Goal: Task Accomplishment & Management: Manage account settings

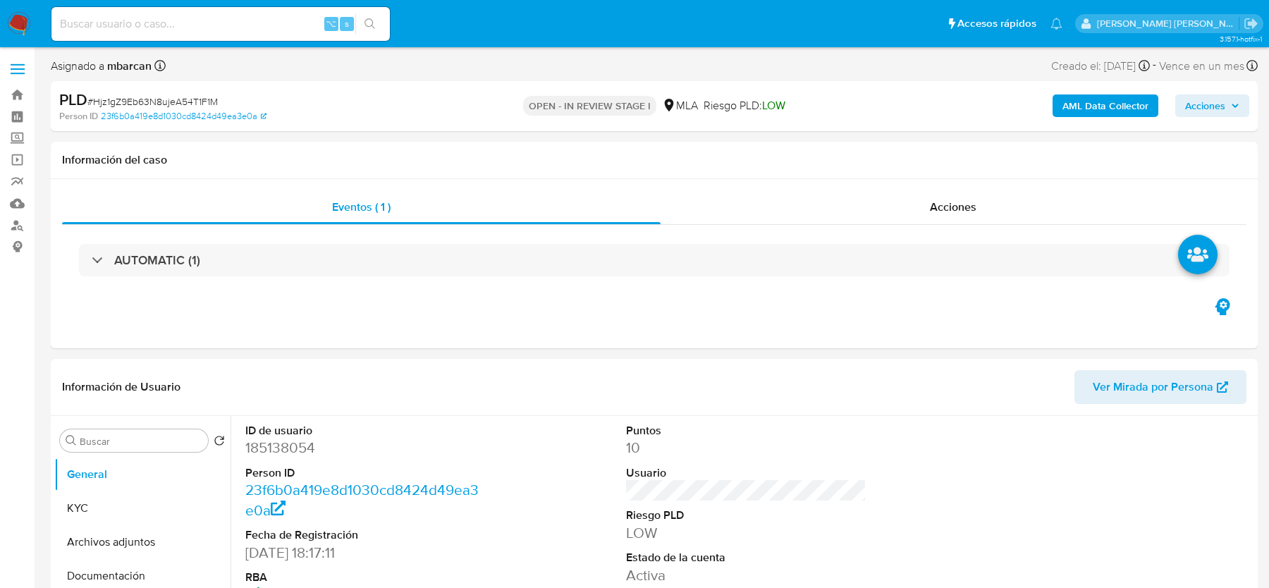
select select "10"
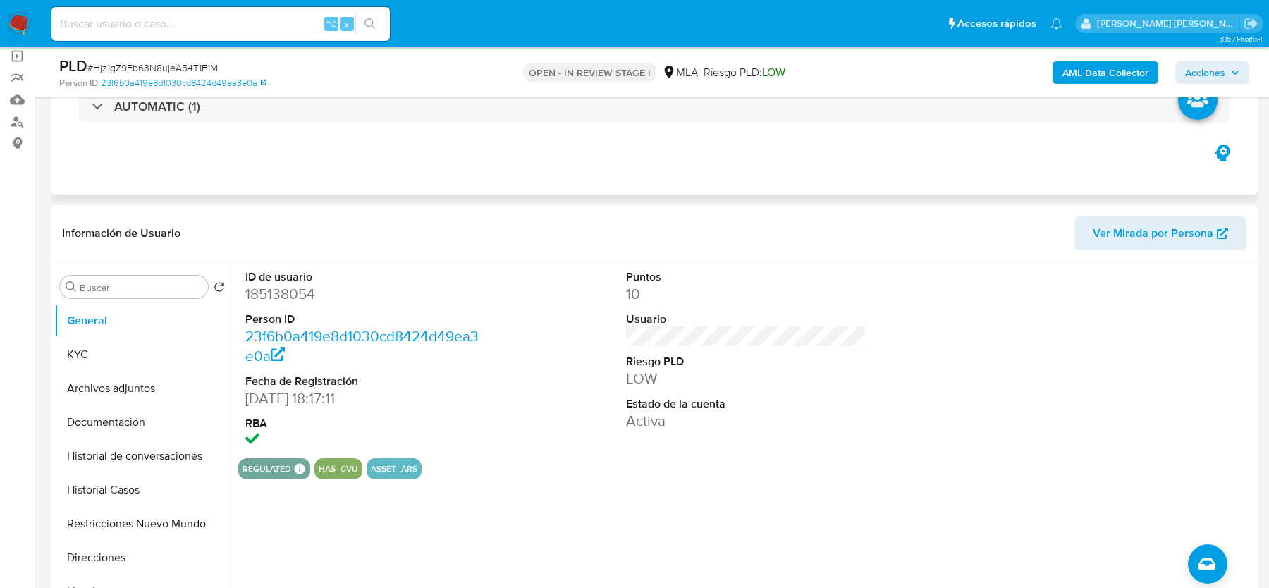
scroll to position [114, 0]
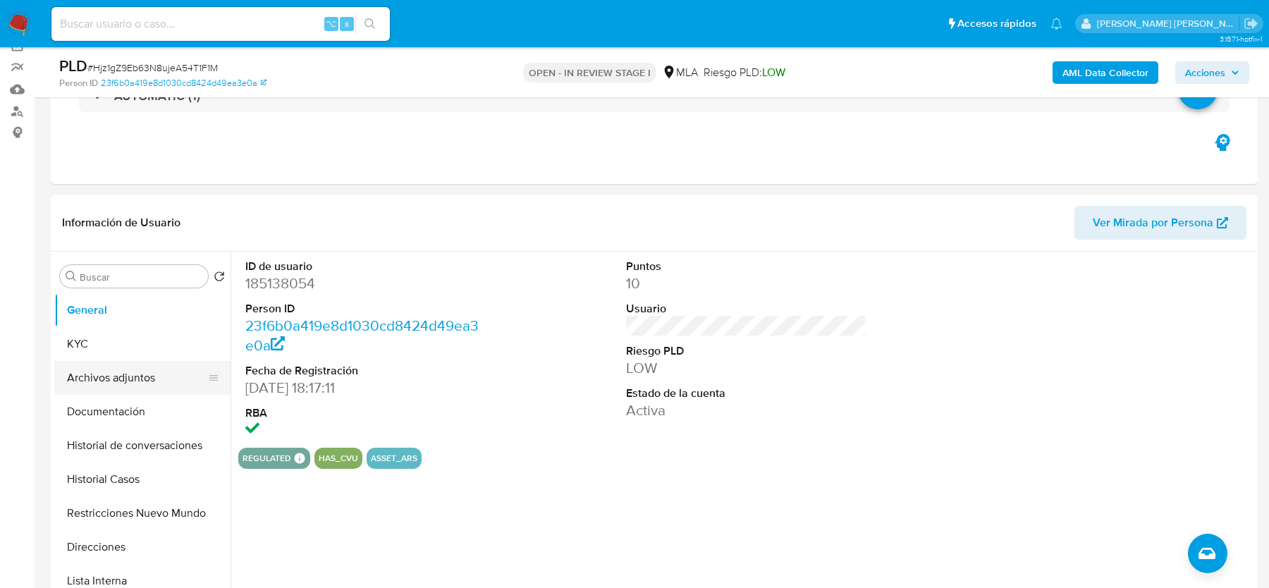
click at [174, 387] on button "Archivos adjuntos" at bounding box center [136, 378] width 165 height 34
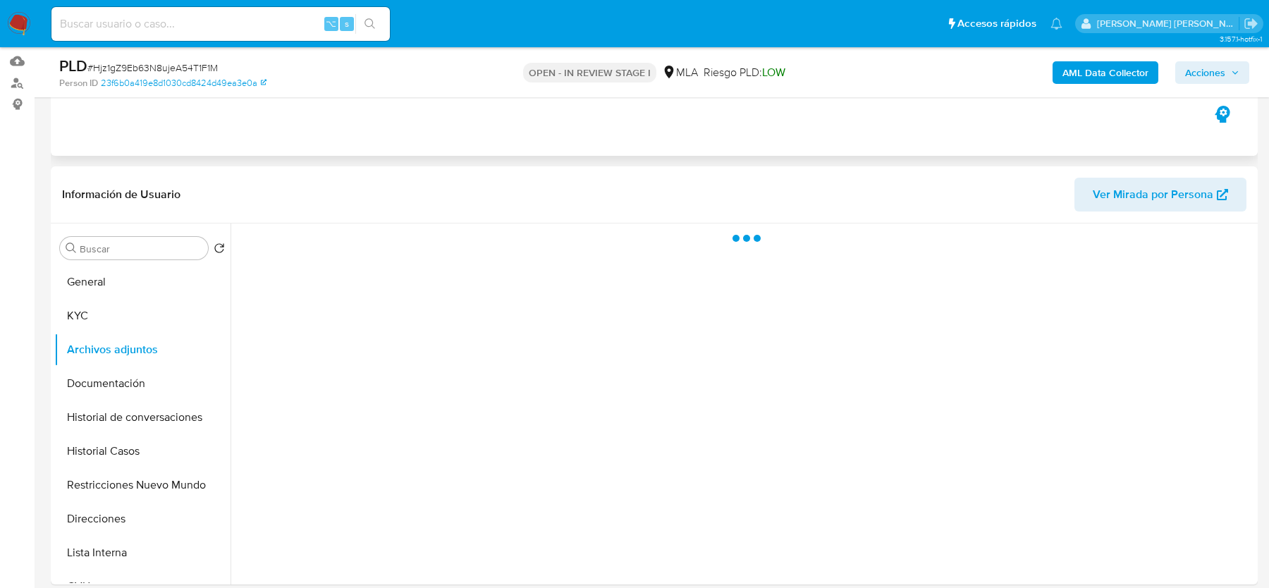
scroll to position [174, 0]
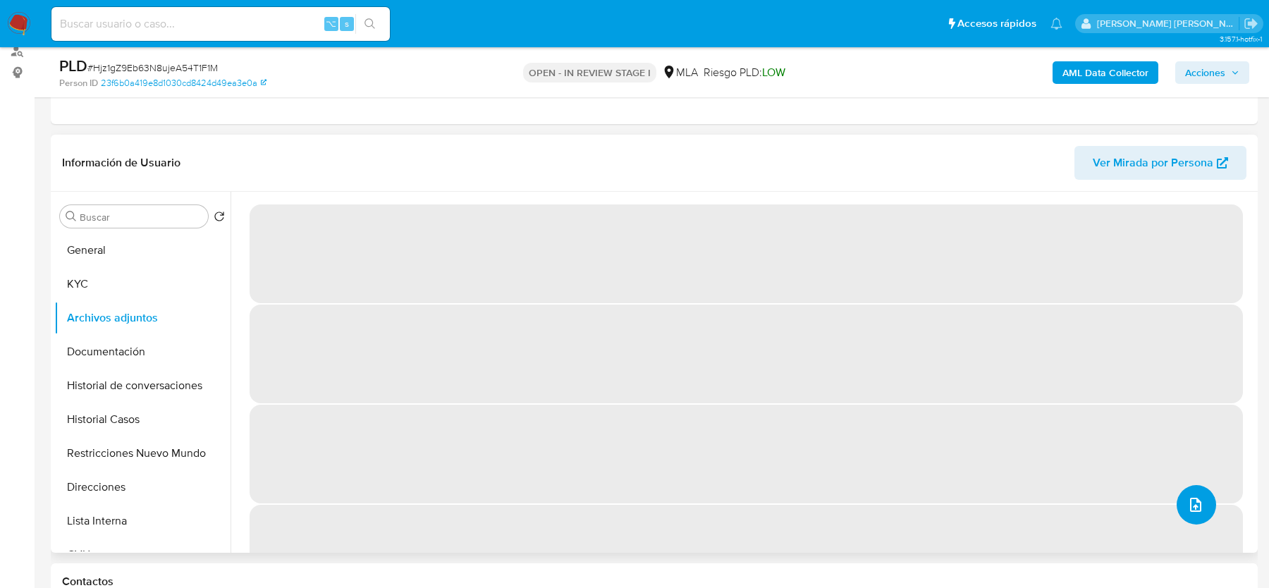
click at [1191, 501] on icon "upload-file" at bounding box center [1195, 504] width 17 height 17
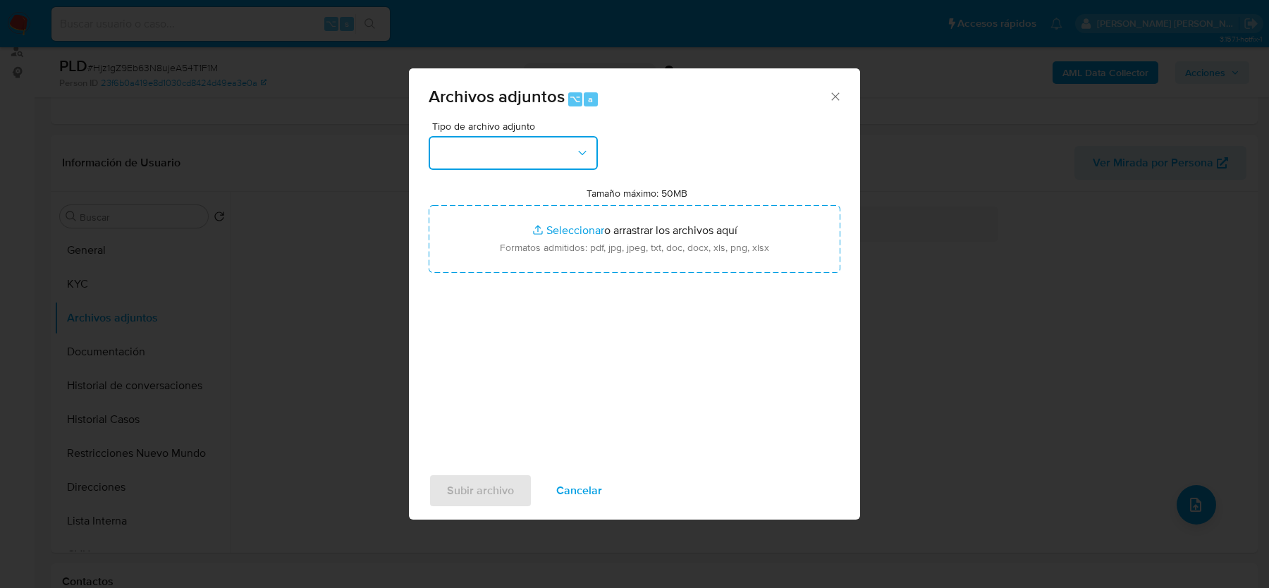
click at [551, 156] on button "button" at bounding box center [513, 153] width 169 height 34
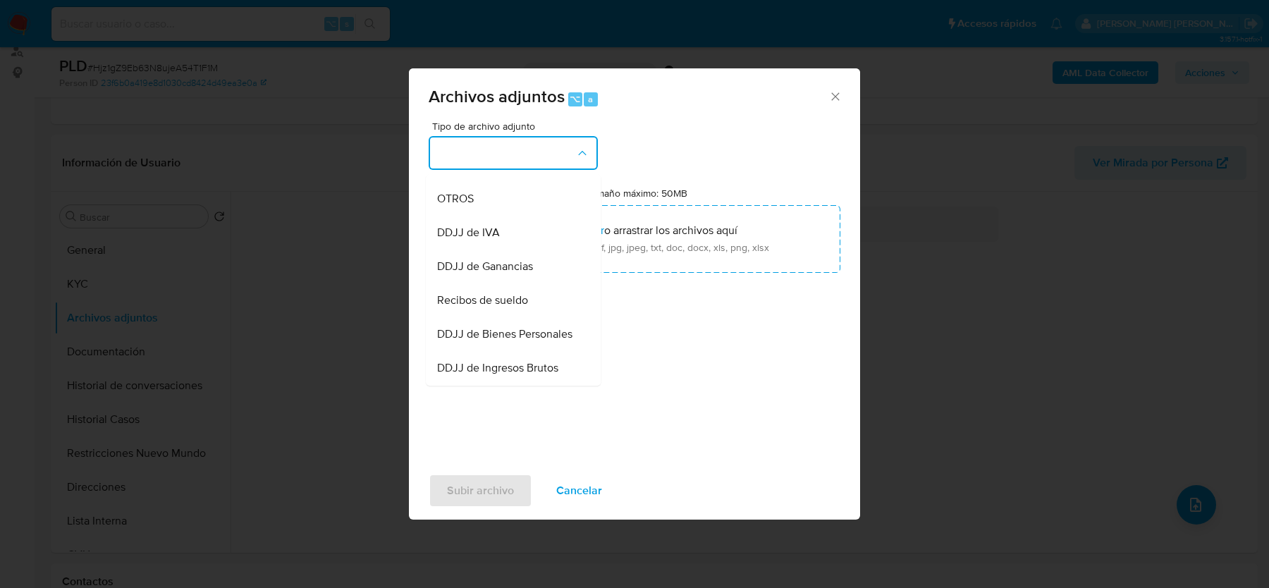
scroll to position [256, 0]
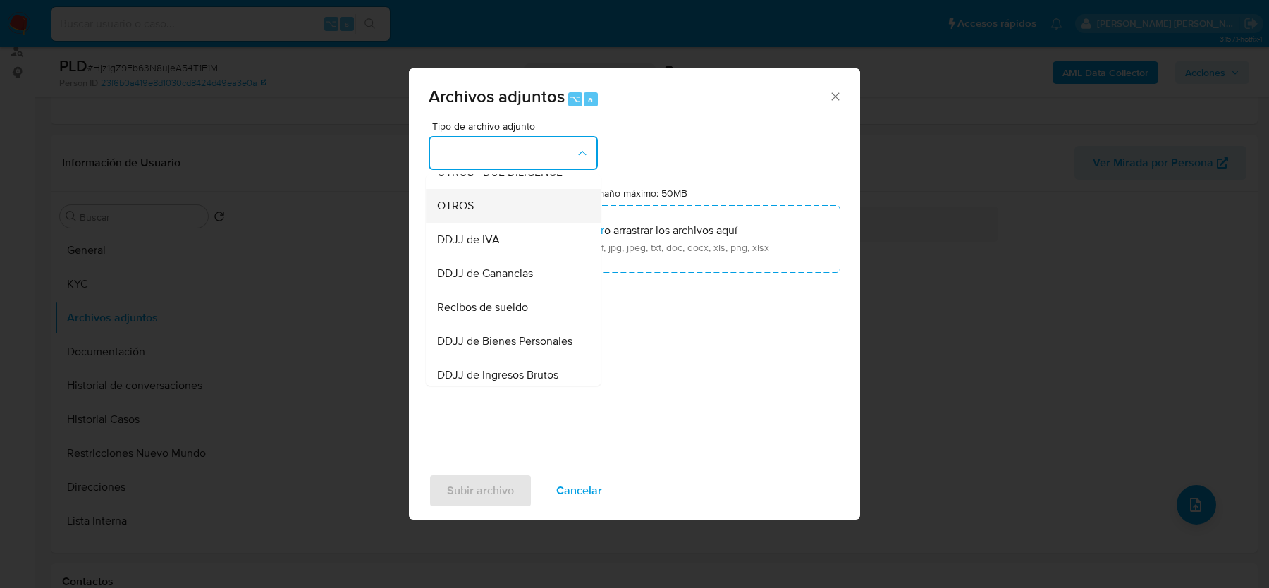
click at [486, 205] on div "OTROS" at bounding box center [509, 206] width 144 height 34
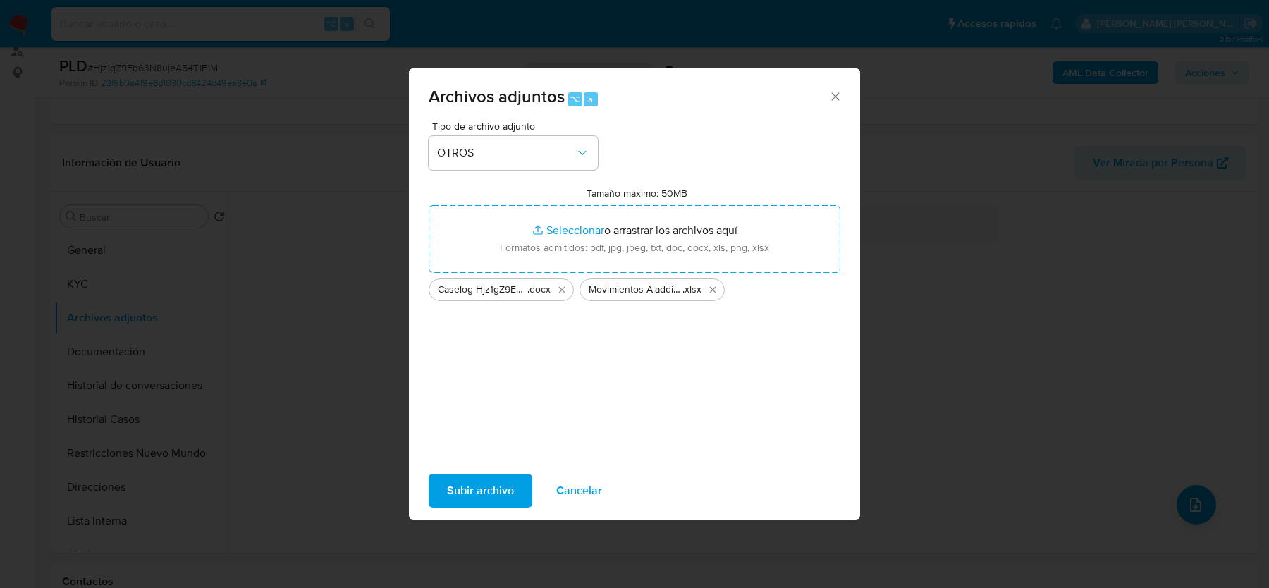
click at [458, 498] on span "Subir archivo" at bounding box center [480, 490] width 67 height 31
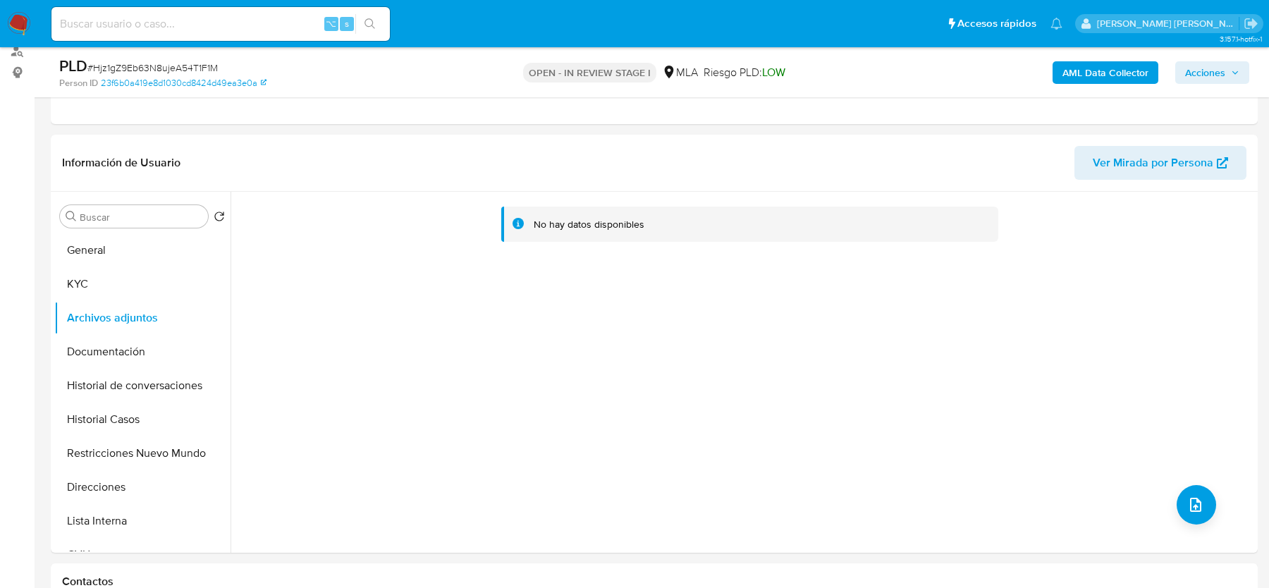
click at [214, 25] on input at bounding box center [220, 24] width 338 height 18
paste input "J9NwpiwSM9RtHWkS1XUw9lil"
type input "J9NwpiwSM9RtHWkS1XUw9lil"
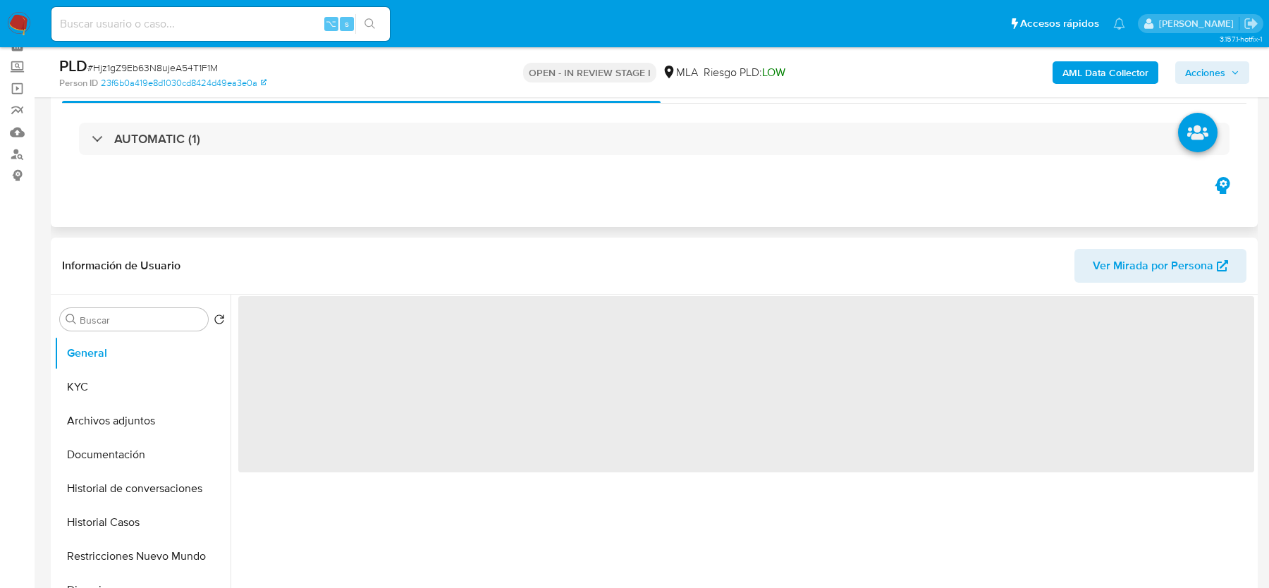
scroll to position [146, 0]
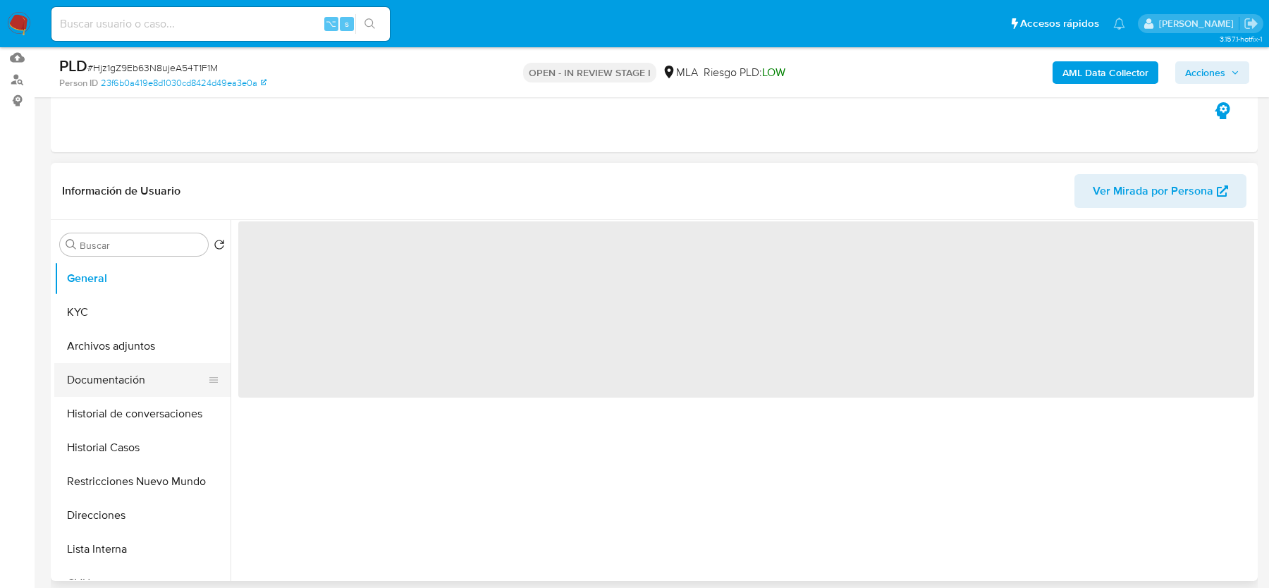
click at [97, 363] on button "Documentación" at bounding box center [136, 380] width 165 height 34
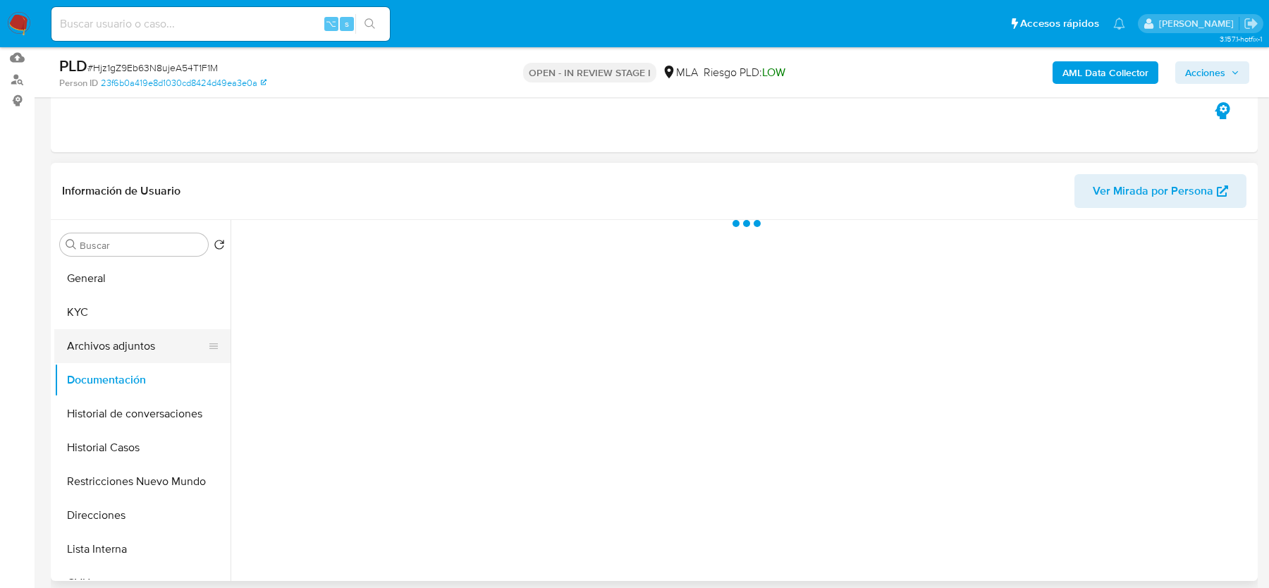
click at [106, 340] on button "Archivos adjuntos" at bounding box center [136, 346] width 165 height 34
select select "10"
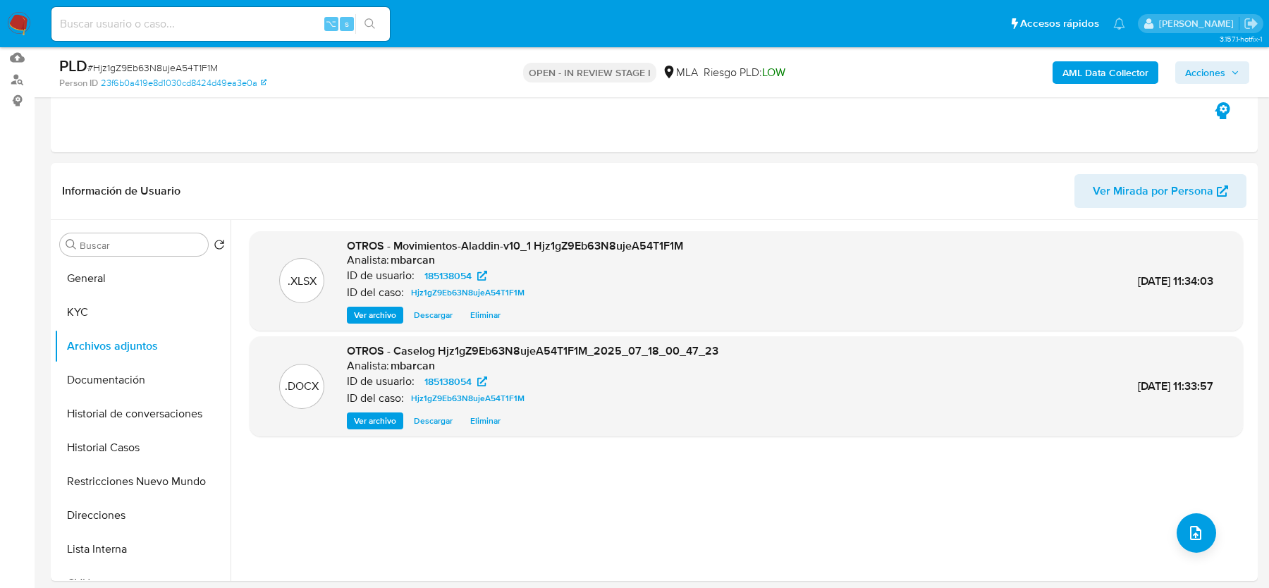
click at [1098, 82] on b "AML Data Collector" at bounding box center [1105, 72] width 86 height 23
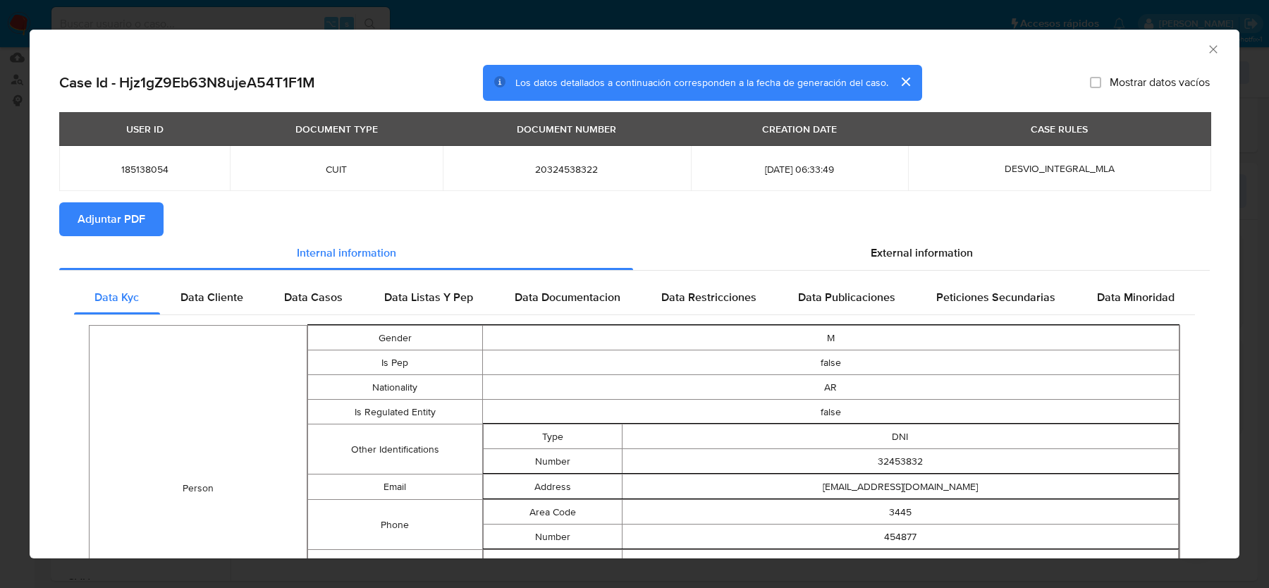
click at [140, 214] on span "Adjuntar PDF" at bounding box center [112, 219] width 68 height 31
click at [890, 259] on span "External information" at bounding box center [922, 253] width 102 height 16
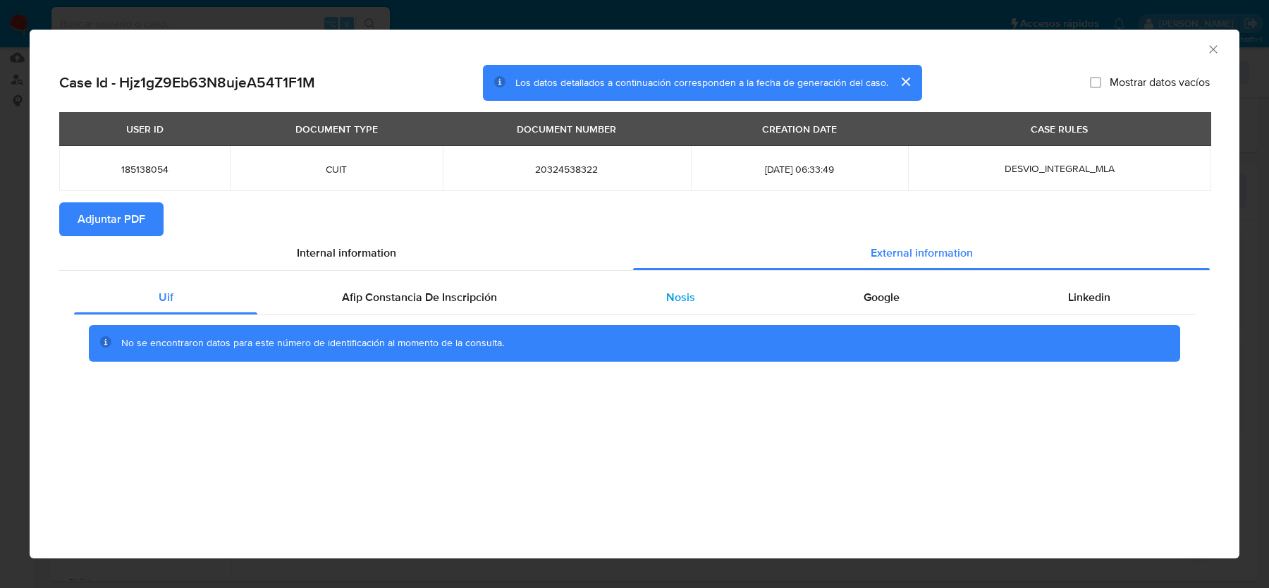
click at [732, 290] on div "Nosis" at bounding box center [680, 298] width 197 height 34
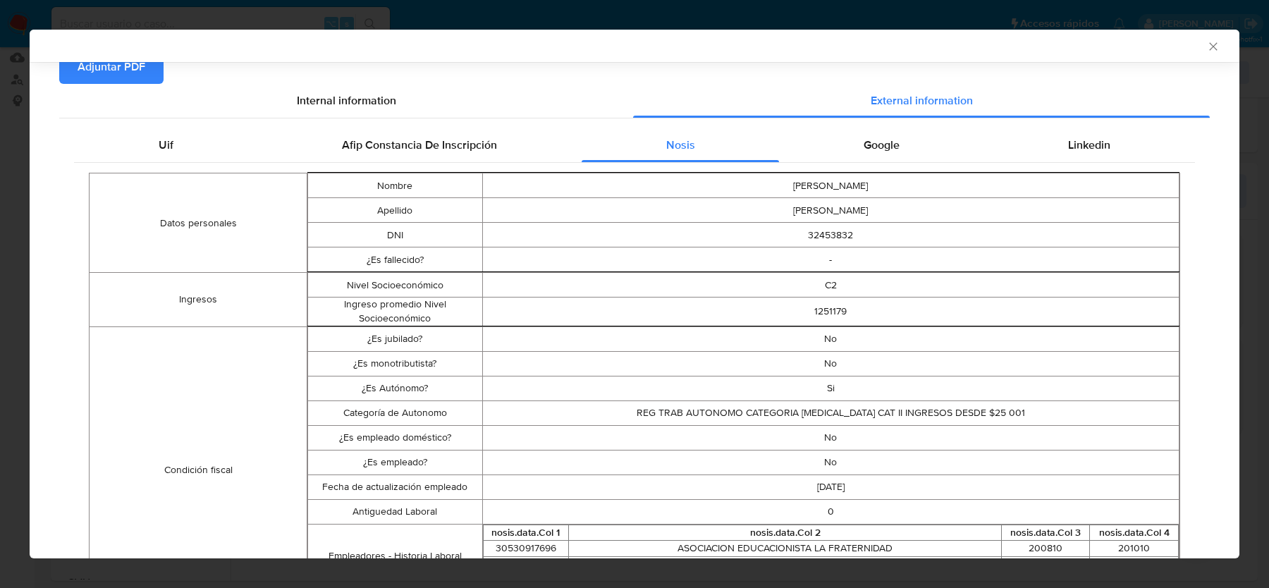
scroll to position [109, 0]
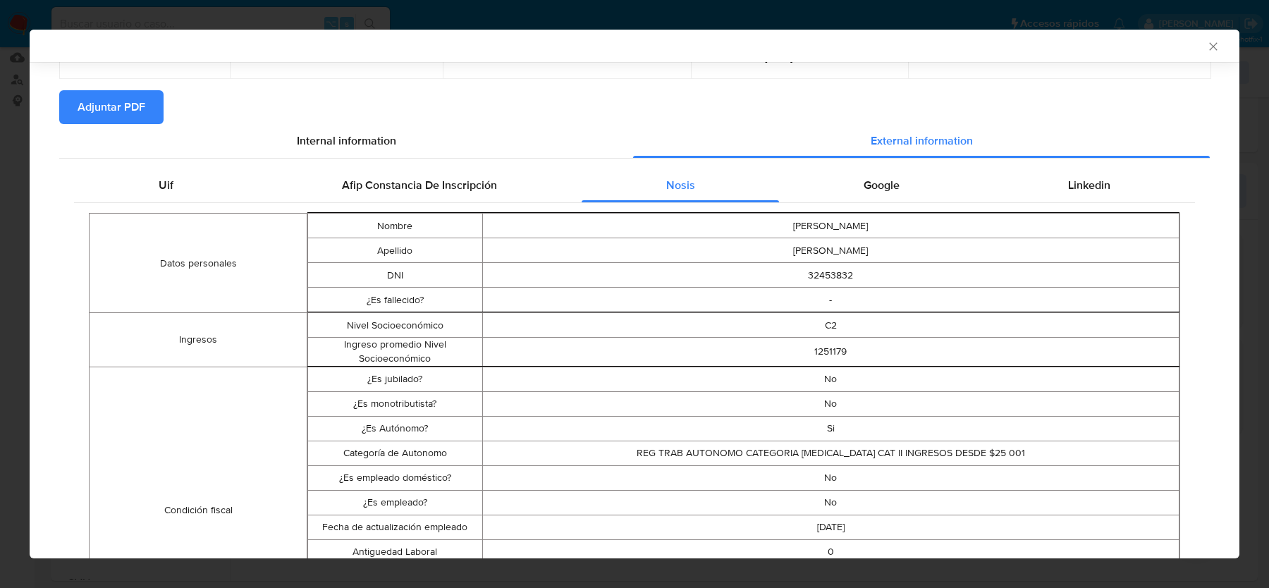
click at [902, 171] on div "Google" at bounding box center [881, 185] width 204 height 34
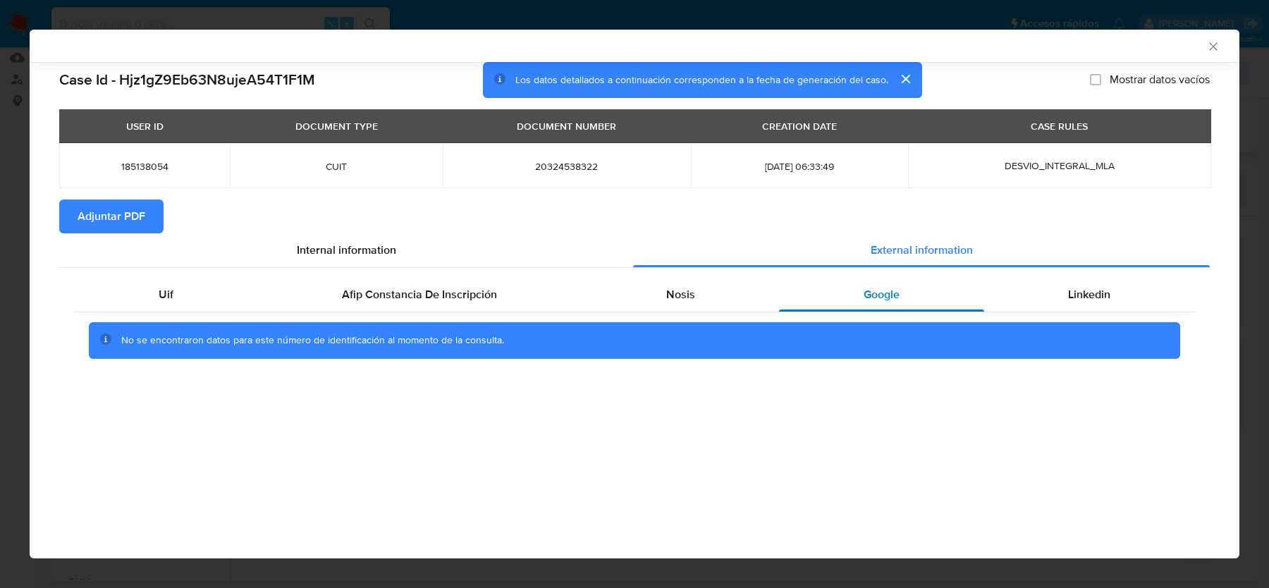
scroll to position [0, 0]
click at [1209, 44] on icon "Cerrar ventana" at bounding box center [1213, 46] width 14 height 14
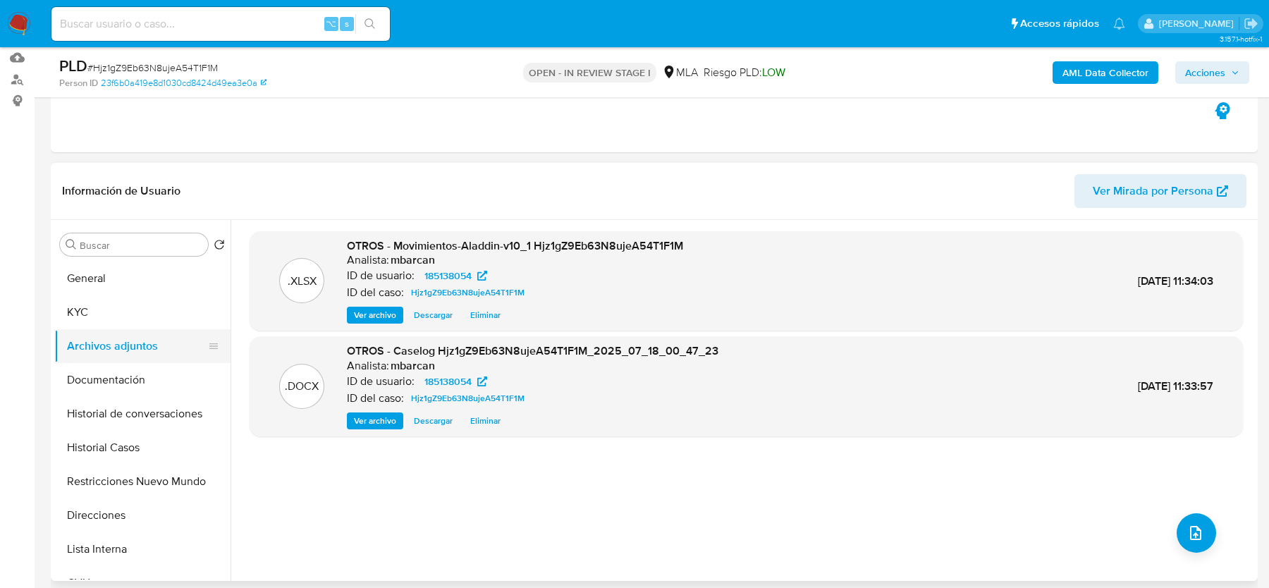
click at [105, 331] on button "Archivos adjuntos" at bounding box center [136, 346] width 165 height 34
click at [105, 338] on button "Archivos adjuntos" at bounding box center [136, 346] width 165 height 34
click at [103, 374] on button "Documentación" at bounding box center [136, 380] width 165 height 34
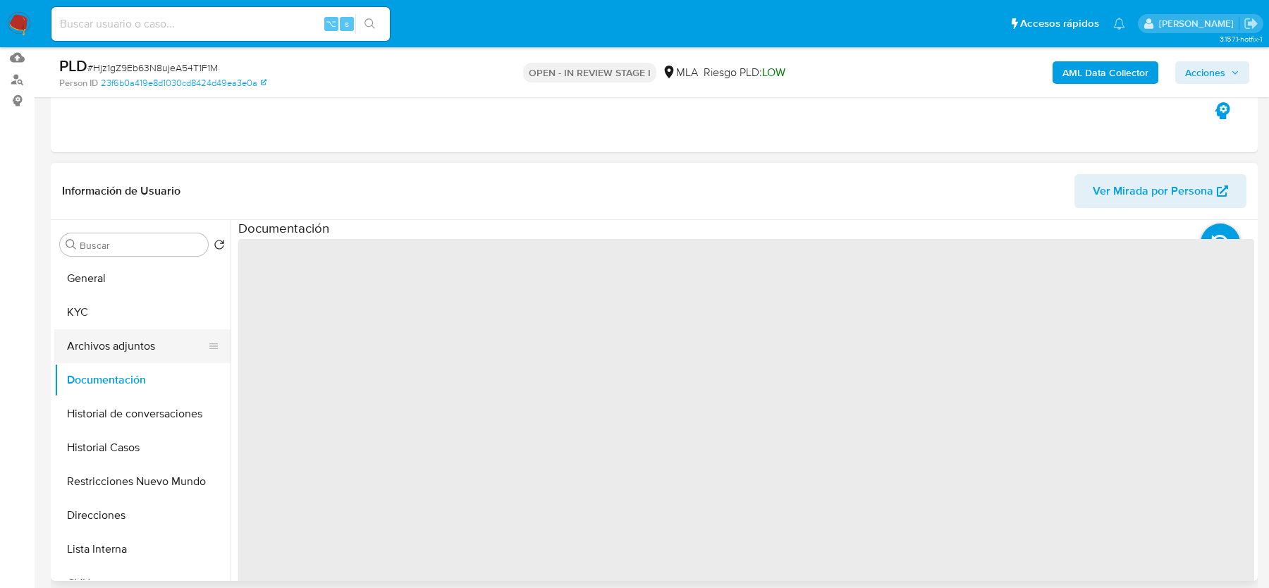
click at [110, 332] on button "Archivos adjuntos" at bounding box center [136, 346] width 165 height 34
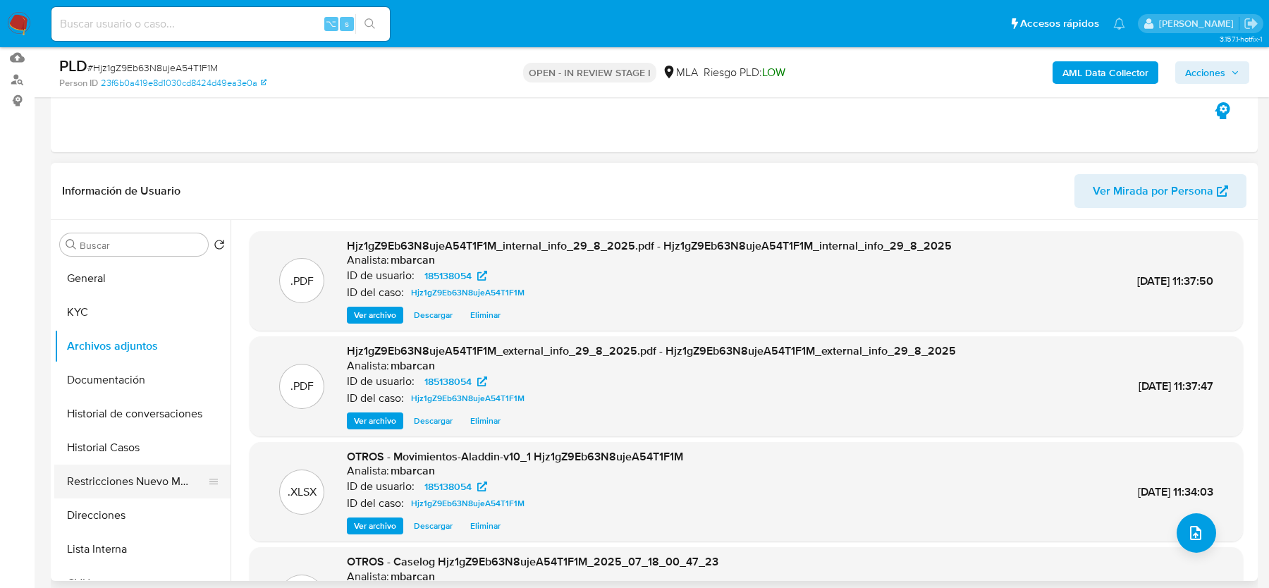
click at [130, 477] on button "Restricciones Nuevo Mundo" at bounding box center [136, 482] width 165 height 34
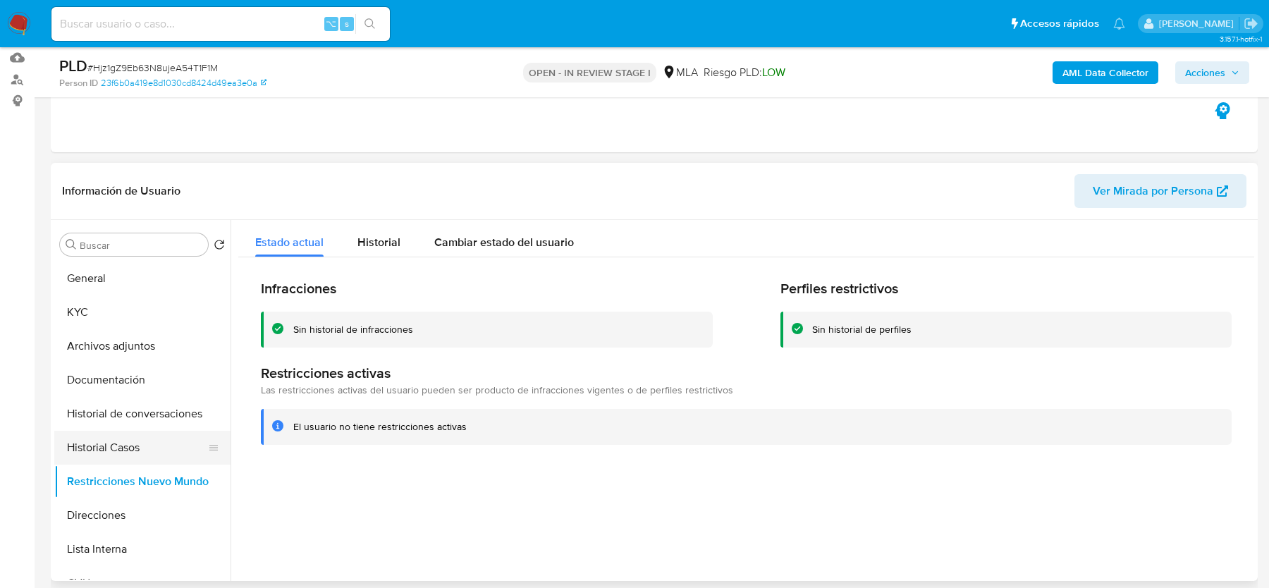
click at [99, 445] on button "Historial Casos" at bounding box center [136, 448] width 165 height 34
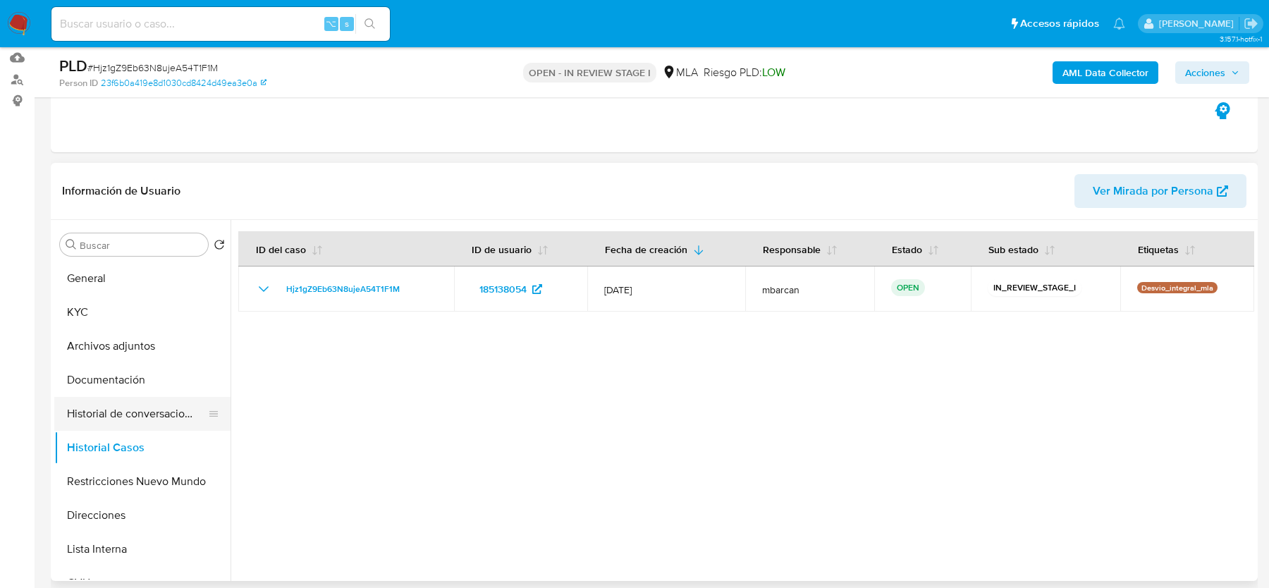
click at [120, 410] on button "Historial de conversaciones" at bounding box center [136, 414] width 165 height 34
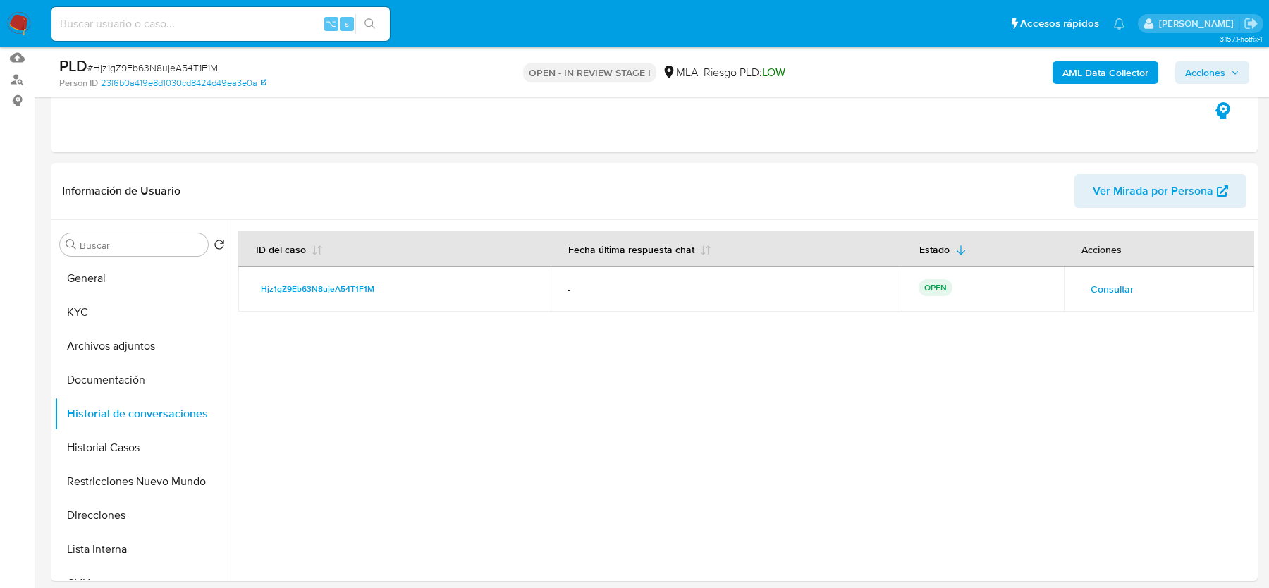
click at [1204, 73] on span "Acciones" at bounding box center [1205, 72] width 40 height 23
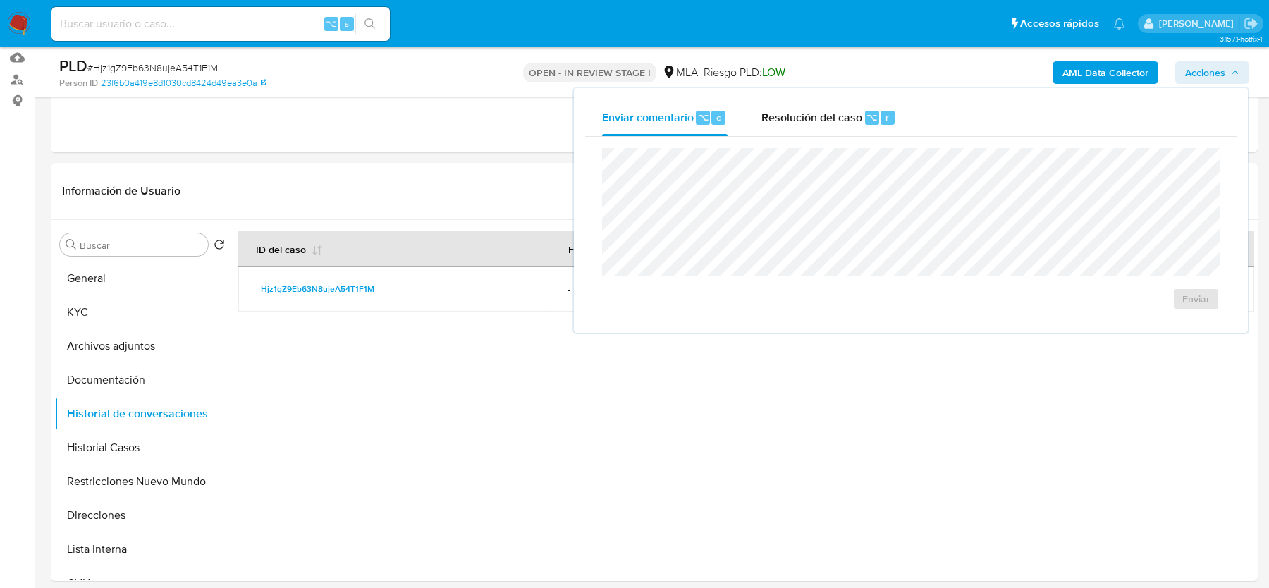
click at [802, 88] on div "Enviar comentario ⌥ c Resolución del caso ⌥ r Enviar" at bounding box center [911, 210] width 674 height 245
click at [802, 113] on span "Resolución del caso" at bounding box center [811, 117] width 101 height 16
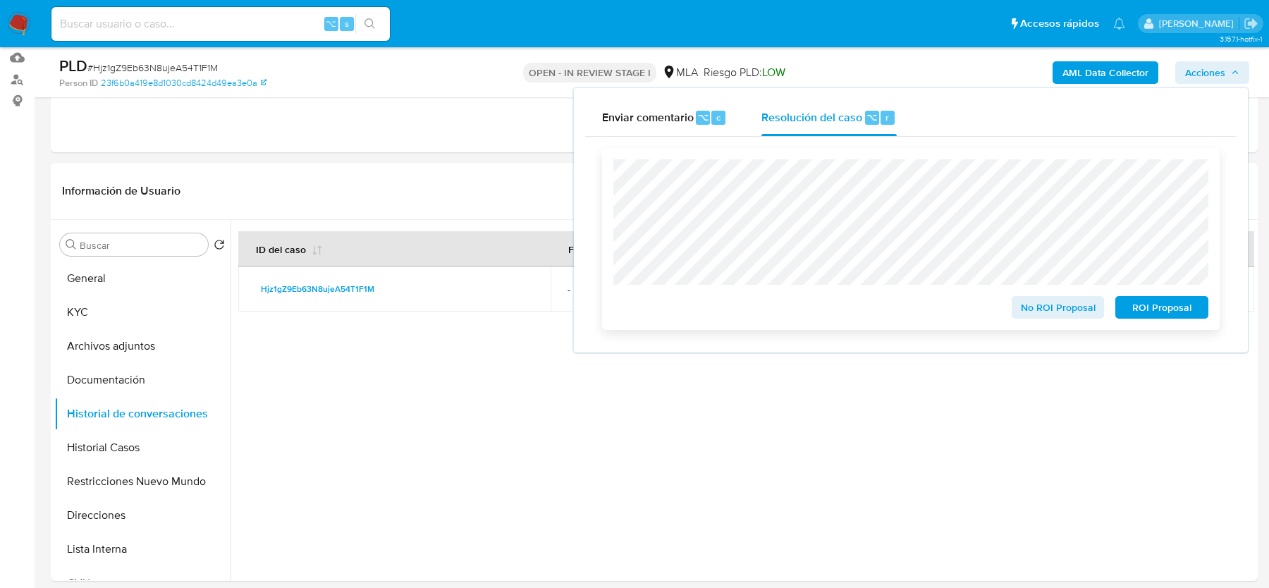
click at [1035, 316] on span "No ROI Proposal" at bounding box center [1057, 307] width 73 height 20
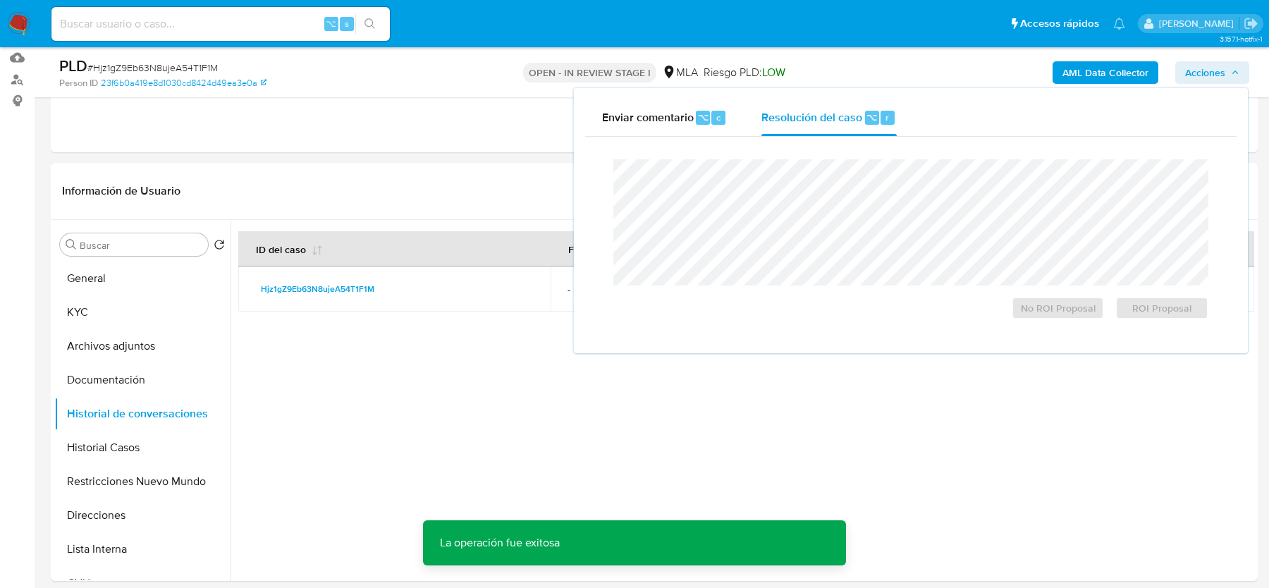
click at [135, 26] on input at bounding box center [220, 24] width 338 height 18
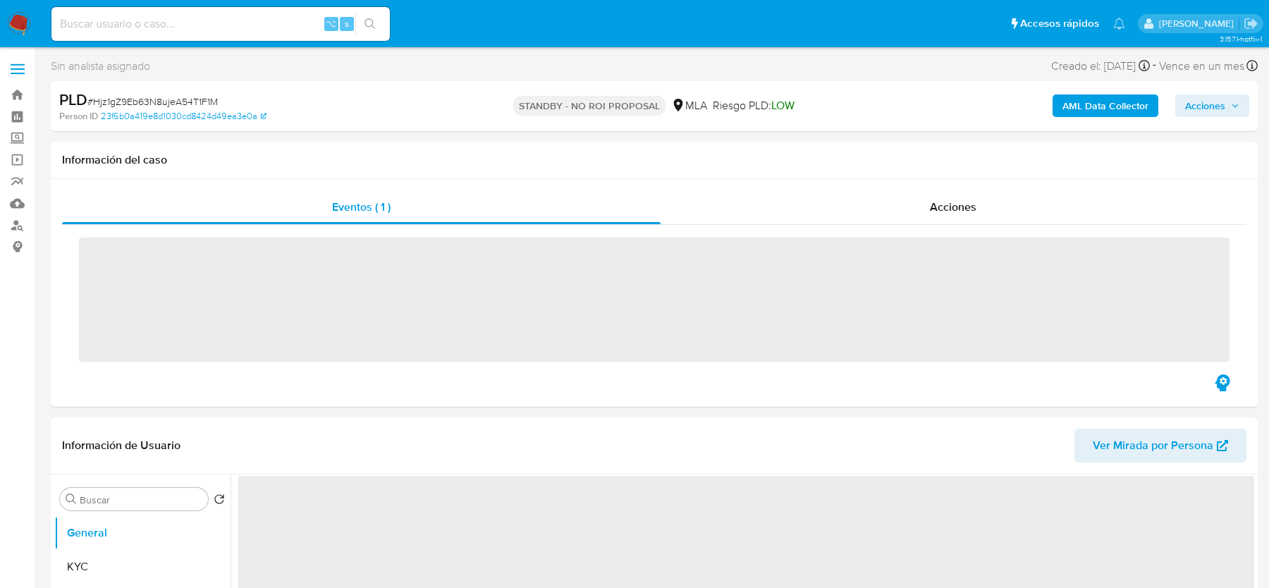
click at [103, 29] on input at bounding box center [220, 24] width 338 height 18
paste input "J9NwpiwSM9RtHWkS1XUw9lil"
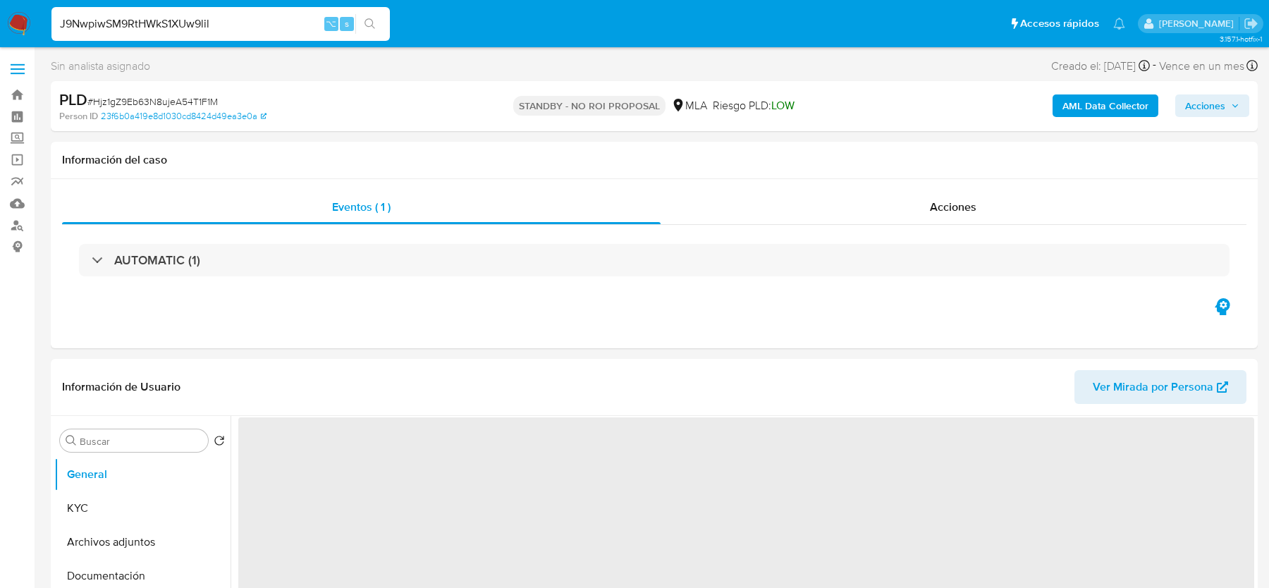
type input "J9NwpiwSM9RtHWkS1XUw9lil"
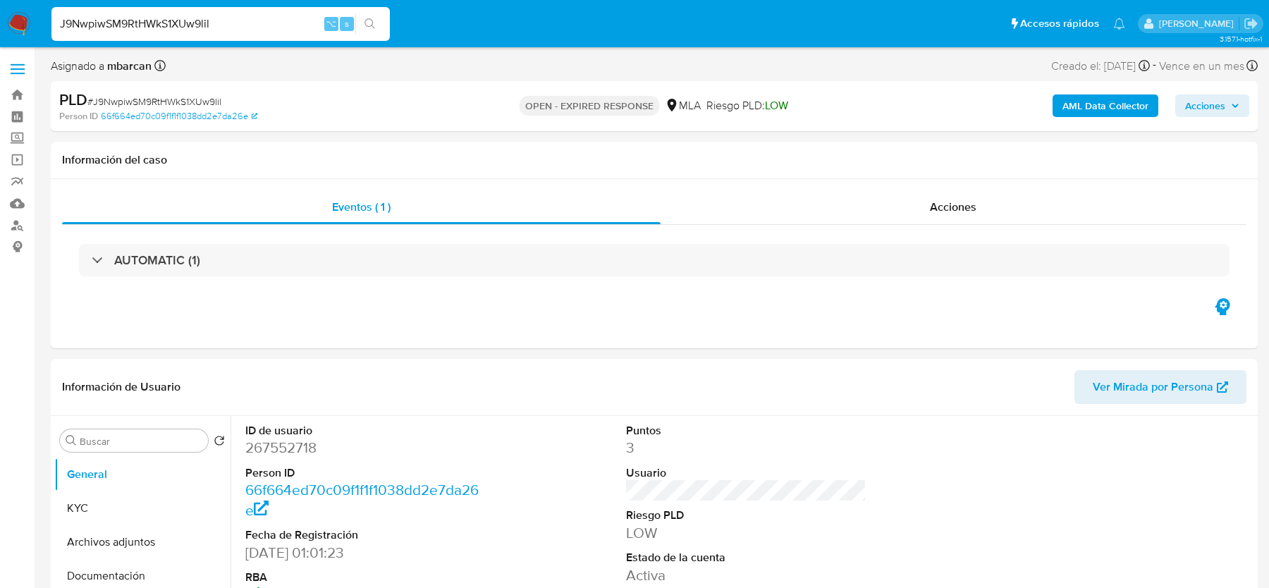
select select "10"
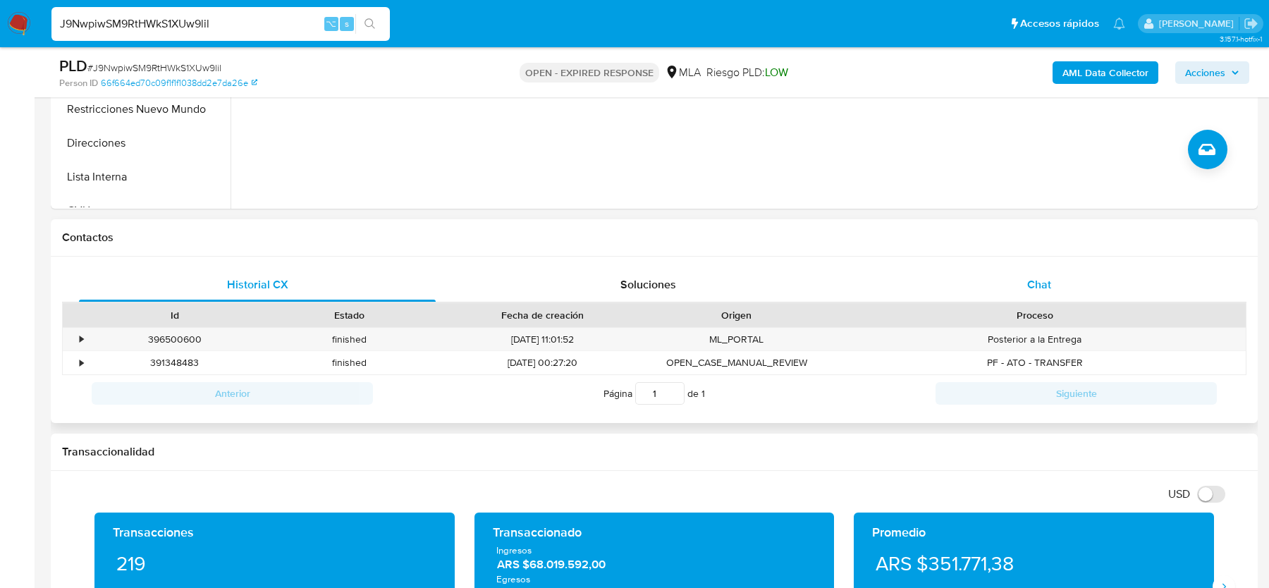
click at [1010, 295] on div "Chat" at bounding box center [1039, 285] width 357 height 34
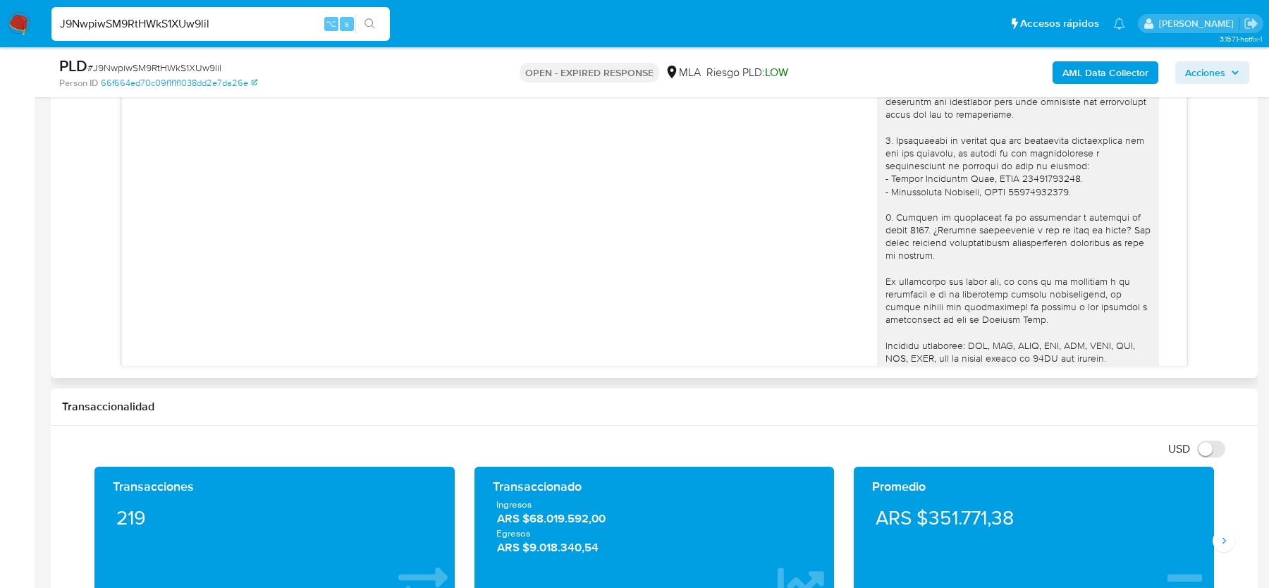
scroll to position [2476, 0]
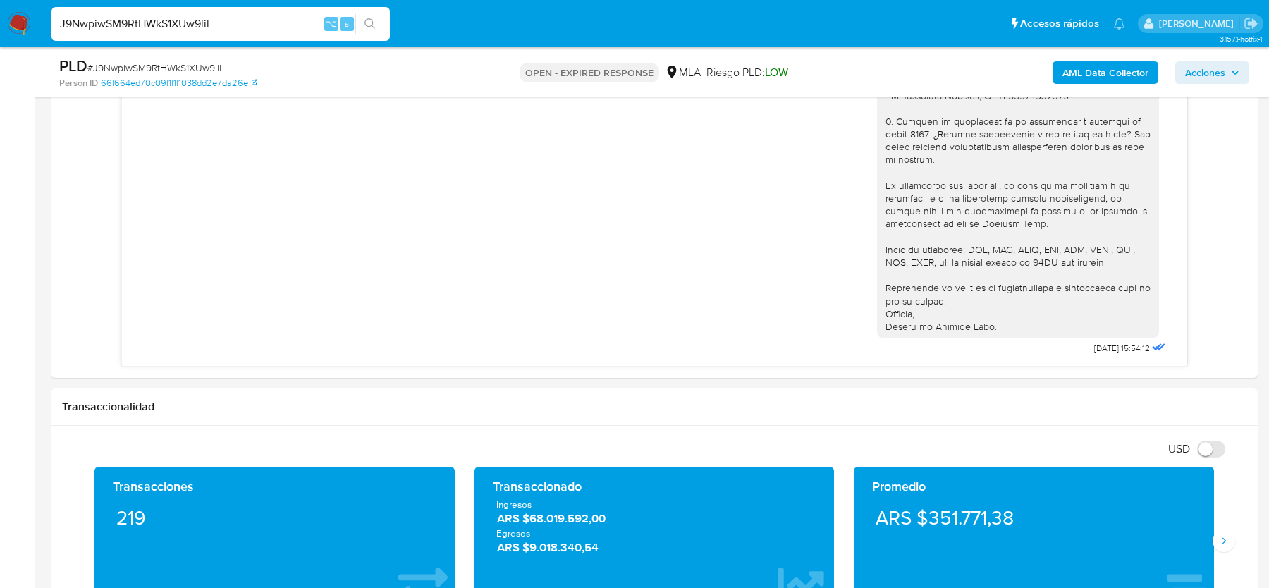
click at [185, 65] on span "# J9NwpiwSM9RtHWkS1XUw9lil" at bounding box center [154, 68] width 134 height 14
copy span "J9NwpiwSM9RtHWkS1XUw9lil"
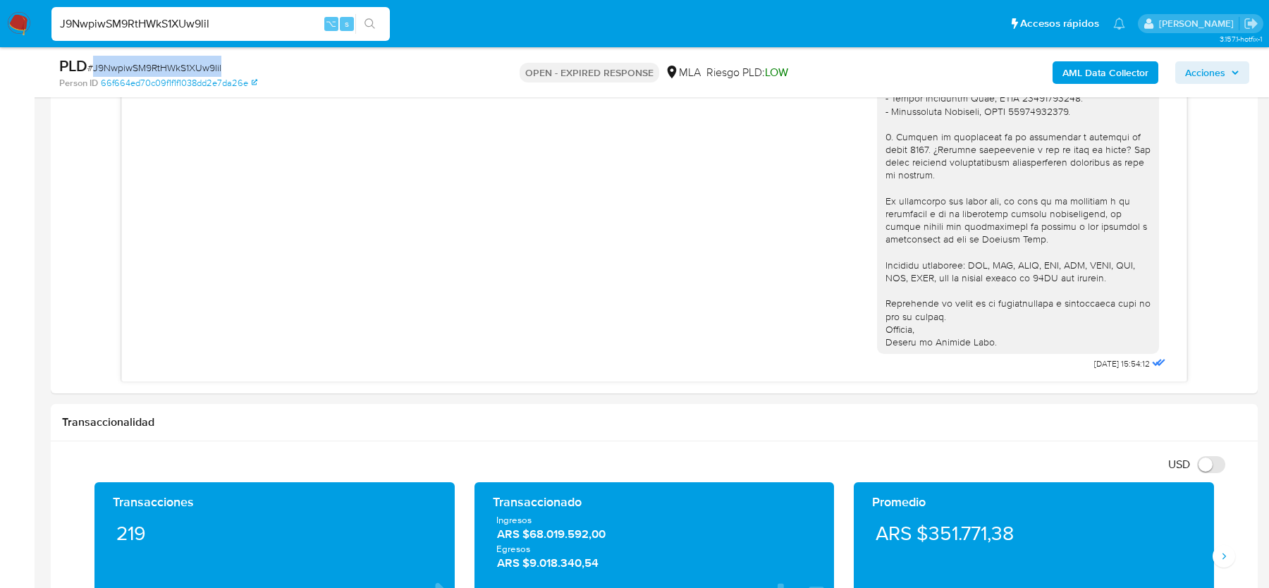
click at [108, 70] on span "# J9NwpiwSM9RtHWkS1XUw9lil" at bounding box center [154, 68] width 134 height 14
click at [28, 23] on img at bounding box center [19, 24] width 24 height 24
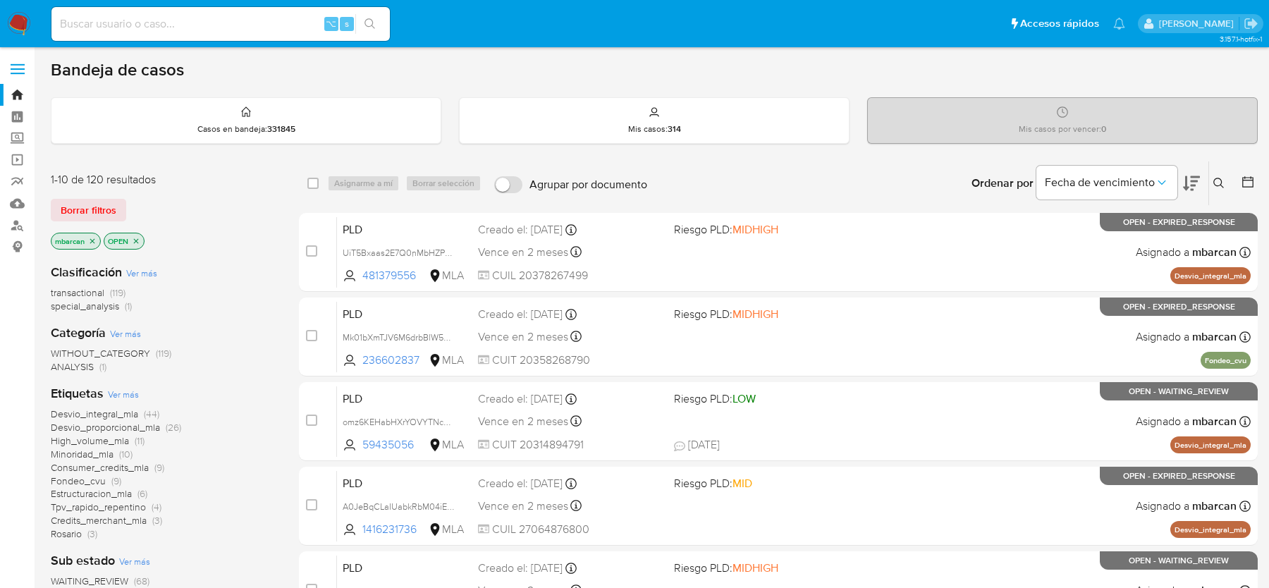
click at [1219, 185] on icon at bounding box center [1218, 183] width 11 height 11
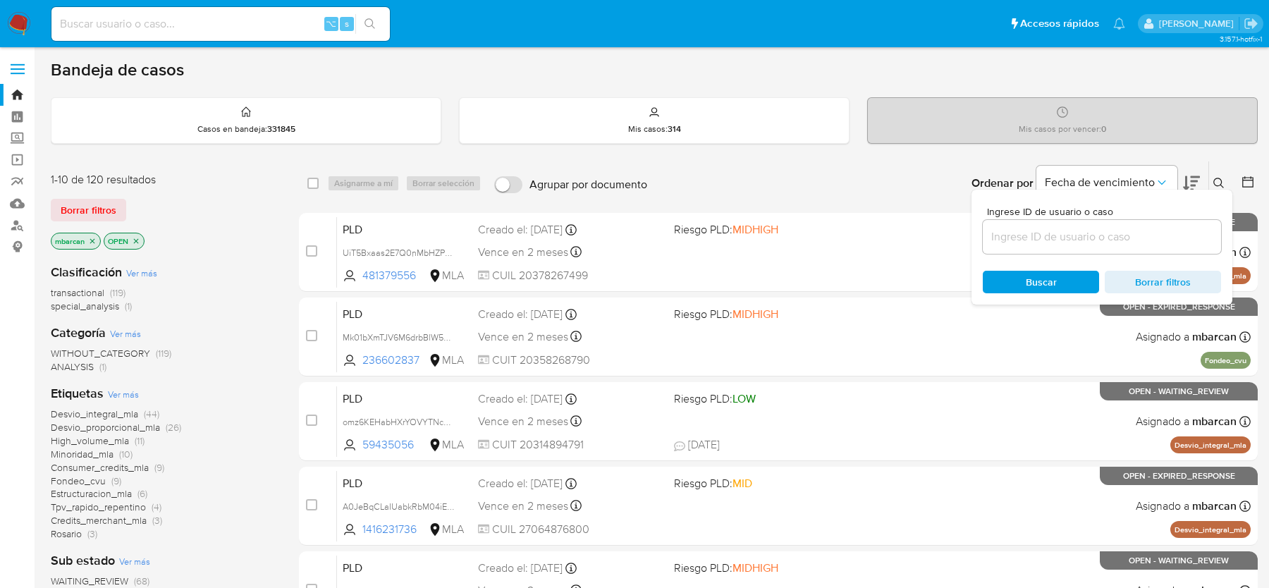
click at [1168, 234] on input at bounding box center [1102, 237] width 238 height 18
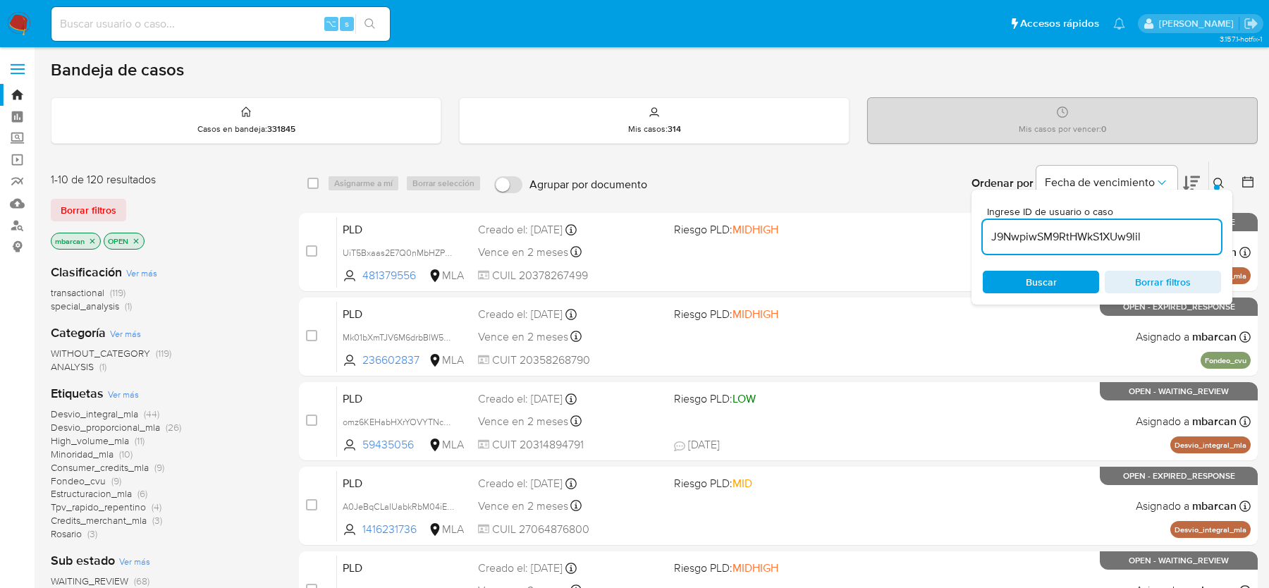
type input "J9NwpiwSM9RtHWkS1XUw9lil"
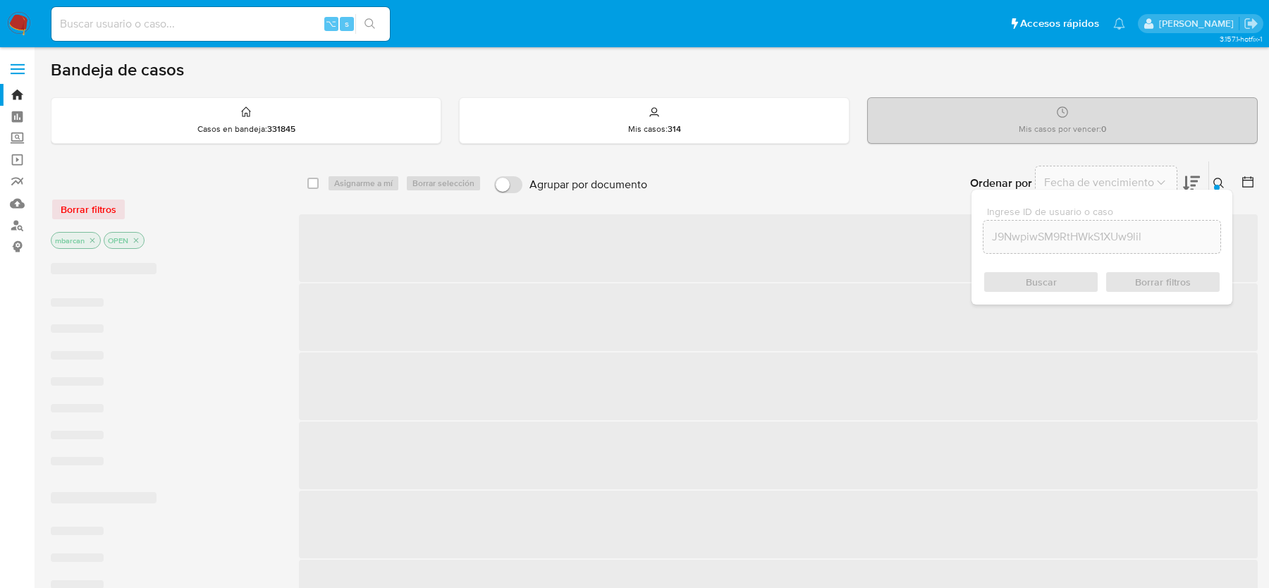
click at [1222, 181] on icon at bounding box center [1218, 183] width 11 height 11
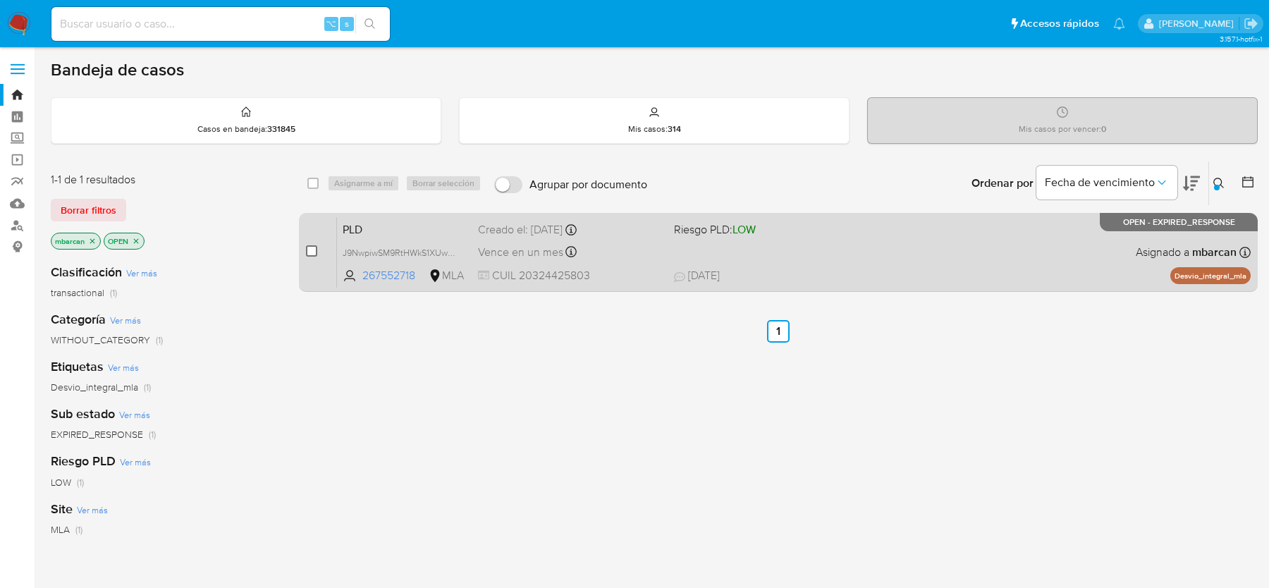
click at [314, 248] on input "checkbox" at bounding box center [311, 250] width 11 height 11
checkbox input "true"
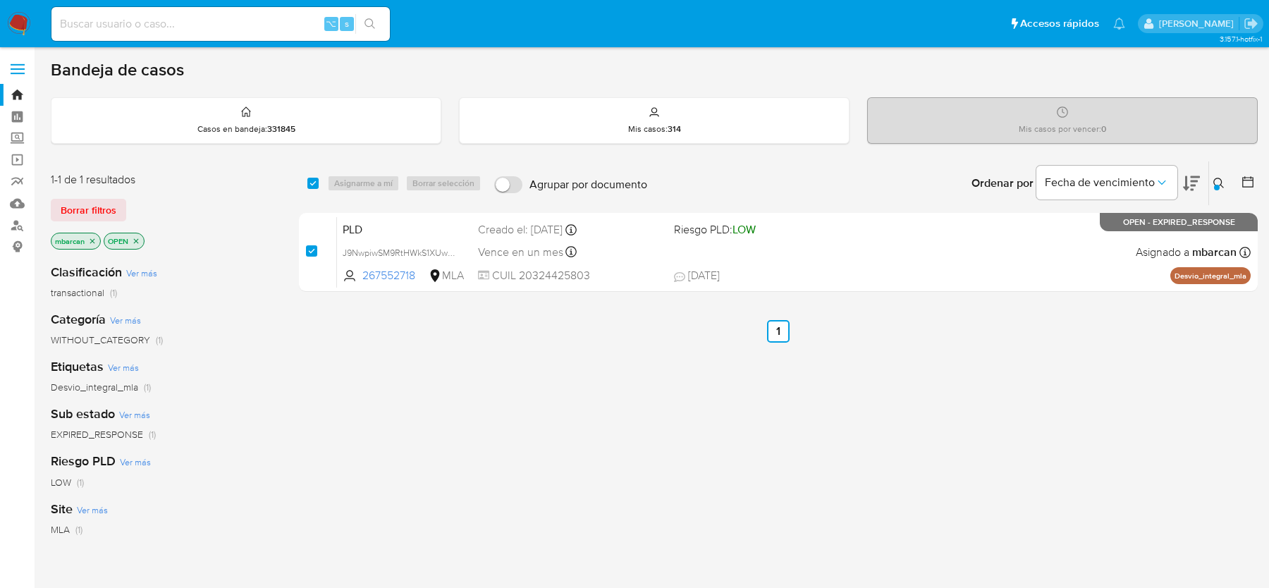
checkbox input "true"
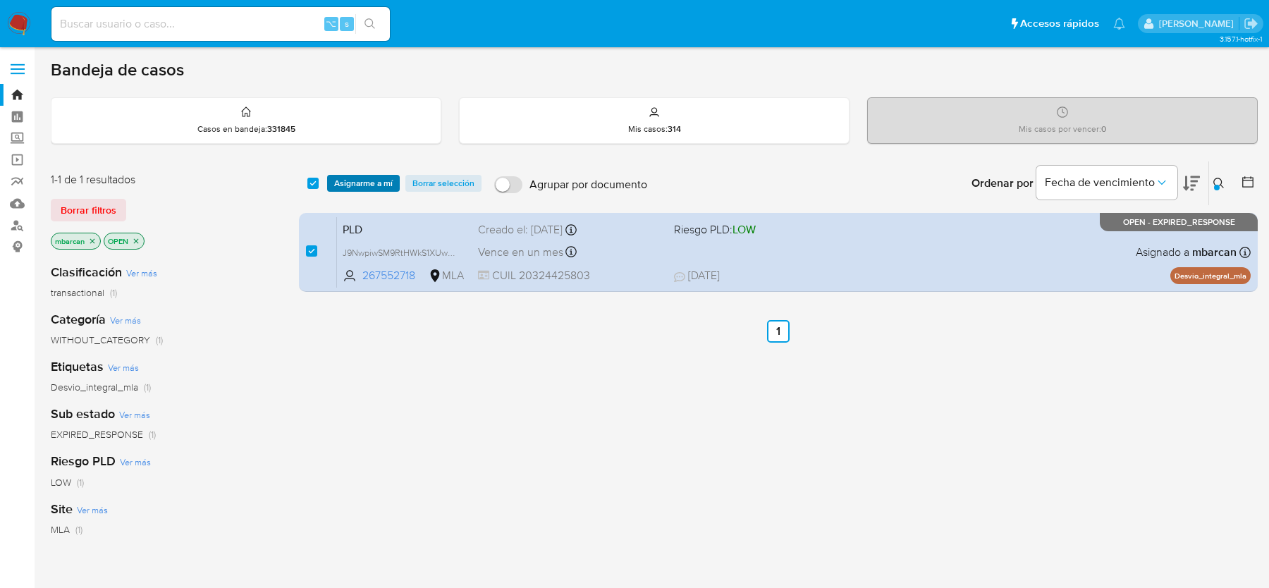
click at [366, 183] on span "Asignarme a mí" at bounding box center [363, 183] width 59 height 14
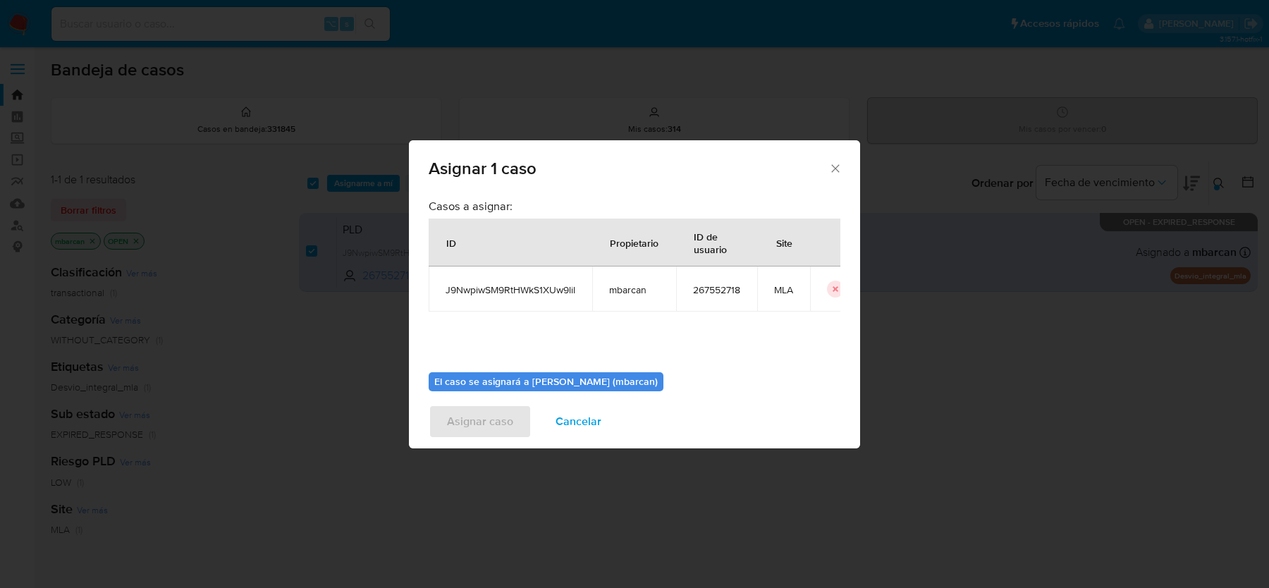
scroll to position [72, 0]
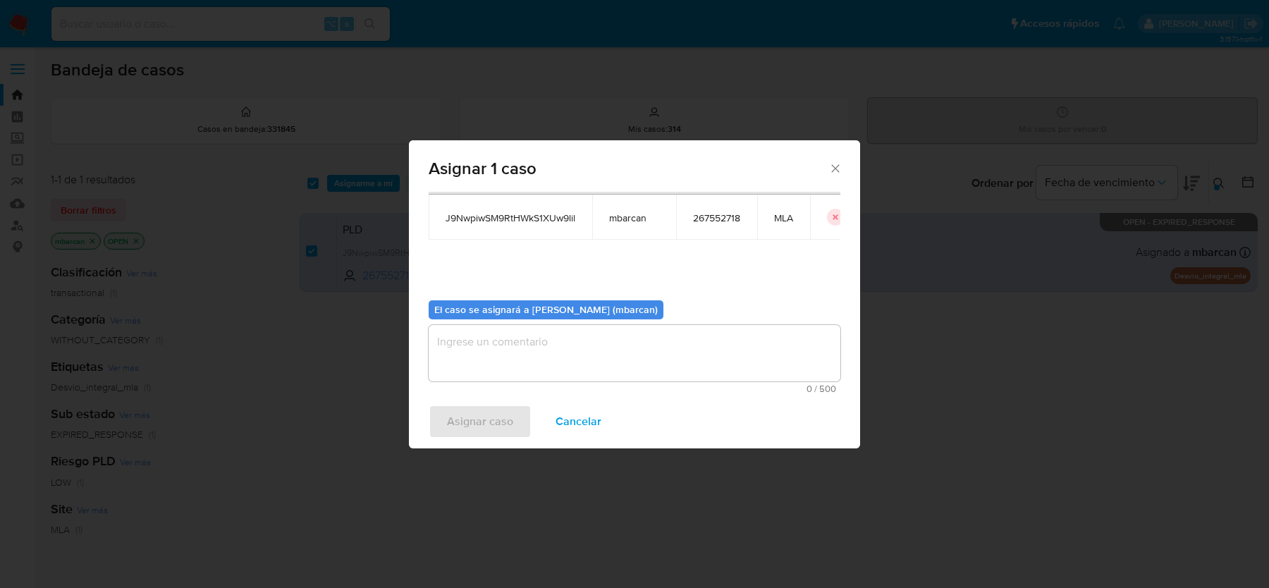
click at [532, 367] on textarea "assign-modal" at bounding box center [635, 353] width 412 height 56
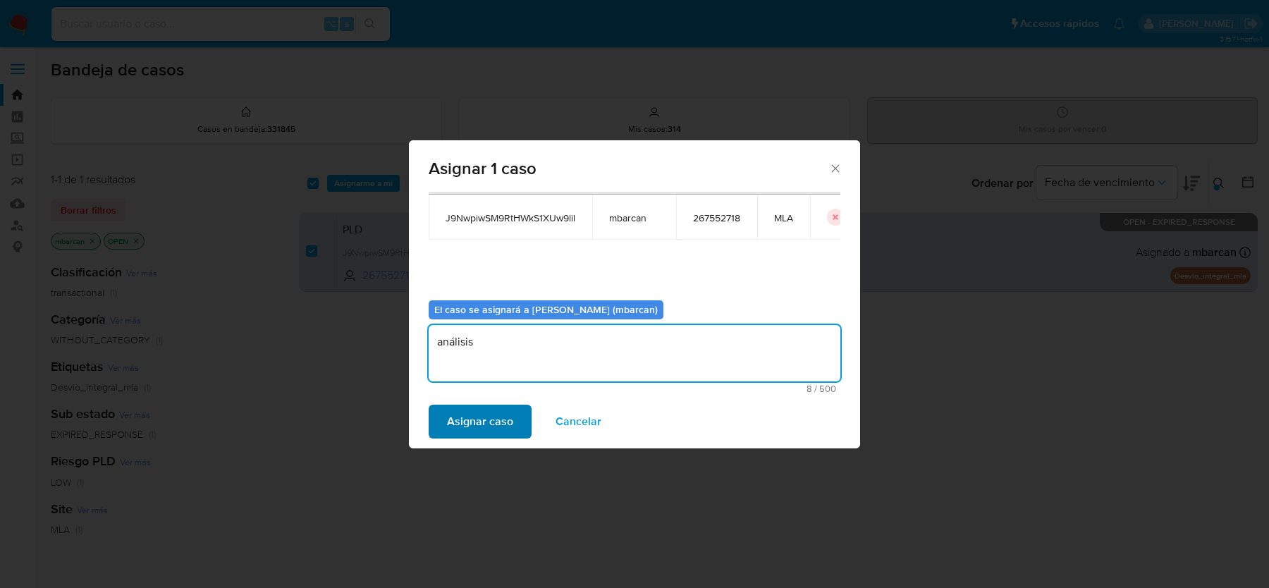
type textarea "análisis"
click at [465, 417] on span "Asignar caso" at bounding box center [480, 421] width 66 height 31
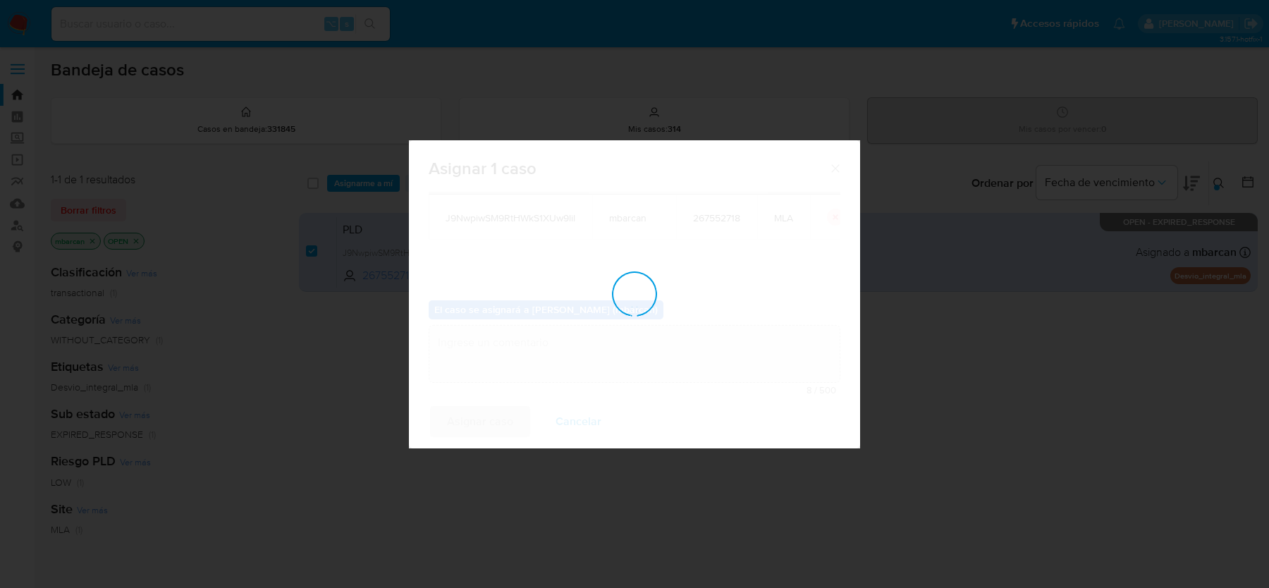
checkbox input "false"
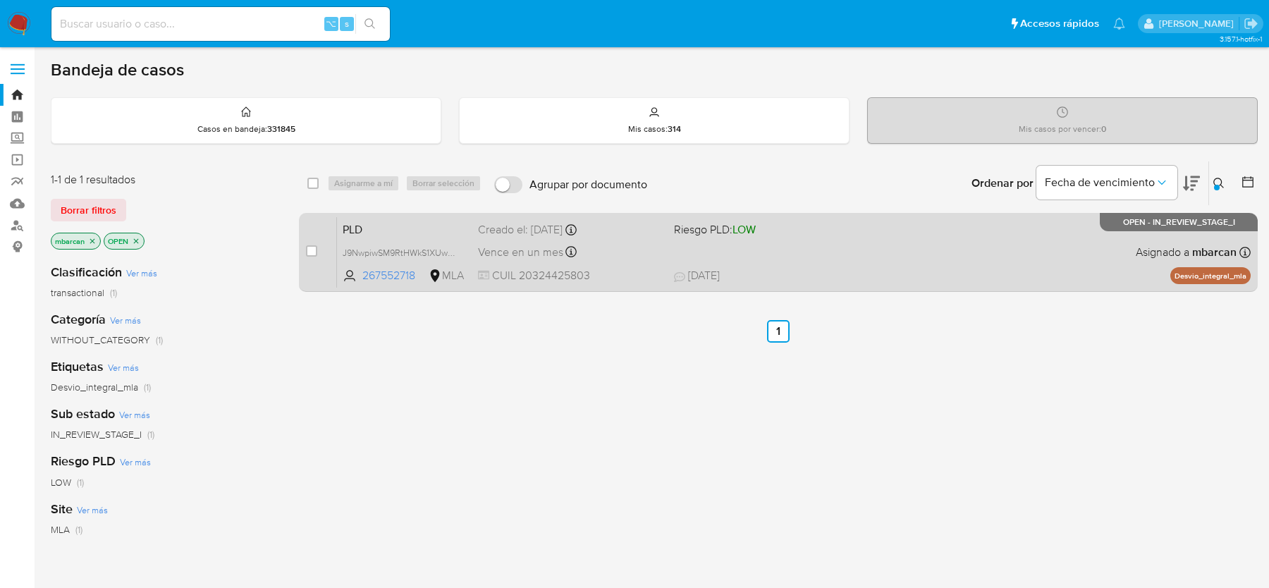
click at [380, 230] on span "PLD" at bounding box center [405, 228] width 124 height 18
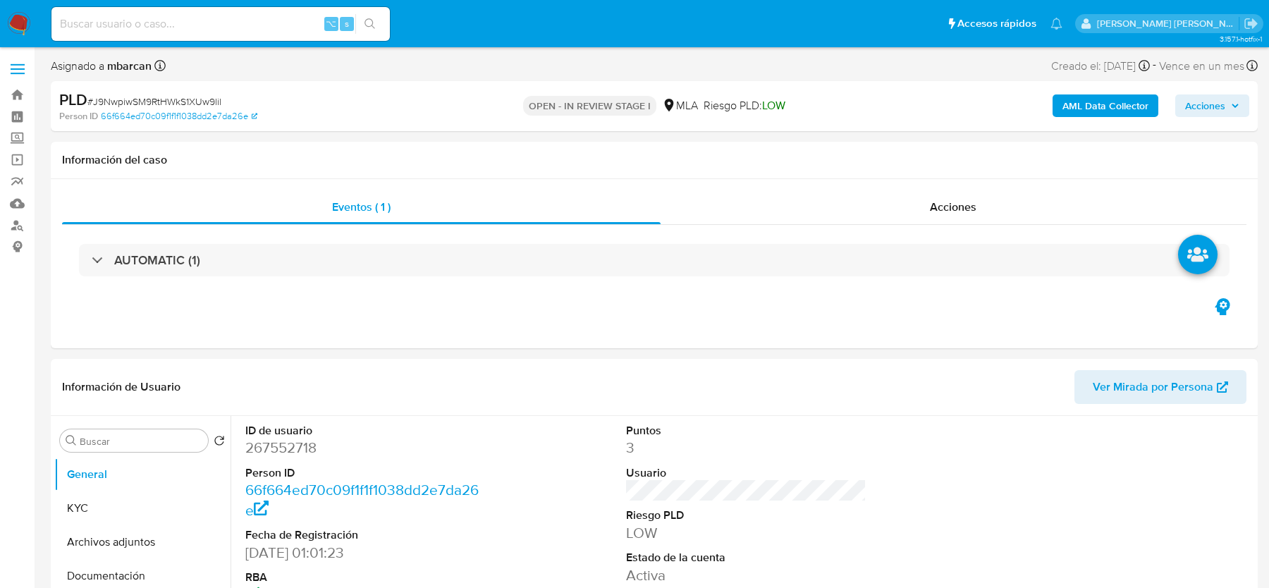
select select "10"
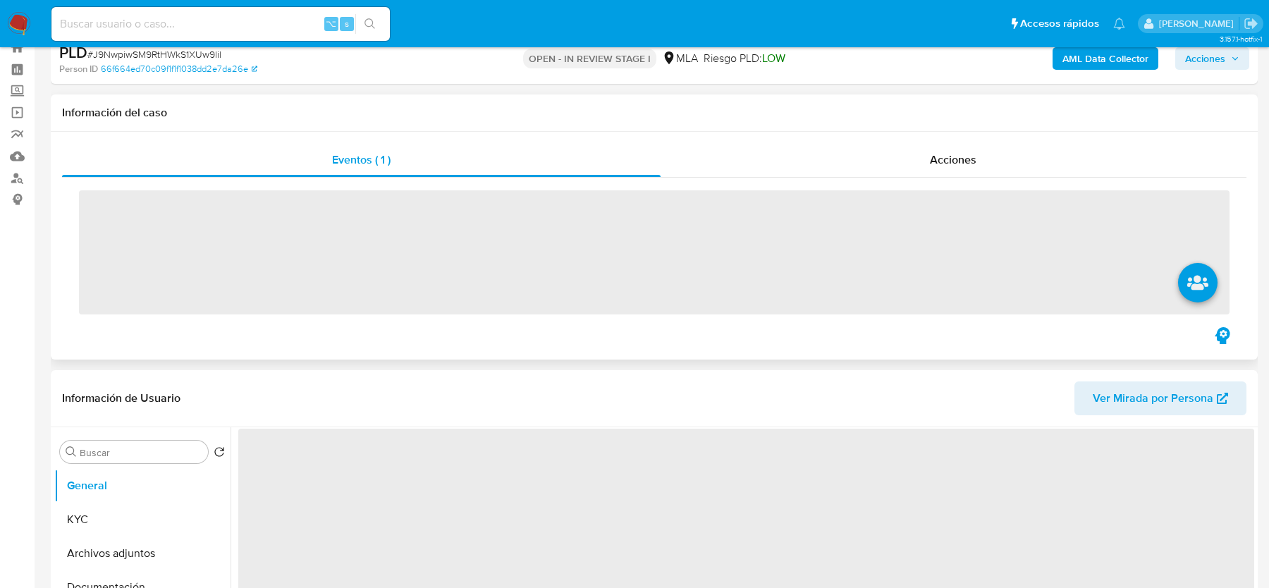
scroll to position [116, 0]
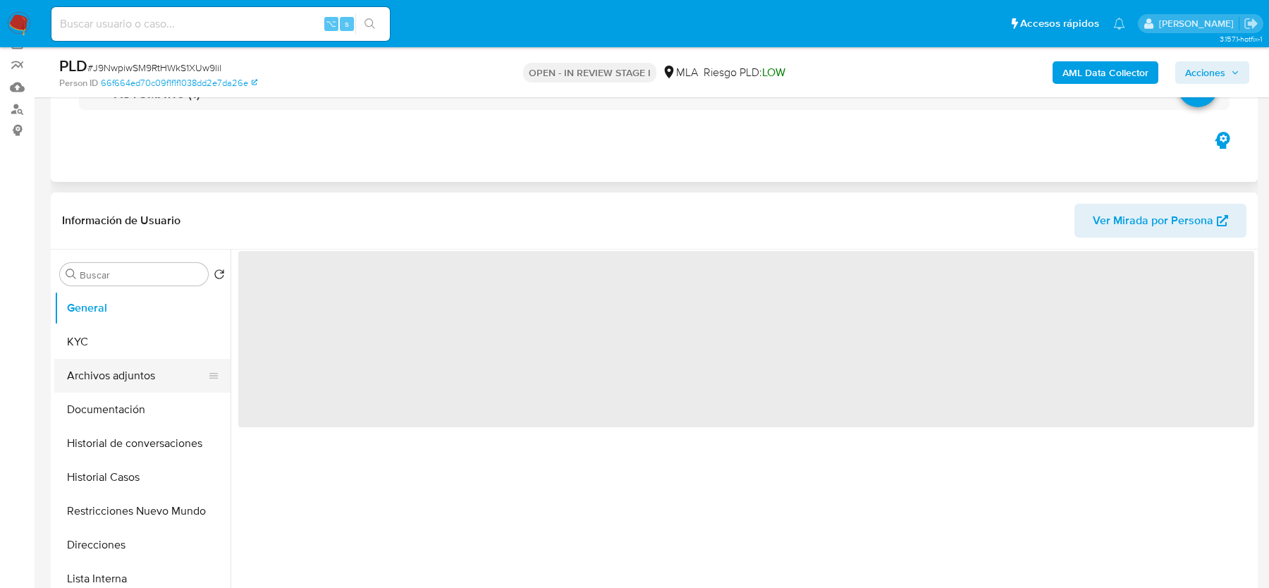
click at [145, 359] on button "Archivos adjuntos" at bounding box center [136, 376] width 165 height 34
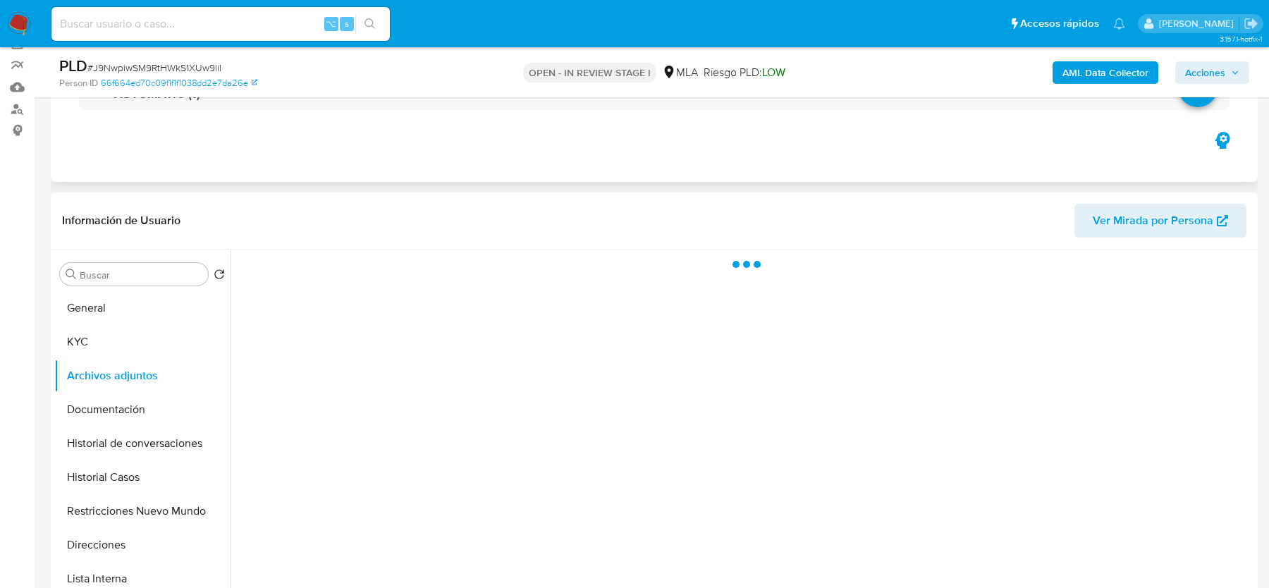
select select "10"
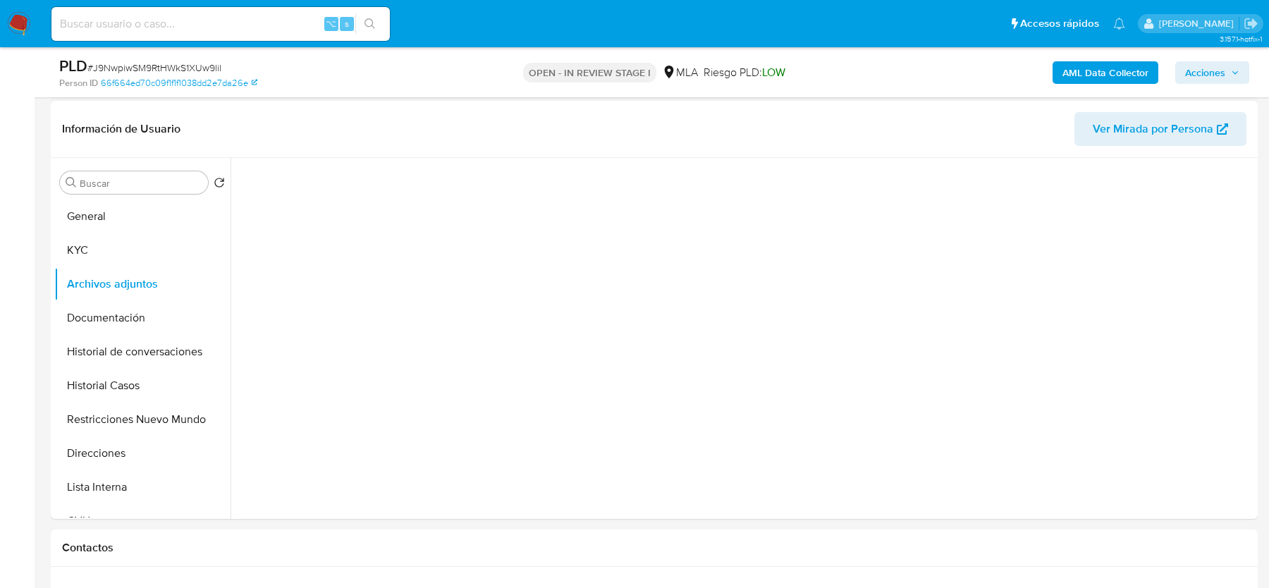
scroll to position [220, 0]
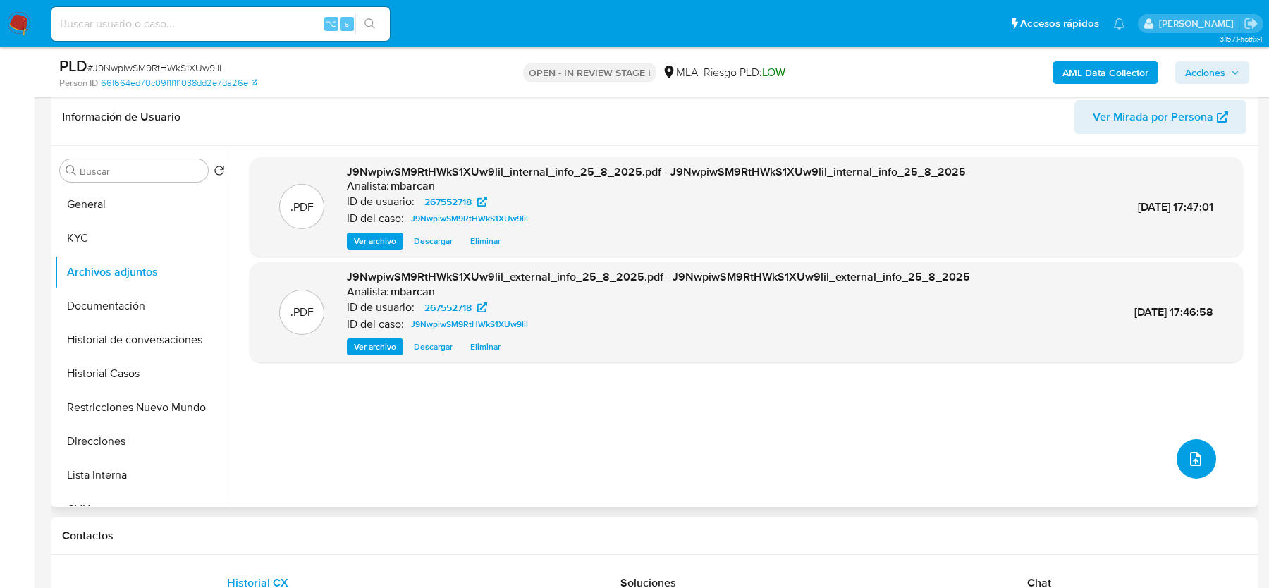
click at [1187, 464] on icon "upload-file" at bounding box center [1195, 458] width 17 height 17
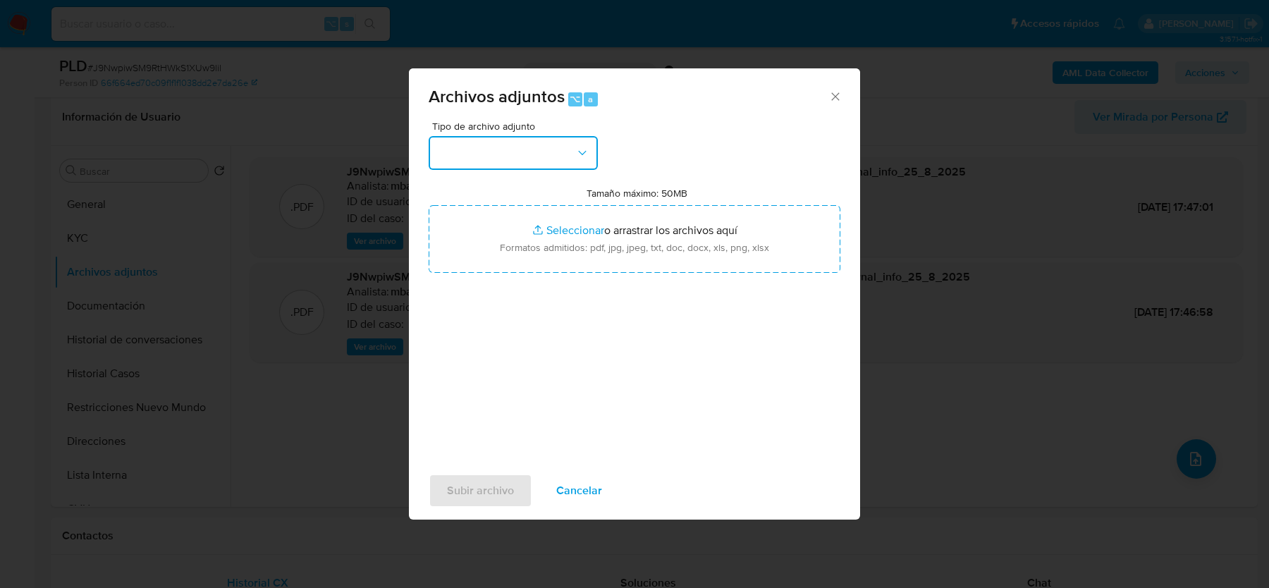
click at [531, 163] on button "button" at bounding box center [513, 153] width 169 height 34
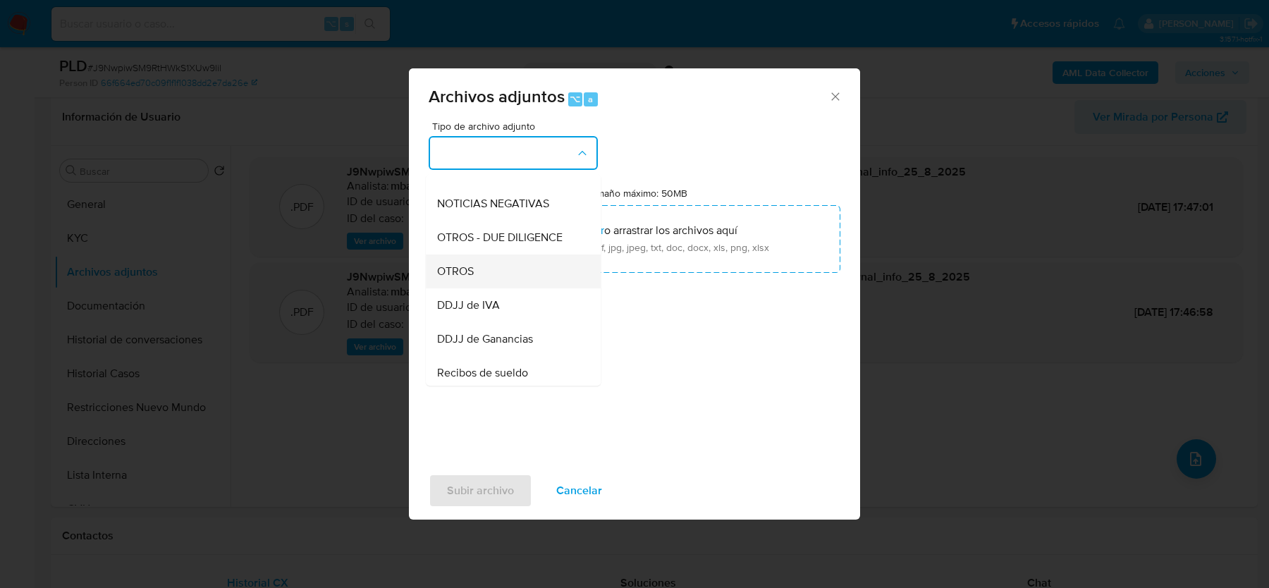
scroll to position [211, 0]
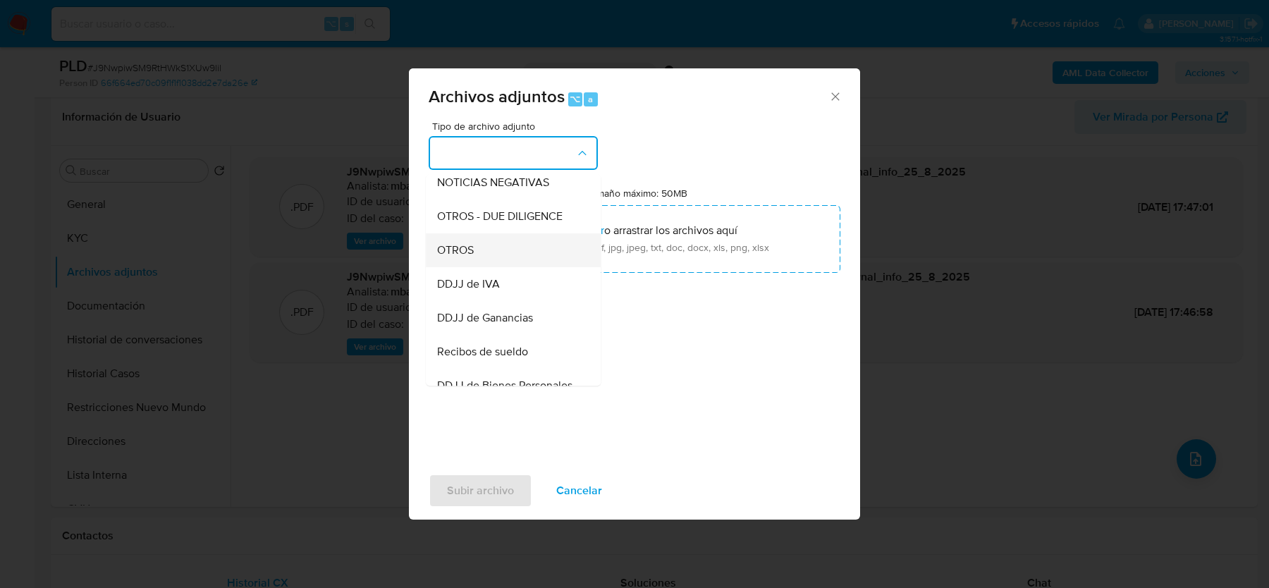
click at [486, 254] on div "OTROS" at bounding box center [509, 250] width 144 height 34
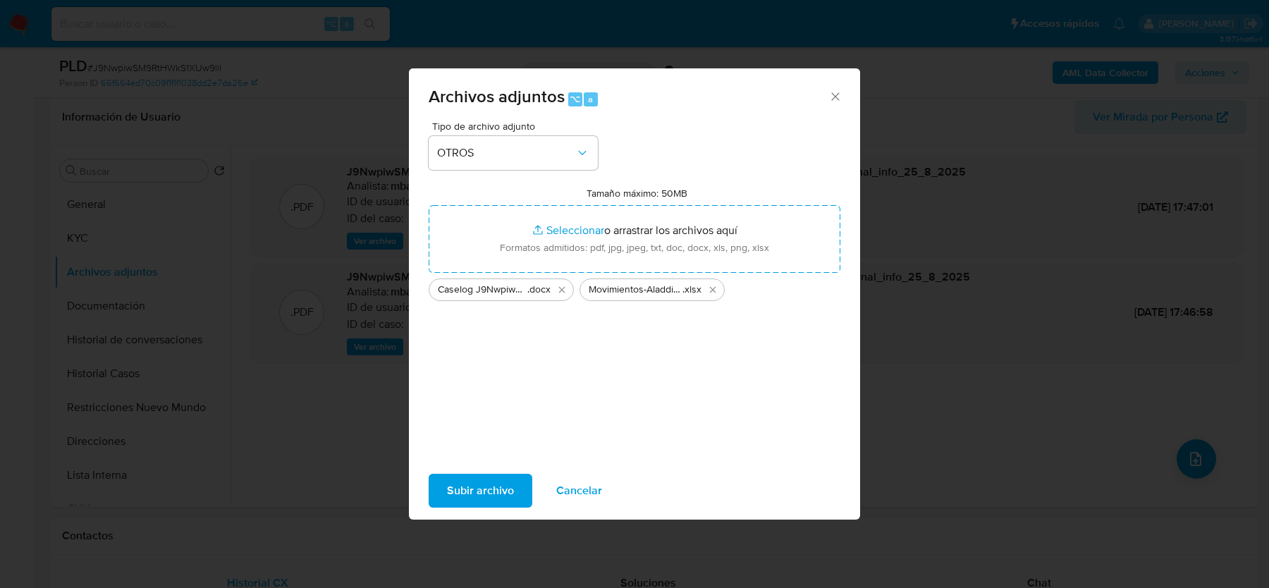
click at [469, 488] on span "Subir archivo" at bounding box center [480, 490] width 67 height 31
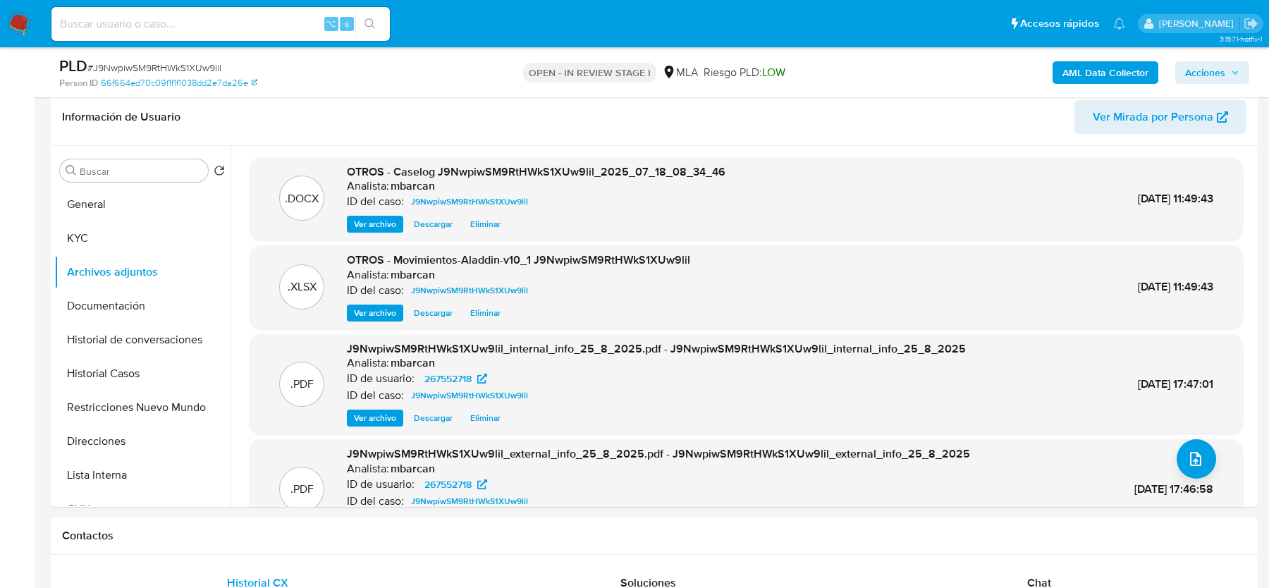
click at [1216, 60] on div "AML Data Collector Acciones" at bounding box center [1052, 72] width 393 height 33
click at [1211, 68] on span "Acciones" at bounding box center [1205, 72] width 40 height 23
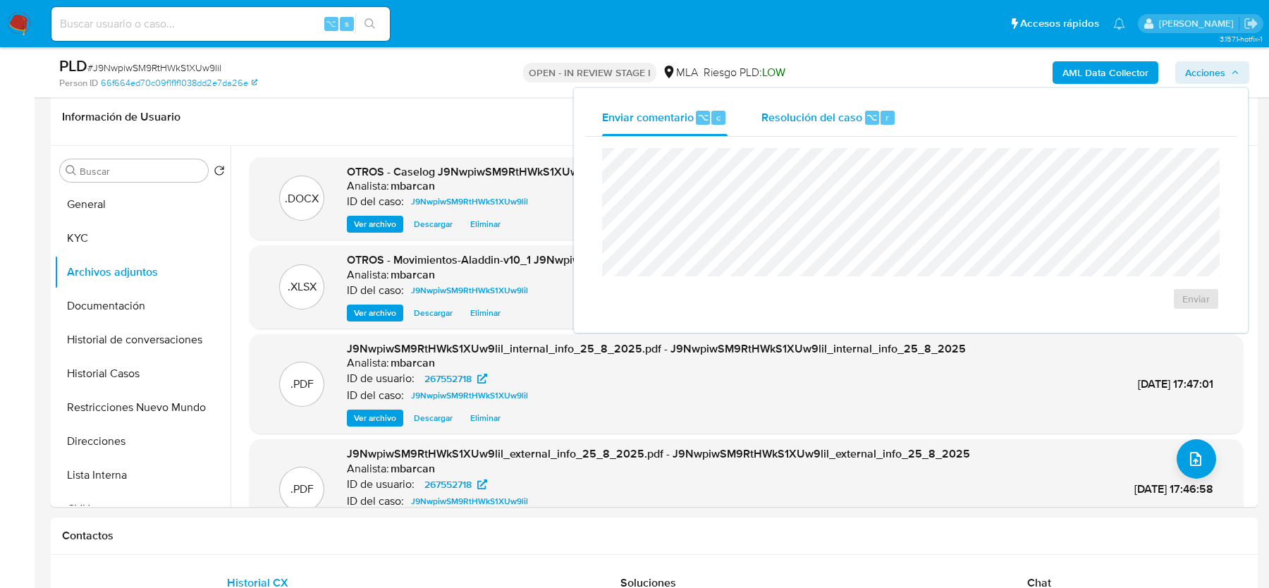
click at [865, 125] on div "Resolución del caso ⌥ r" at bounding box center [828, 117] width 135 height 37
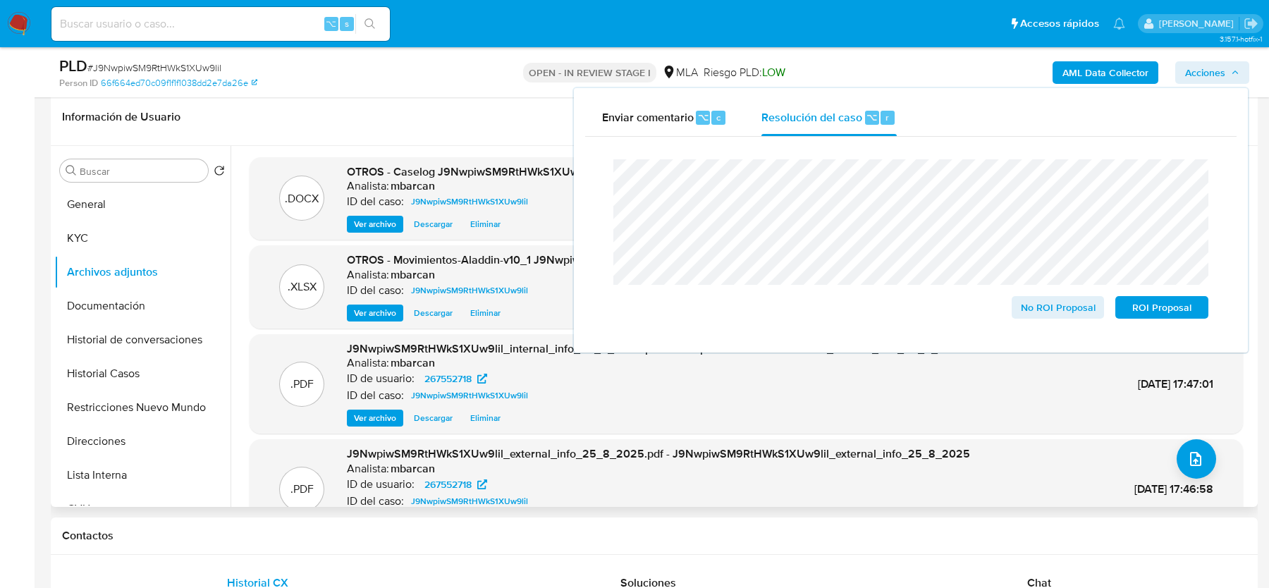
click at [415, 123] on header "Información de Usuario Ver Mirada por Persona" at bounding box center [654, 117] width 1184 height 34
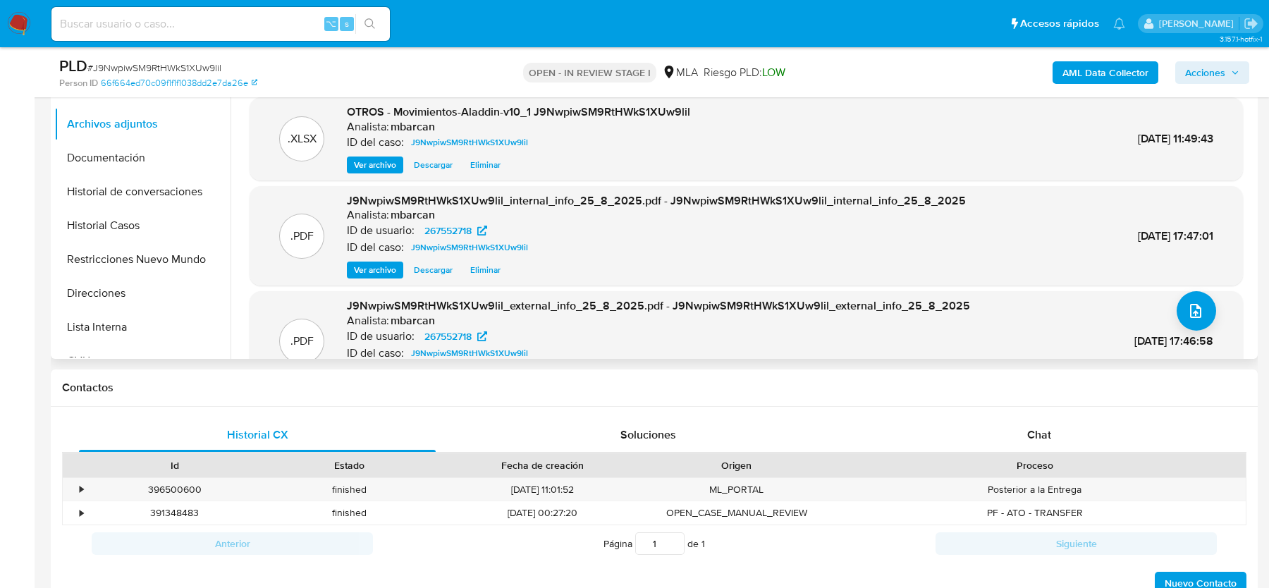
scroll to position [610, 0]
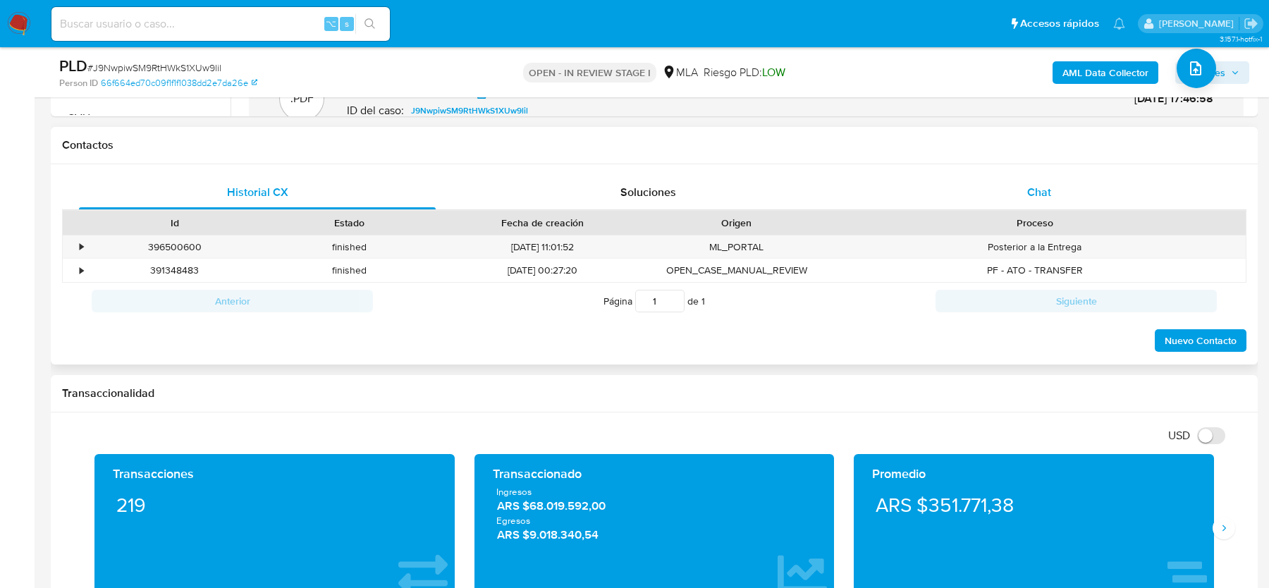
click at [1065, 187] on div "Chat" at bounding box center [1039, 193] width 357 height 34
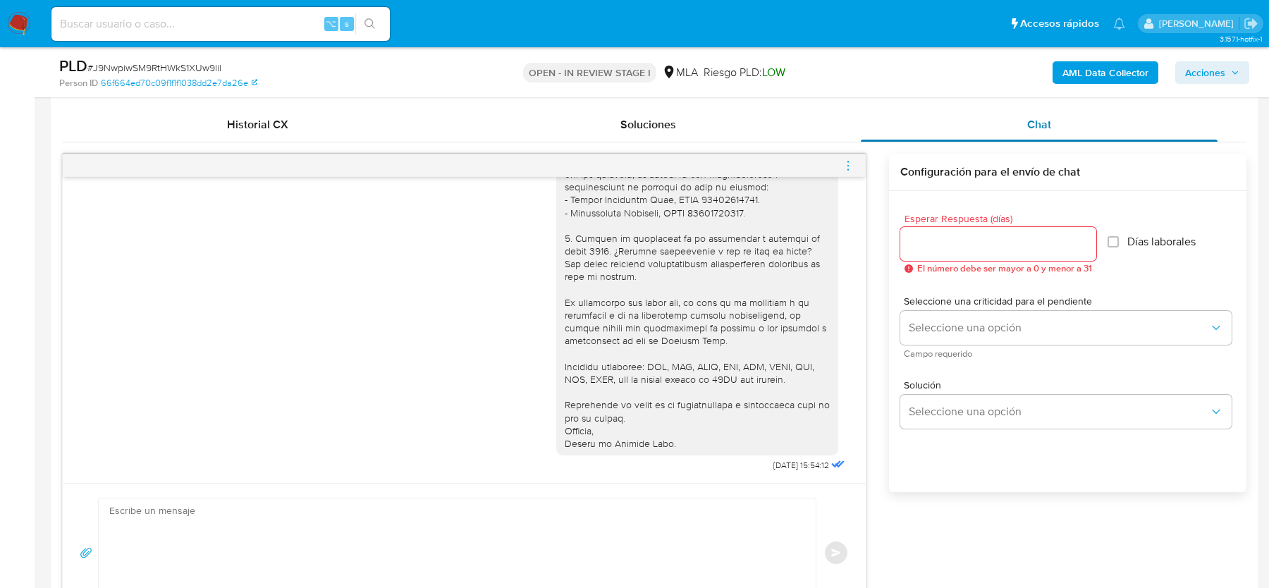
scroll to position [693, 0]
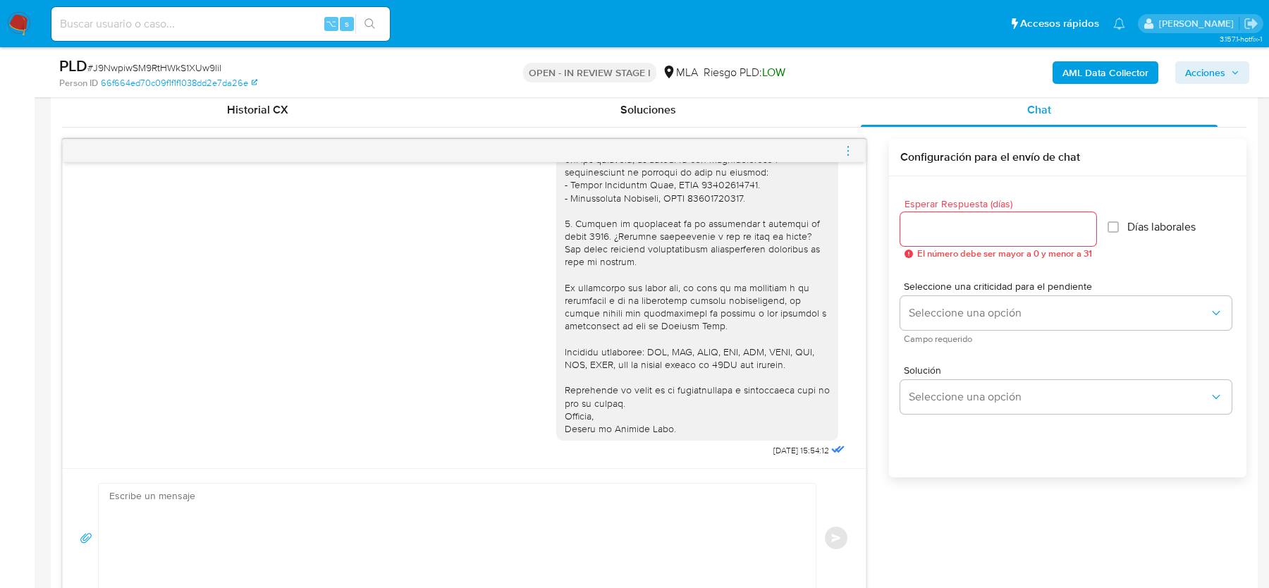
click at [845, 138] on span "menu-action" at bounding box center [848, 151] width 13 height 34
click at [763, 123] on li "Cerrar conversación" at bounding box center [770, 121] width 145 height 25
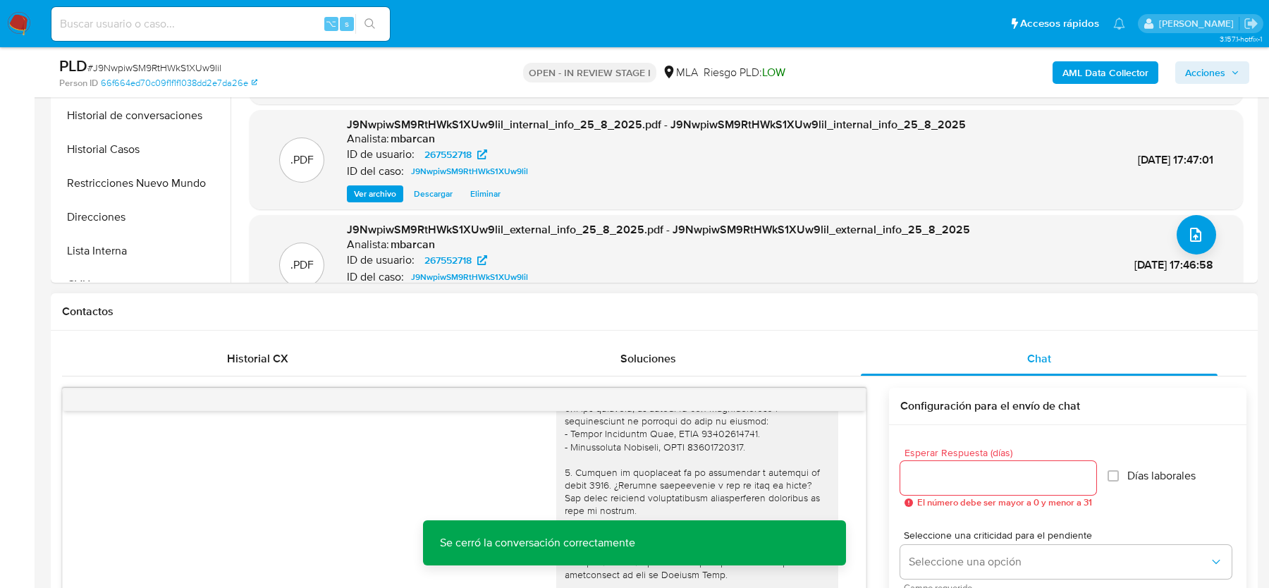
scroll to position [303, 0]
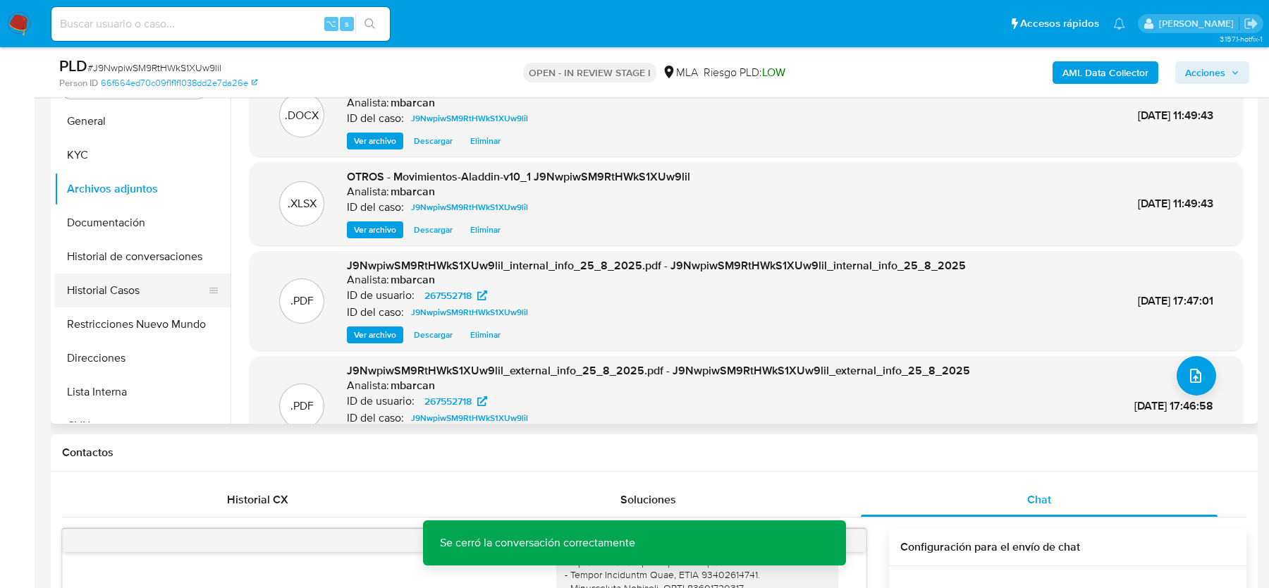
click at [113, 300] on button "Historial Casos" at bounding box center [136, 290] width 165 height 34
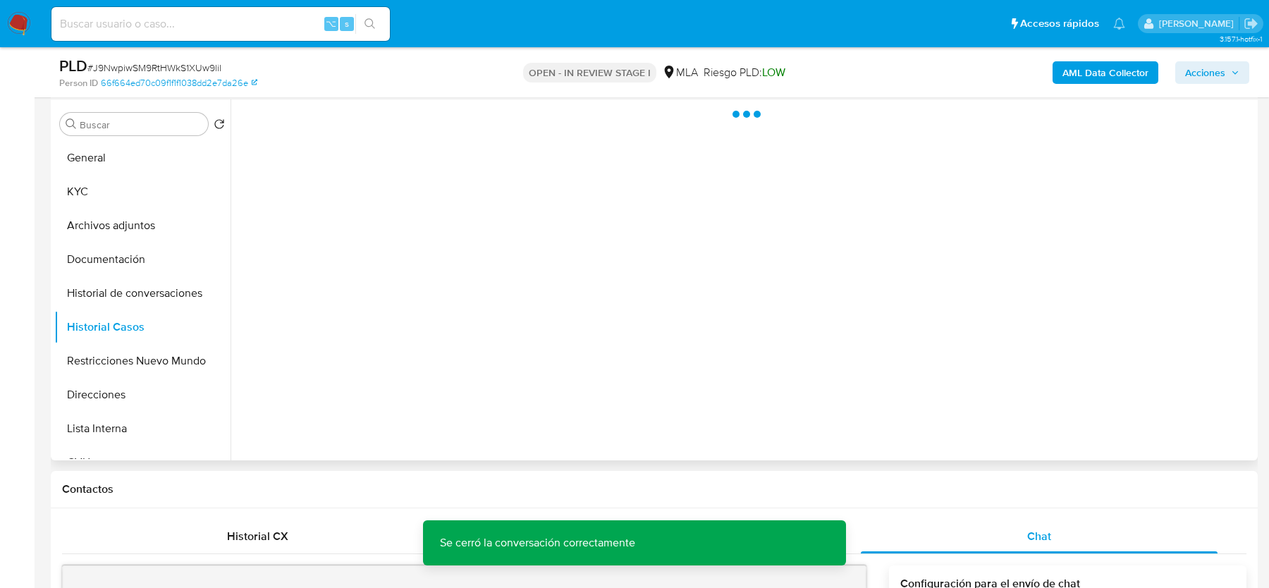
scroll to position [233, 0]
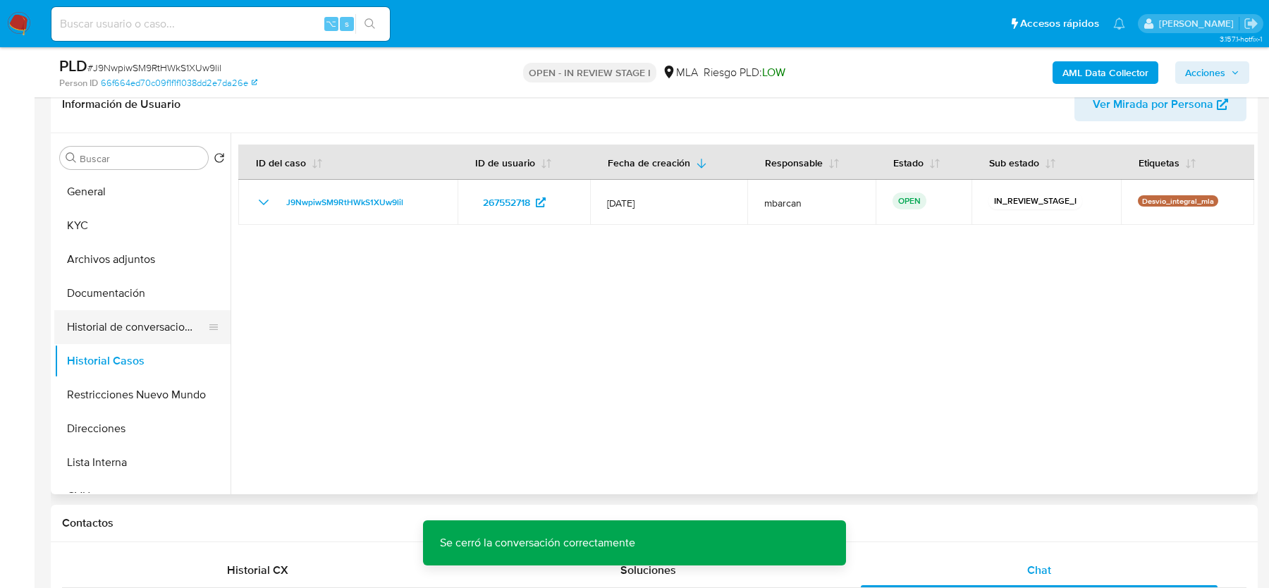
click at [129, 318] on button "Historial de conversaciones" at bounding box center [136, 327] width 165 height 34
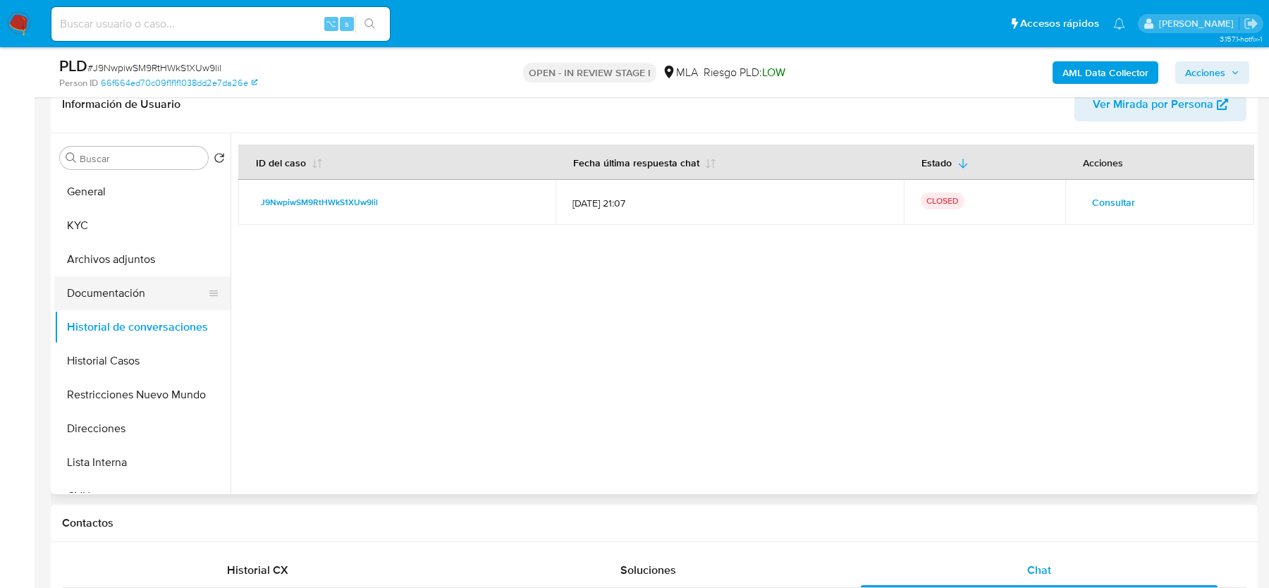
click at [110, 284] on button "Documentación" at bounding box center [136, 293] width 165 height 34
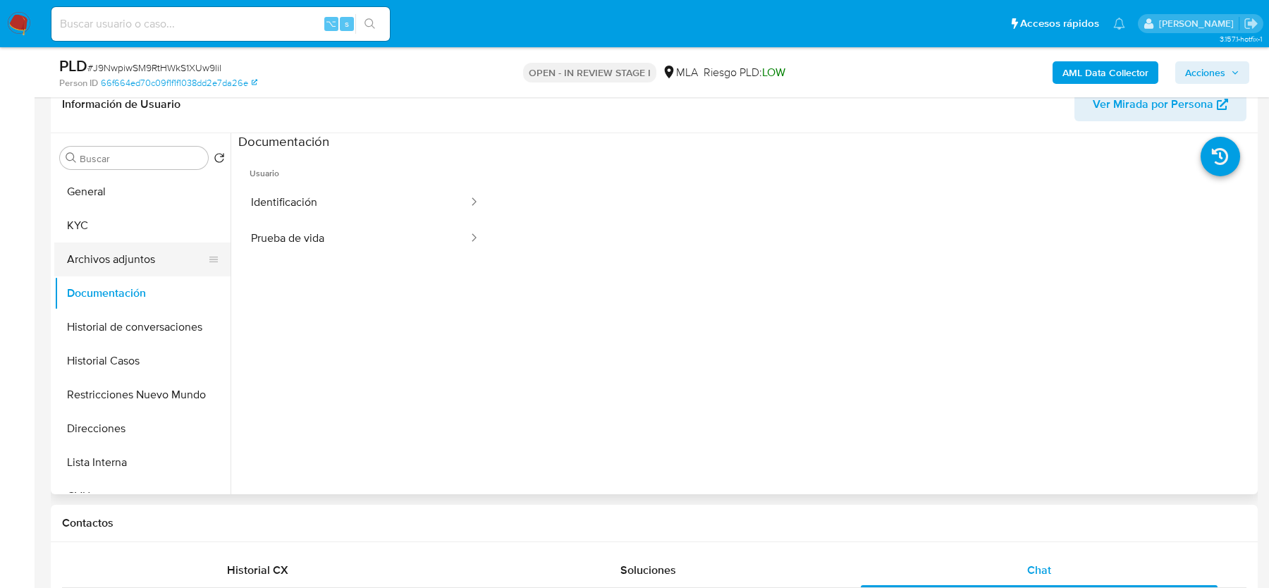
click at [116, 256] on button "Archivos adjuntos" at bounding box center [136, 259] width 165 height 34
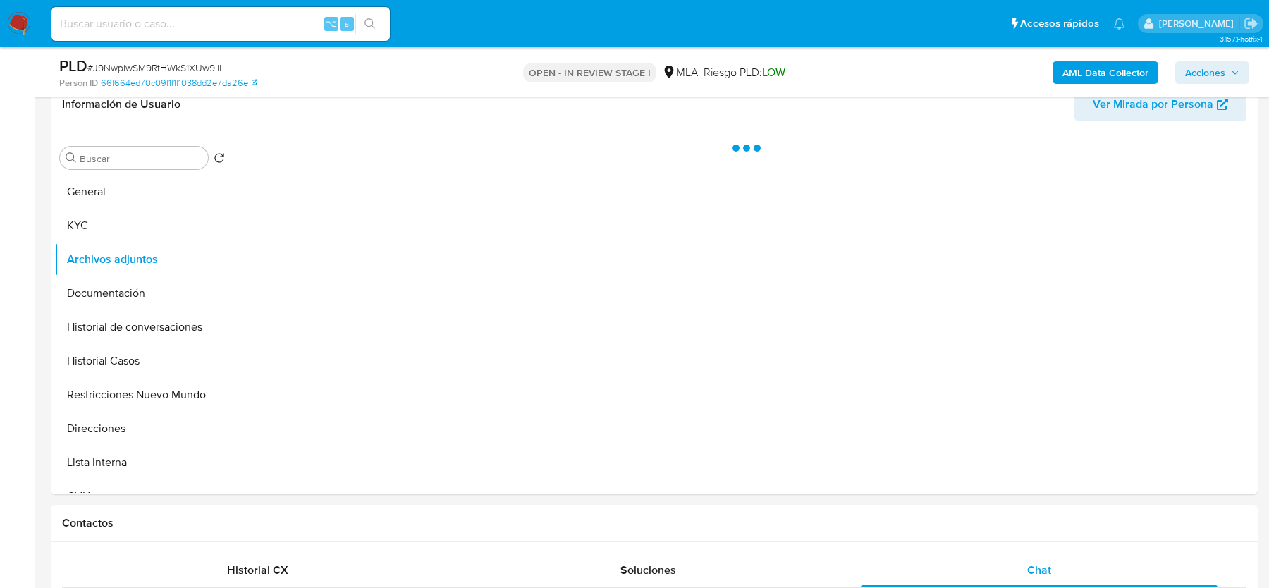
click at [1210, 68] on span "Acciones" at bounding box center [1205, 72] width 40 height 23
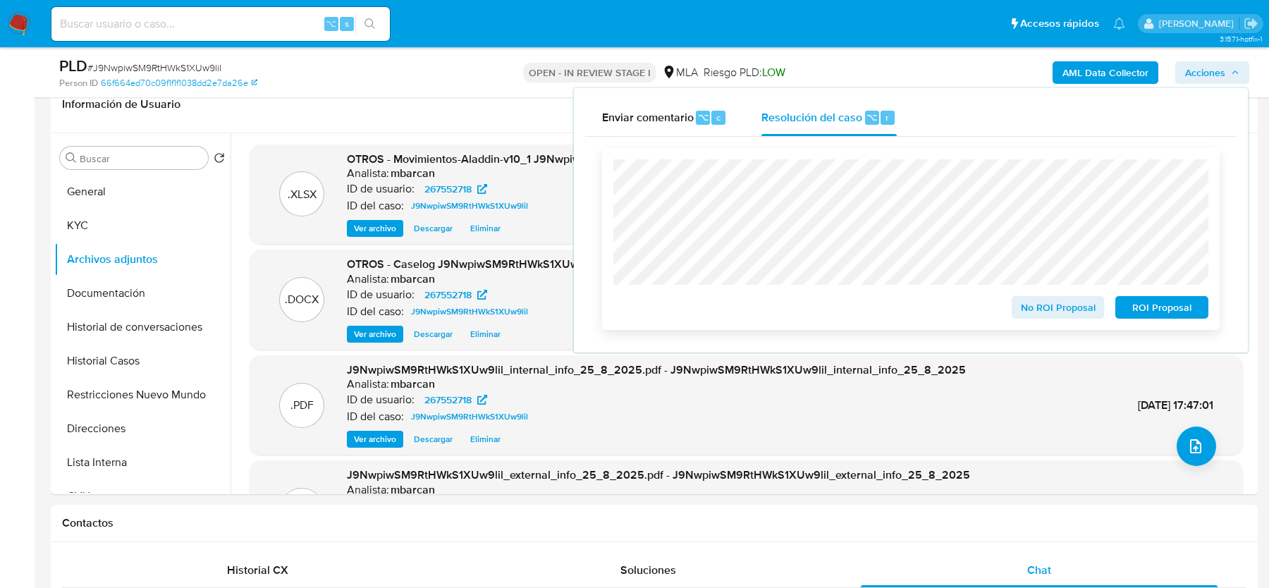
click at [1040, 303] on span "No ROI Proposal" at bounding box center [1057, 307] width 73 height 20
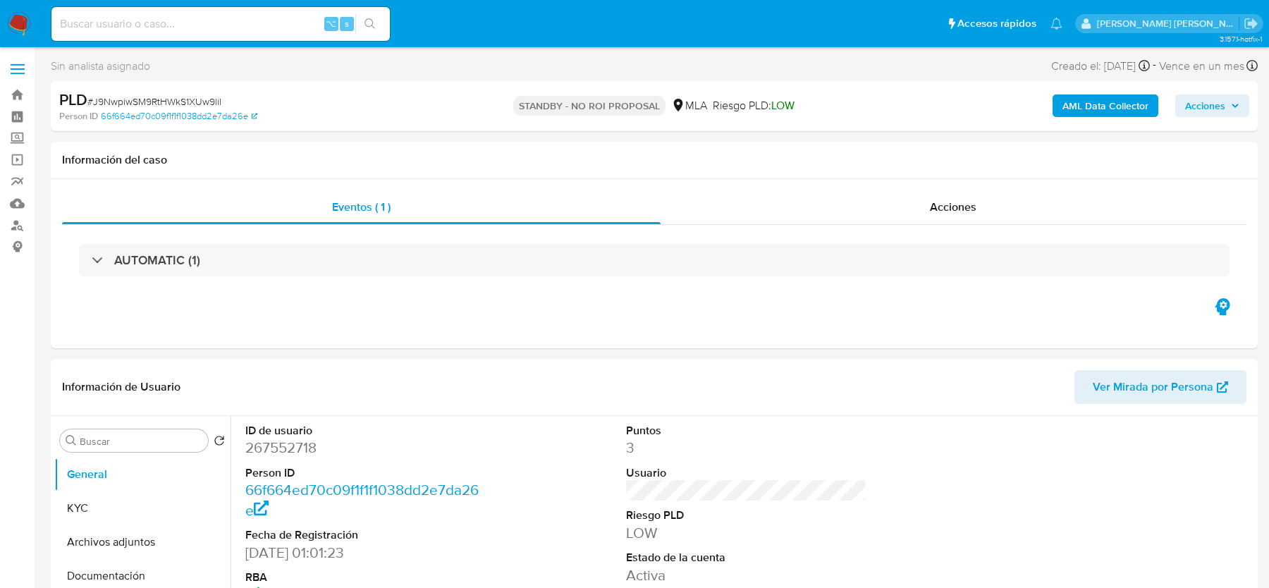
select select "10"
click at [18, 23] on img at bounding box center [19, 24] width 24 height 24
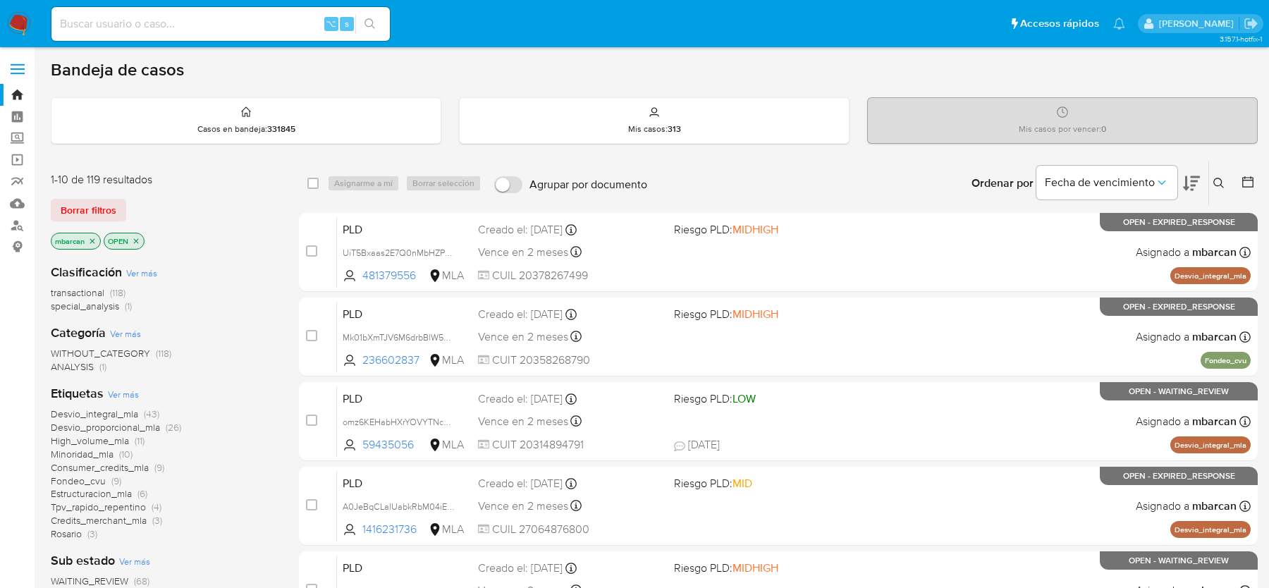
click at [1224, 177] on button at bounding box center [1220, 183] width 23 height 17
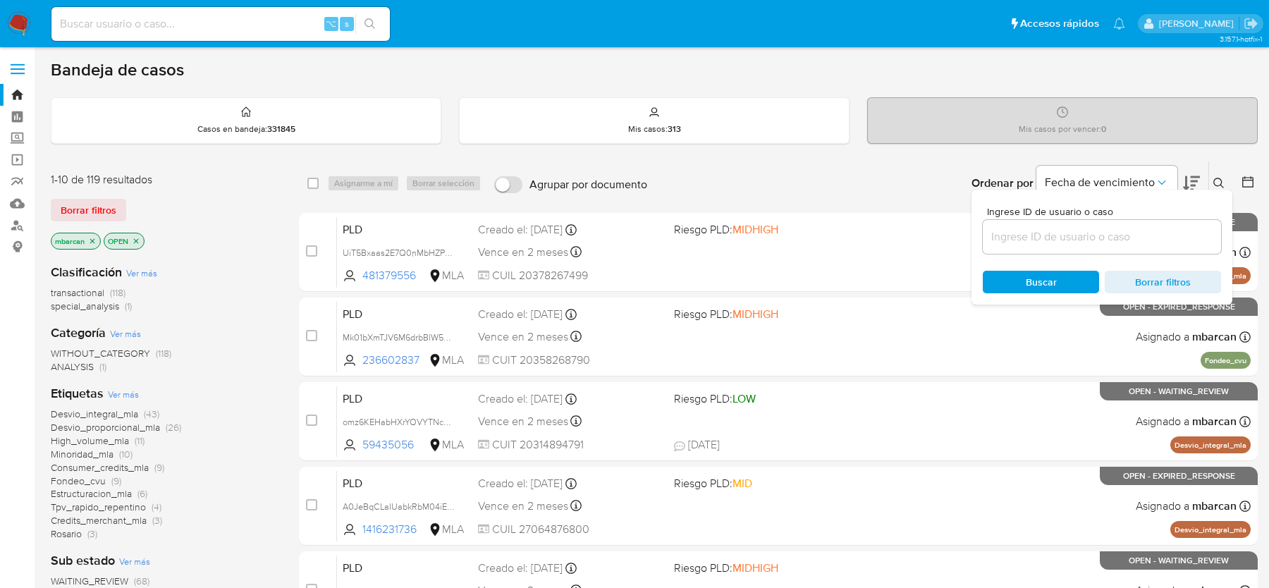
click at [1120, 241] on input at bounding box center [1102, 237] width 238 height 18
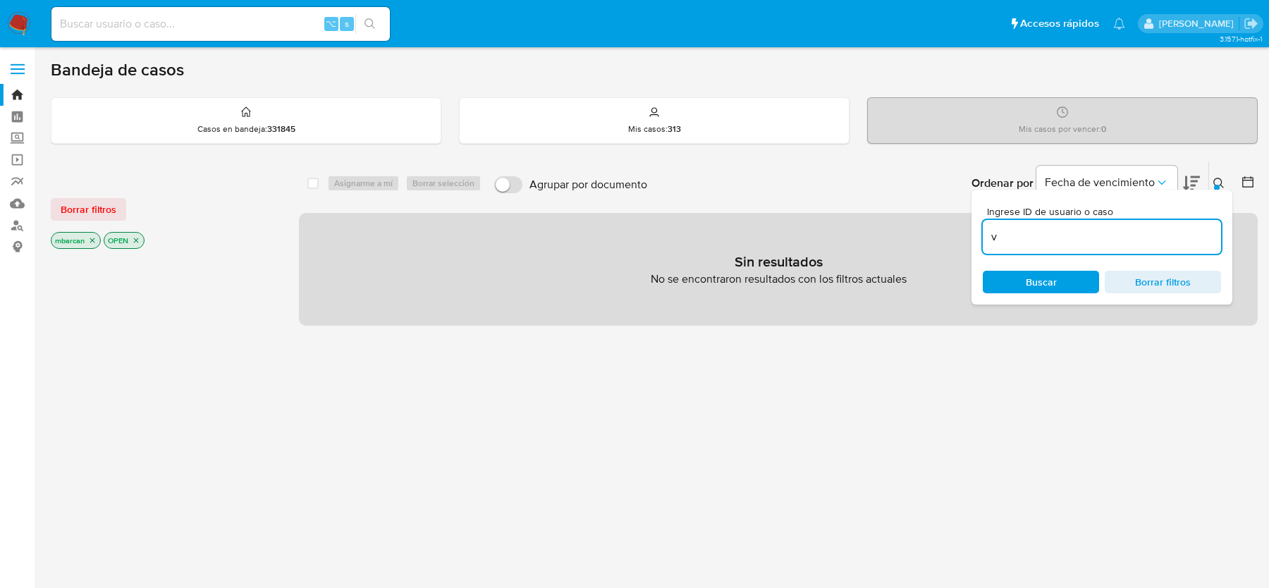
click at [1112, 230] on input "v" at bounding box center [1102, 237] width 238 height 18
paste input "0TJVzG0mZj983IRHqfTgMjQc"
type input "0TJVzG0mZj983IRHqfTgMjQc"
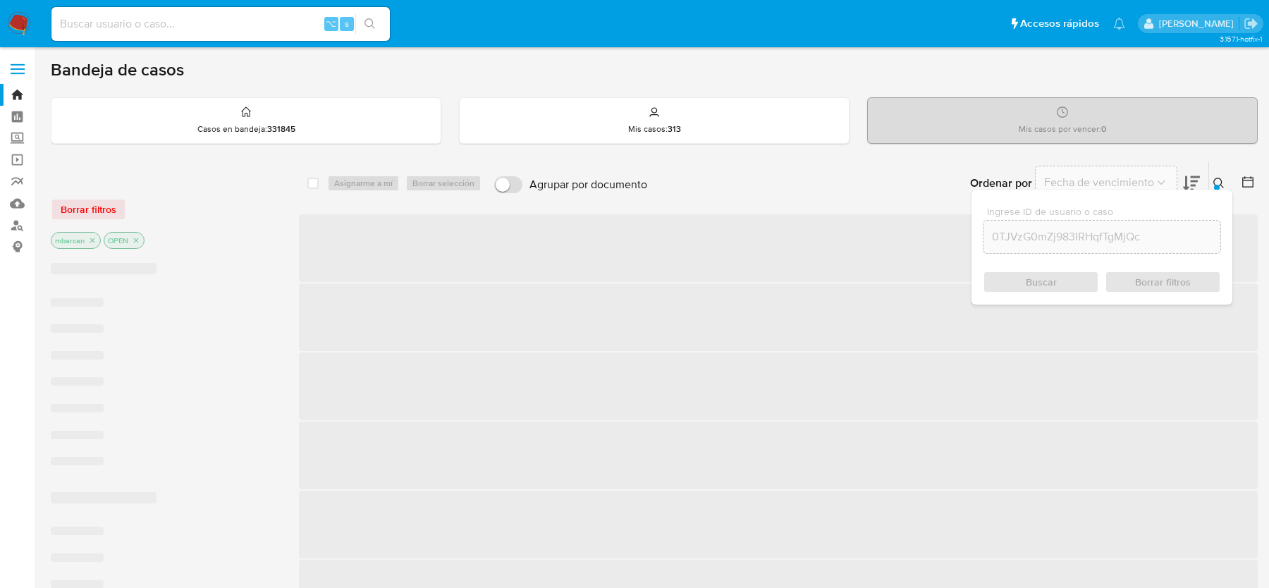
click at [1224, 181] on button at bounding box center [1220, 183] width 23 height 17
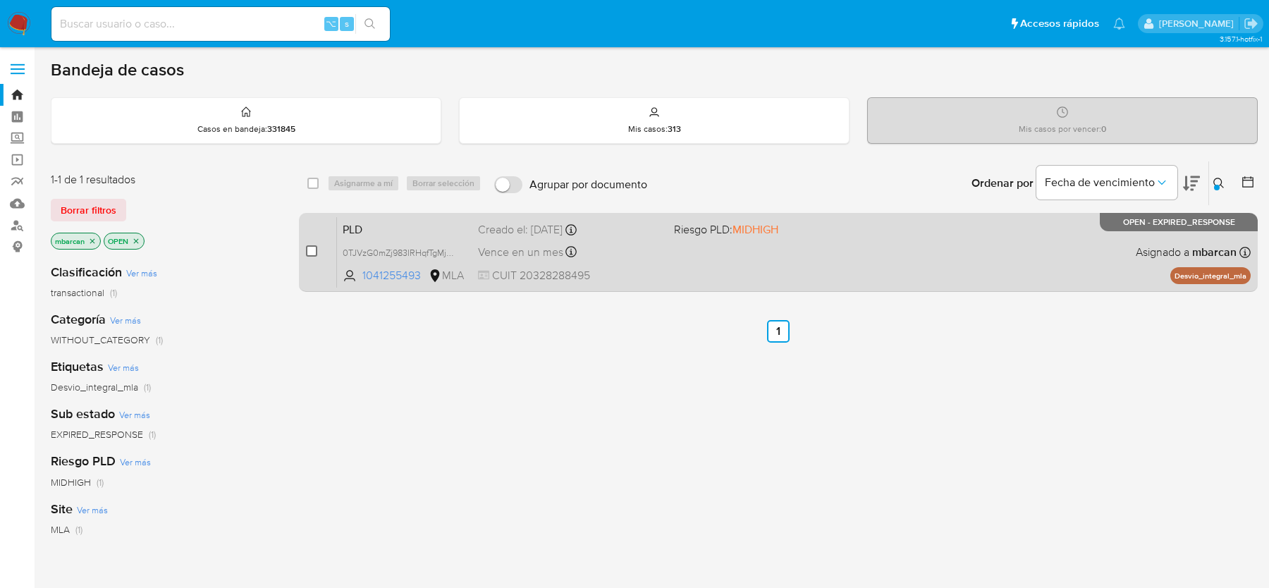
click at [309, 249] on input "checkbox" at bounding box center [311, 250] width 11 height 11
checkbox input "true"
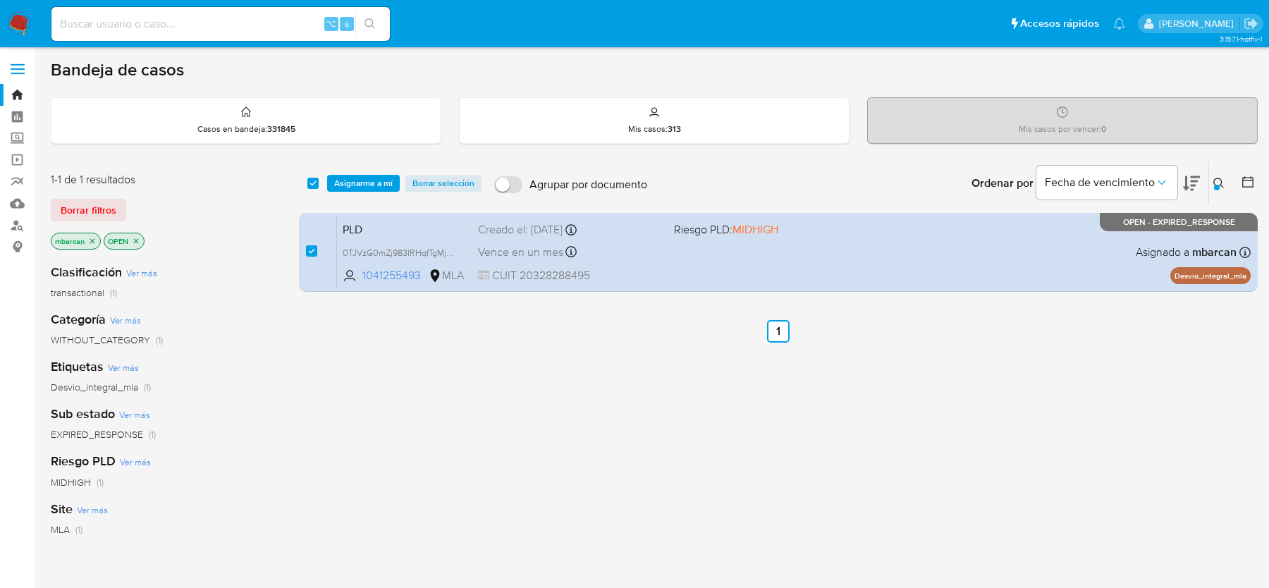
click at [342, 195] on div "select-all-cases-checkbox Asignarme a mí Borrar selección Agrupar por documento…" at bounding box center [778, 183] width 959 height 44
click at [348, 183] on span "Asignarme a mí" at bounding box center [363, 183] width 59 height 14
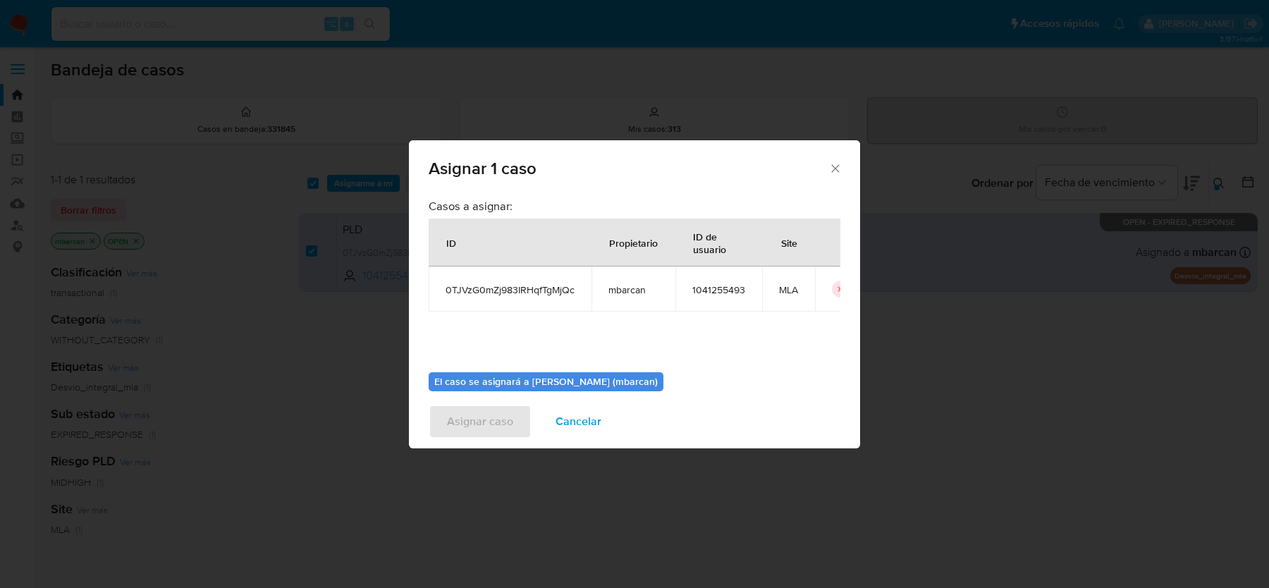
scroll to position [72, 0]
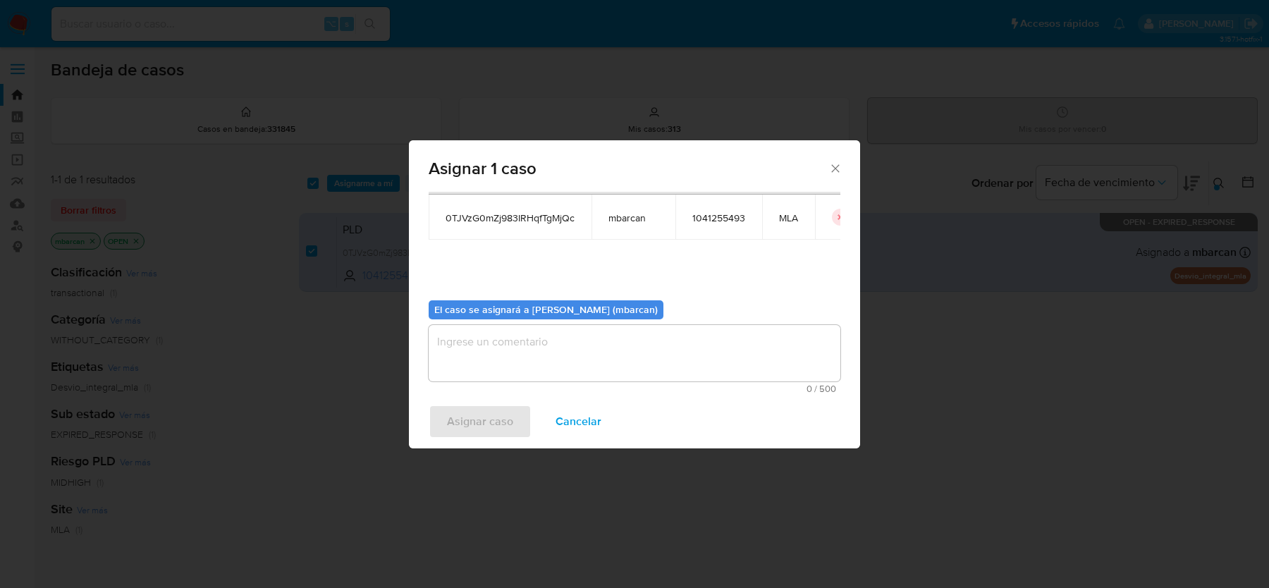
click at [495, 361] on textarea "assign-modal" at bounding box center [635, 353] width 412 height 56
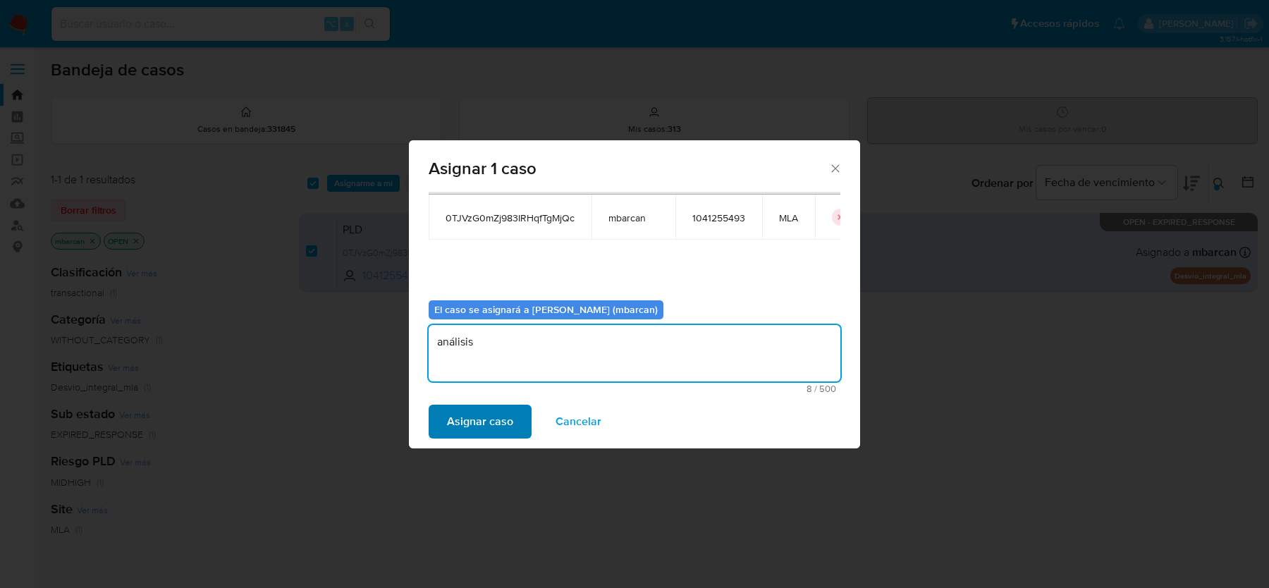
type textarea "análisis"
click at [463, 413] on span "Asignar caso" at bounding box center [480, 421] width 66 height 31
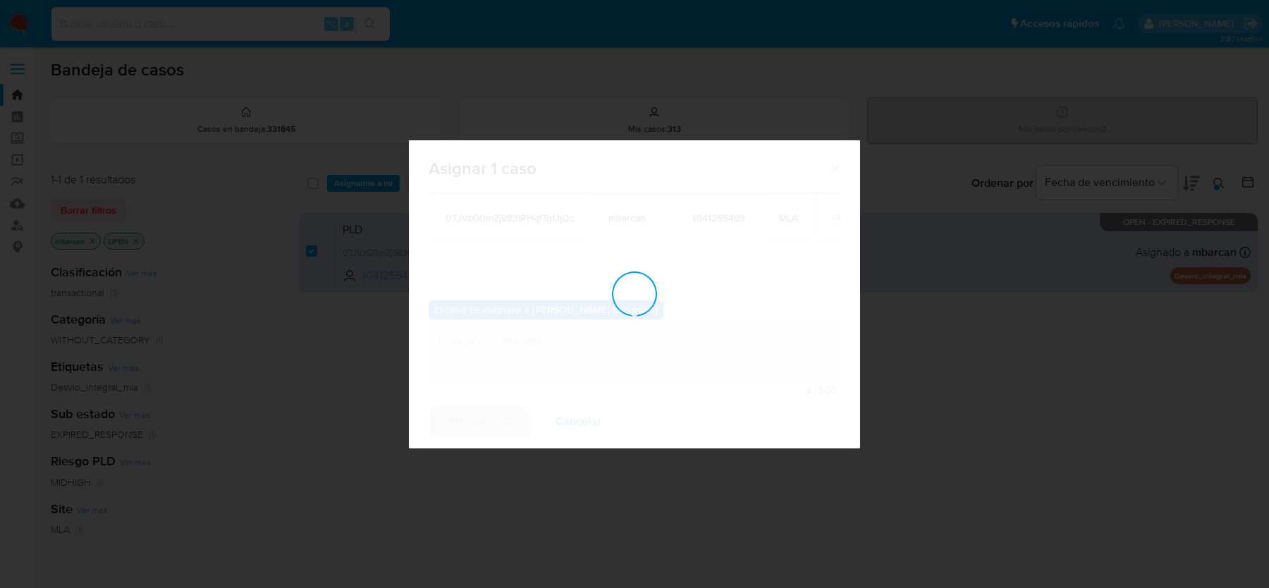
checkbox input "false"
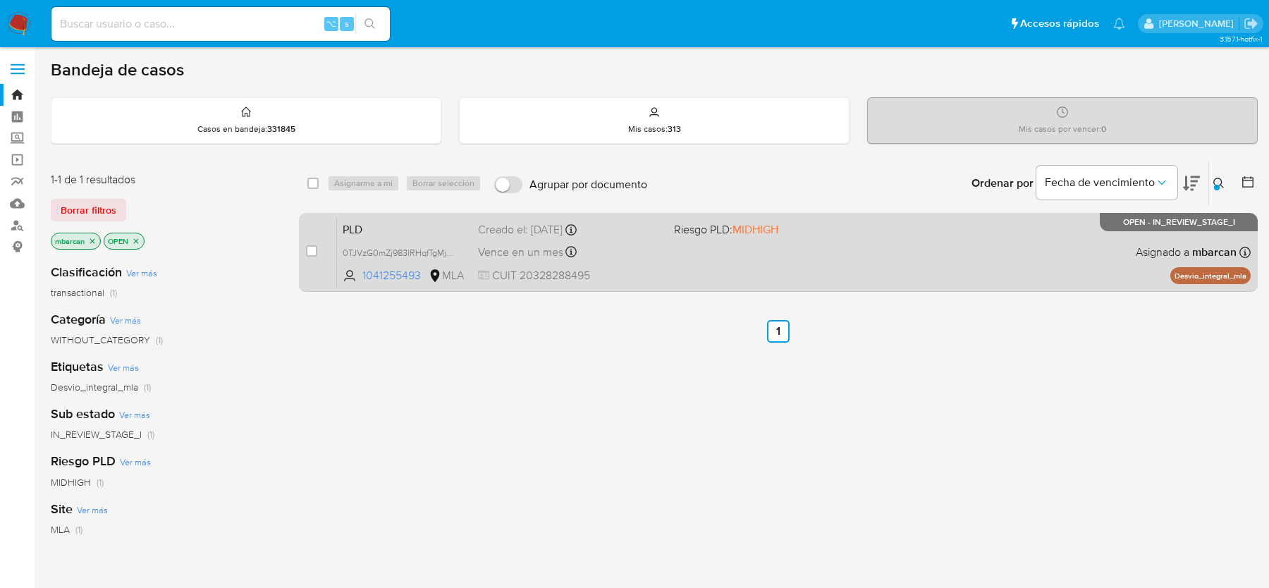
click at [428, 237] on div "PLD 0TJVzG0mZj983IRHqfTgMjQc 1041255493 MLA Riesgo PLD: MIDHIGH Creado el: 12/0…" at bounding box center [794, 251] width 914 height 71
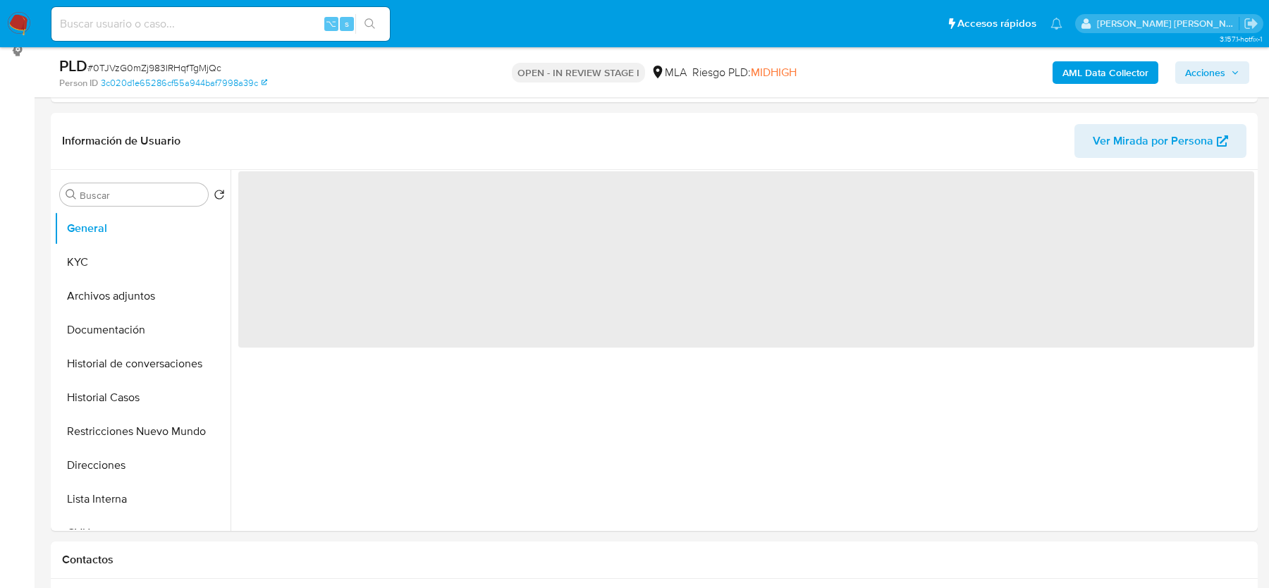
scroll to position [442, 0]
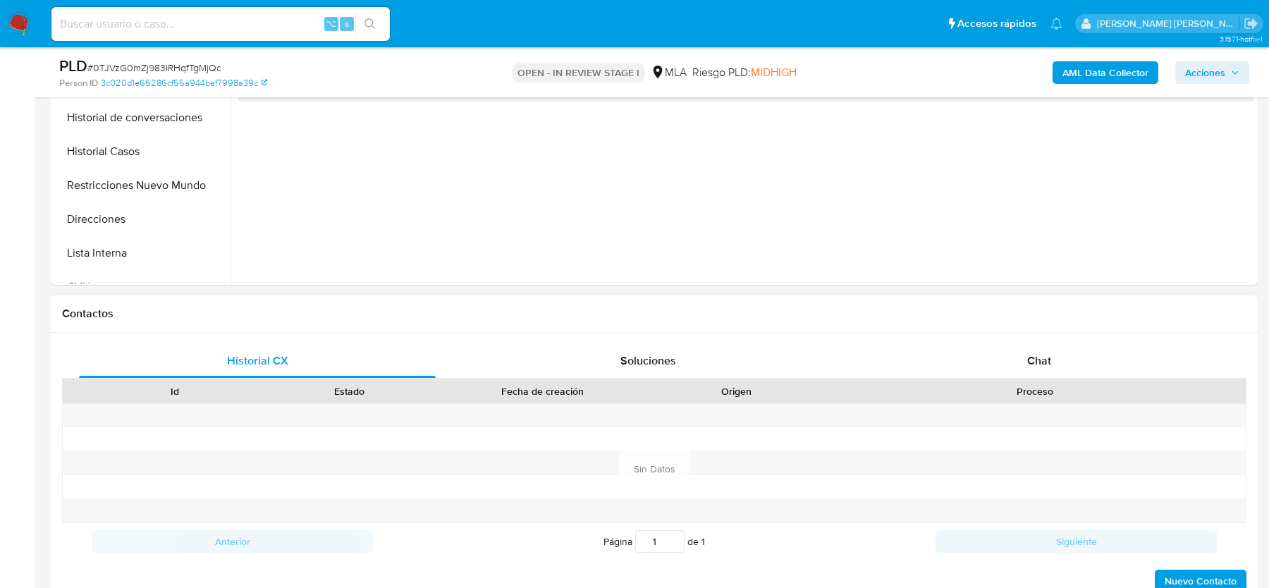
click at [1082, 384] on div "Proceso" at bounding box center [1034, 391] width 402 height 14
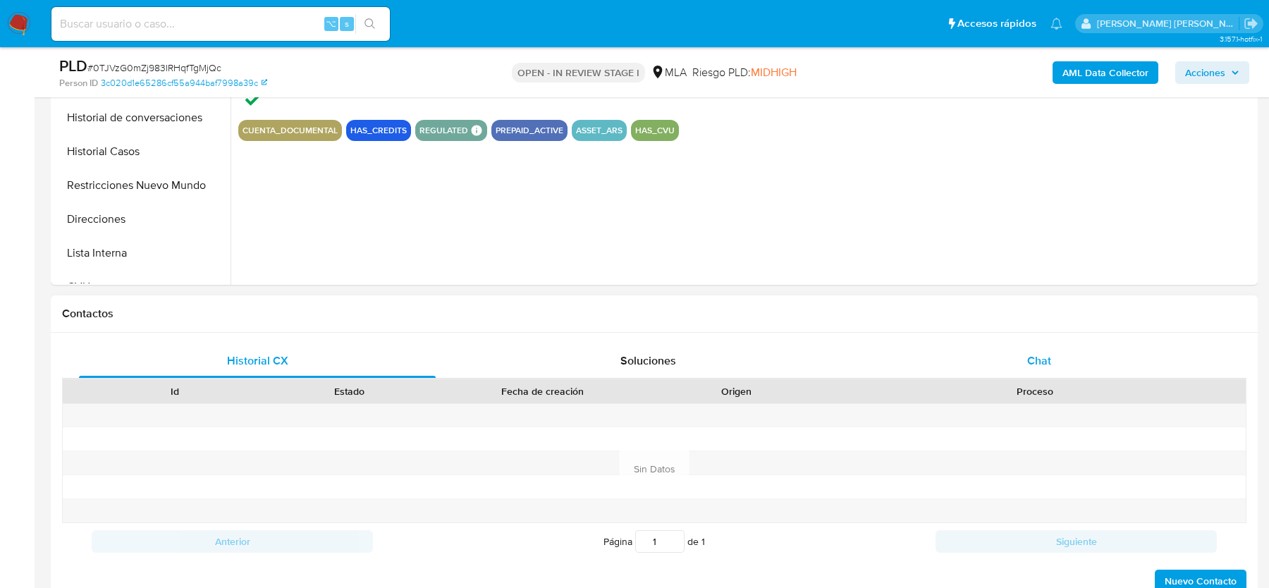
click at [1064, 362] on div "Chat" at bounding box center [1039, 361] width 357 height 34
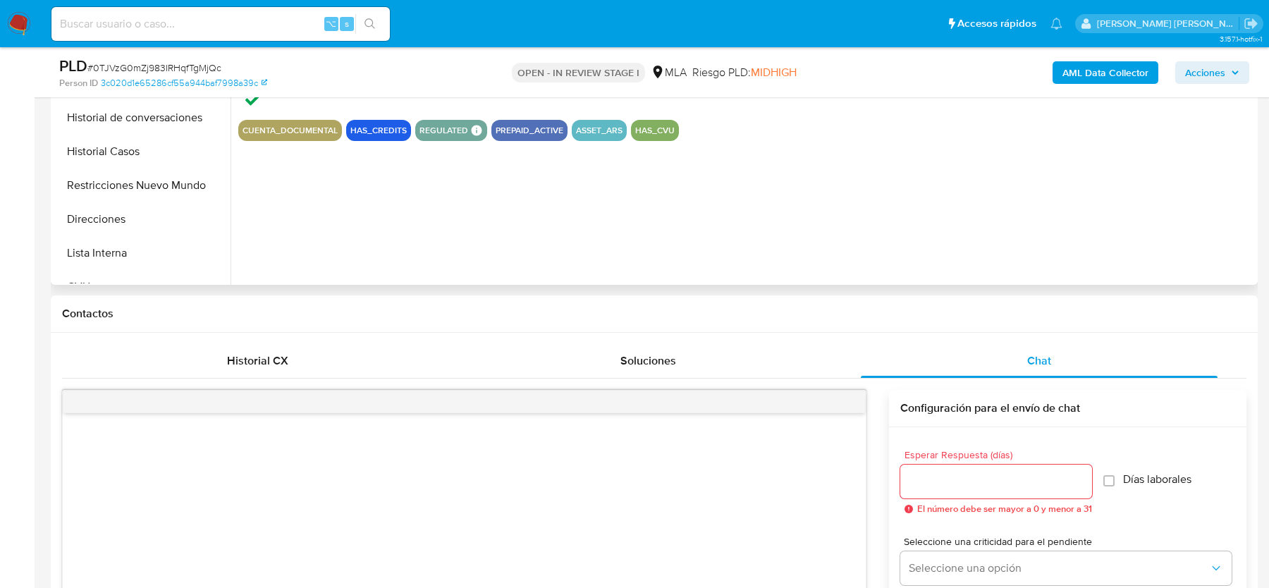
select select "10"
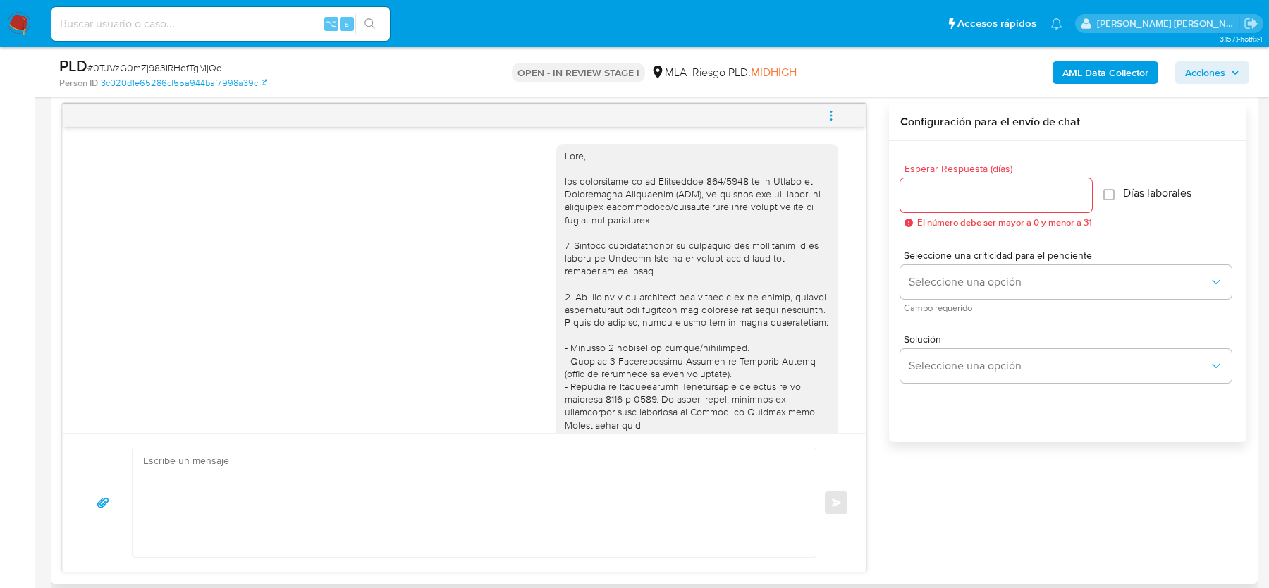
scroll to position [804, 0]
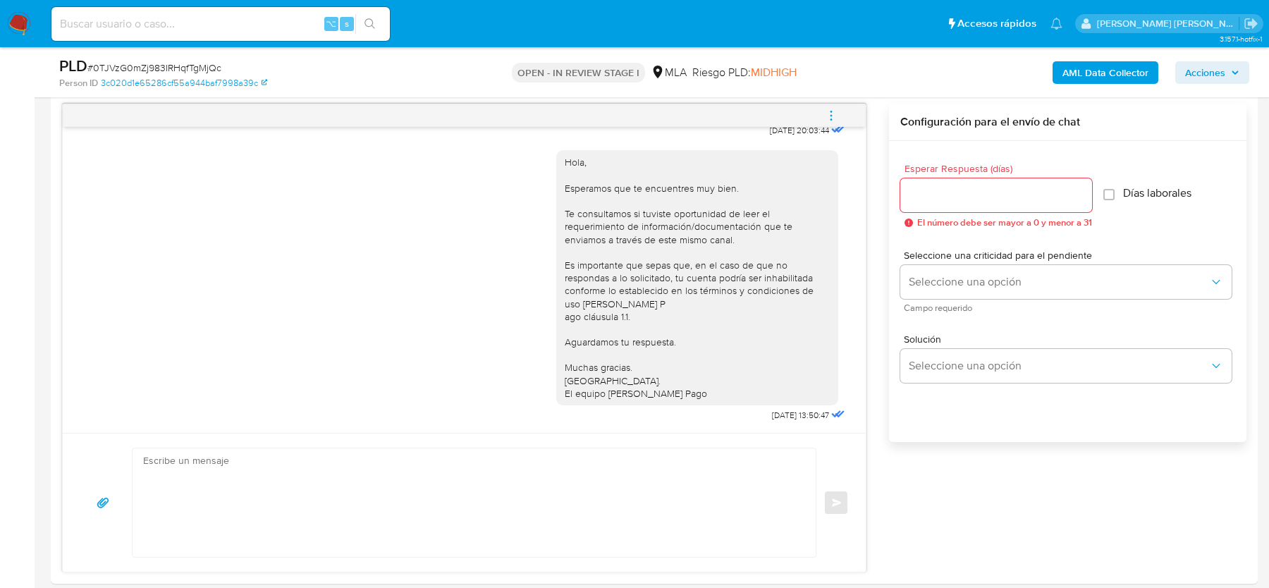
click at [105, 68] on span "# 0TJVzG0mZj983IRHqfTgMjQc" at bounding box center [154, 68] width 134 height 14
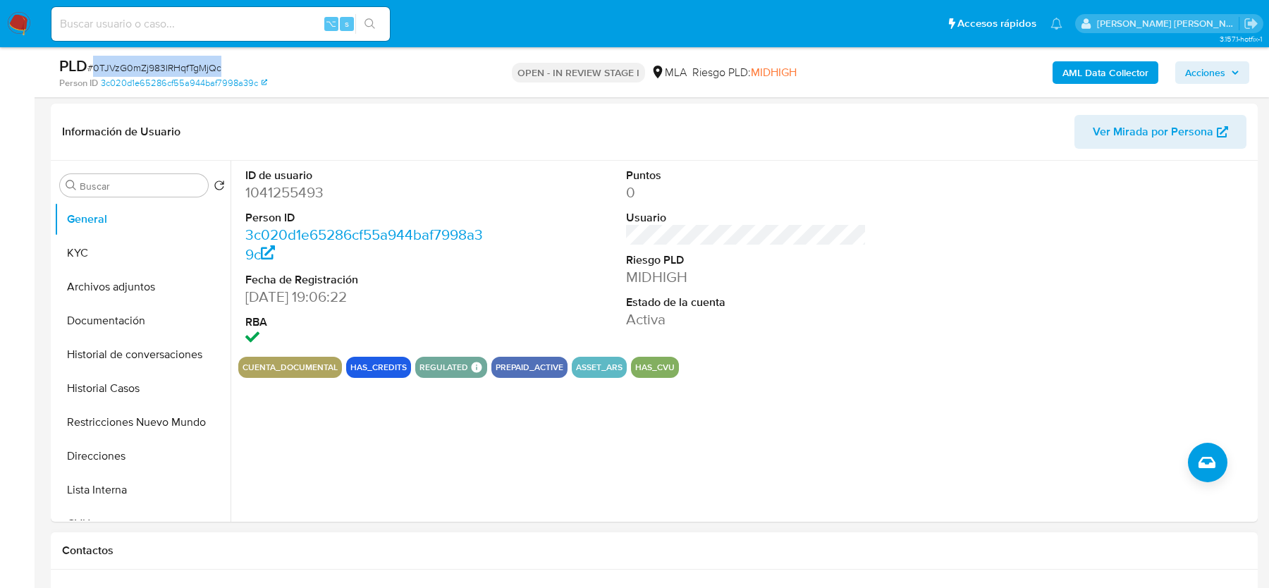
scroll to position [171, 0]
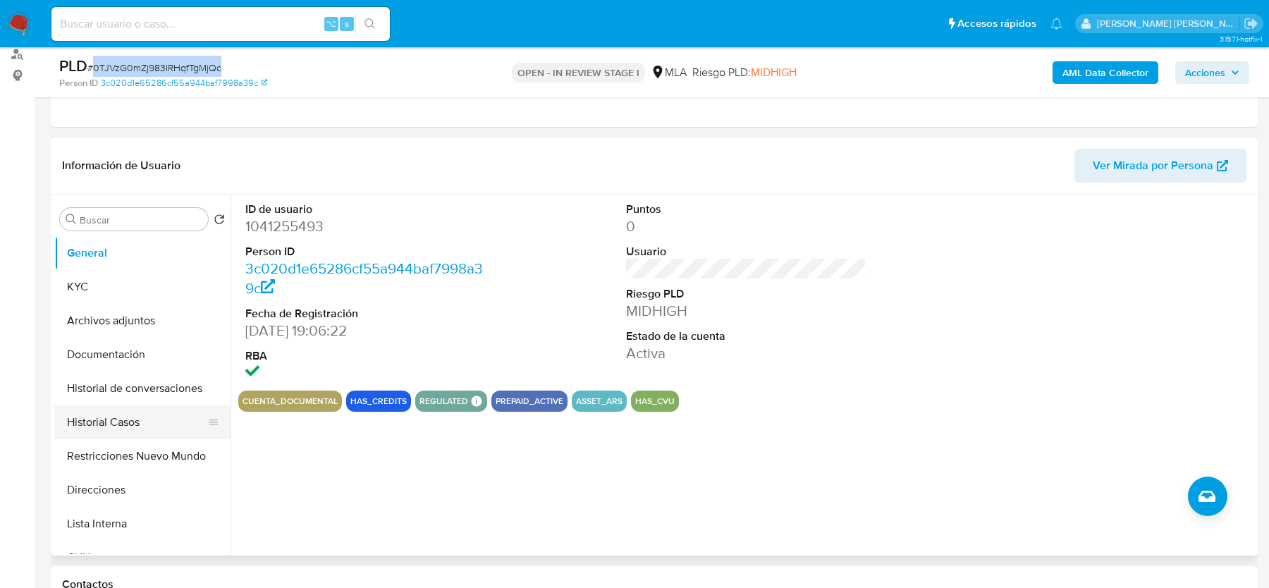
click at [105, 409] on button "Historial Casos" at bounding box center [136, 422] width 165 height 34
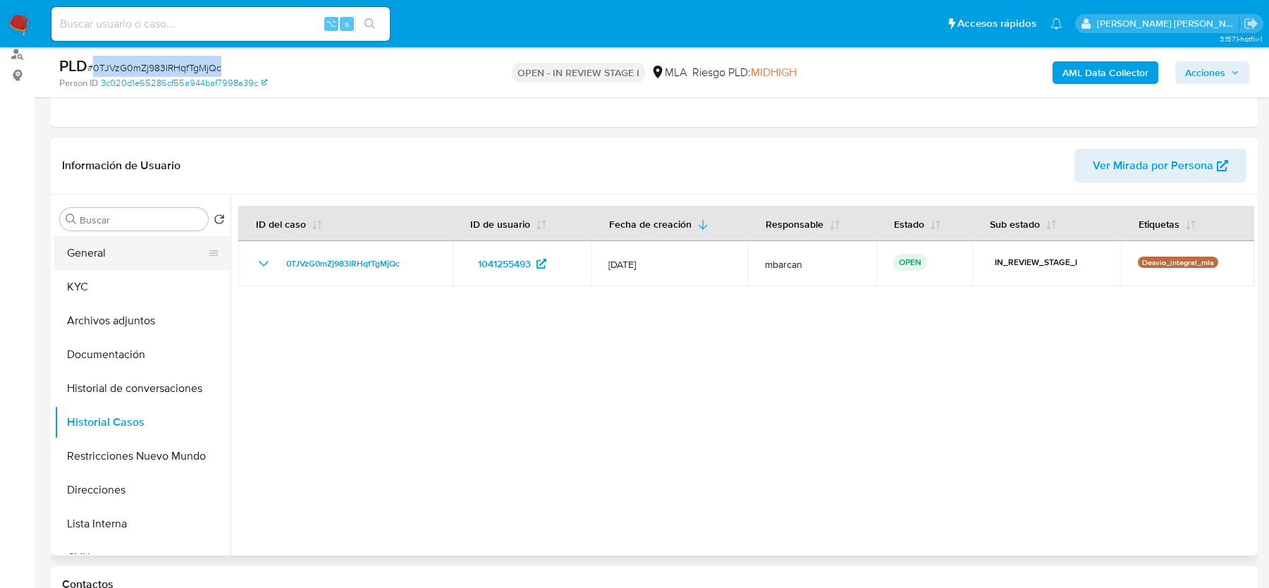
click at [89, 245] on button "General" at bounding box center [136, 253] width 165 height 34
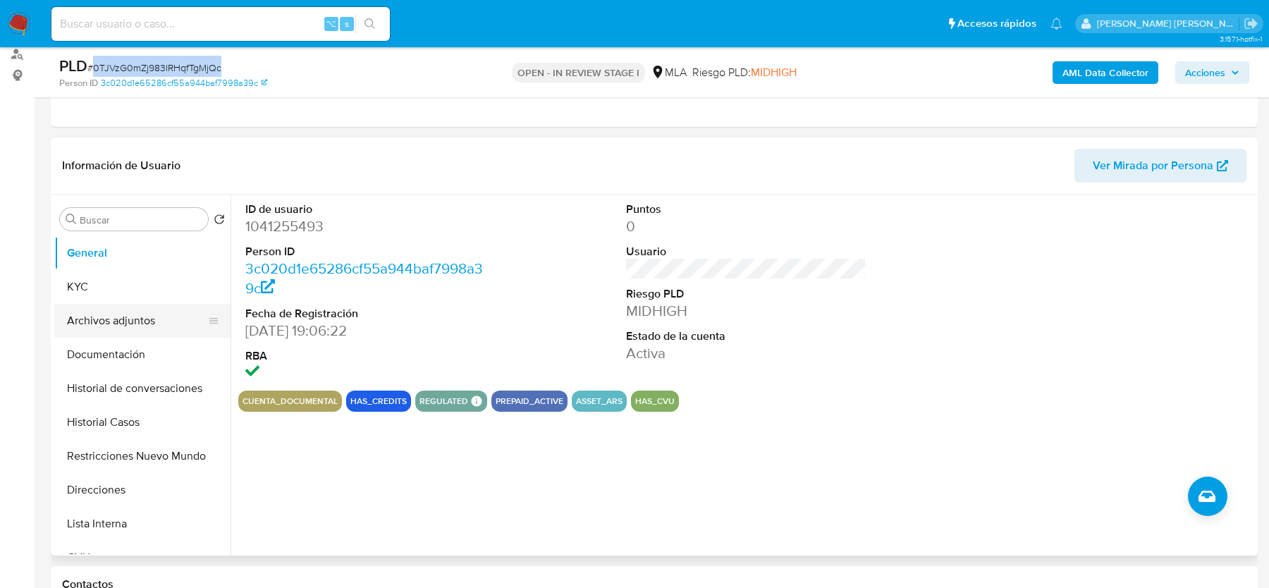
click at [110, 315] on button "Archivos adjuntos" at bounding box center [136, 321] width 165 height 34
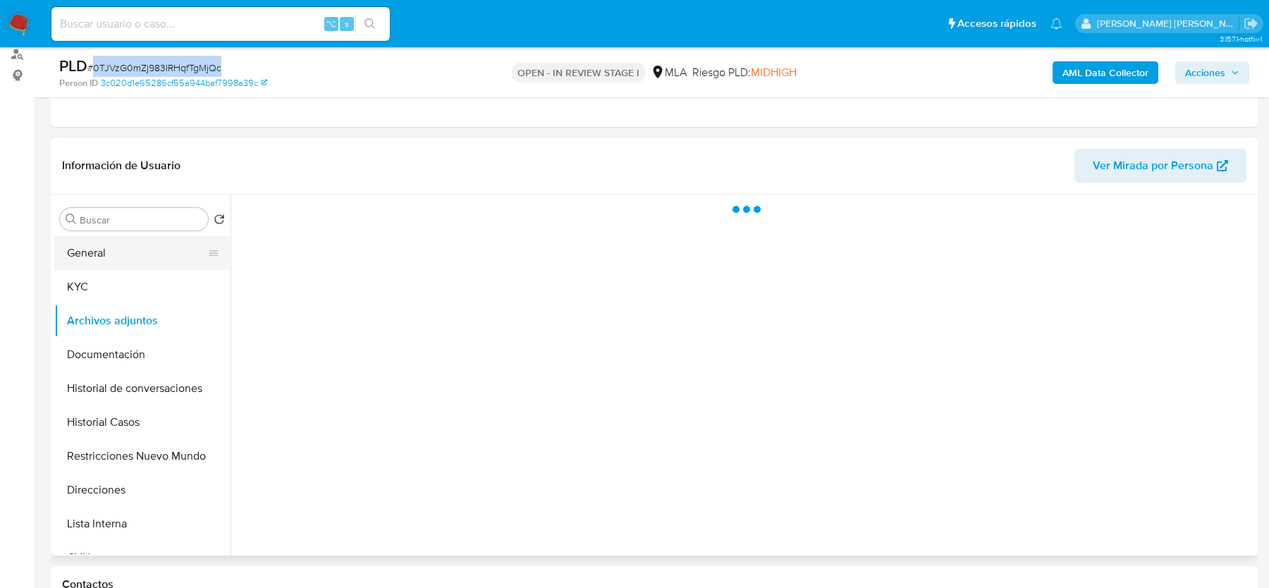
click at [112, 271] on button "KYC" at bounding box center [142, 287] width 176 height 34
click at [118, 239] on button "General" at bounding box center [136, 253] width 165 height 34
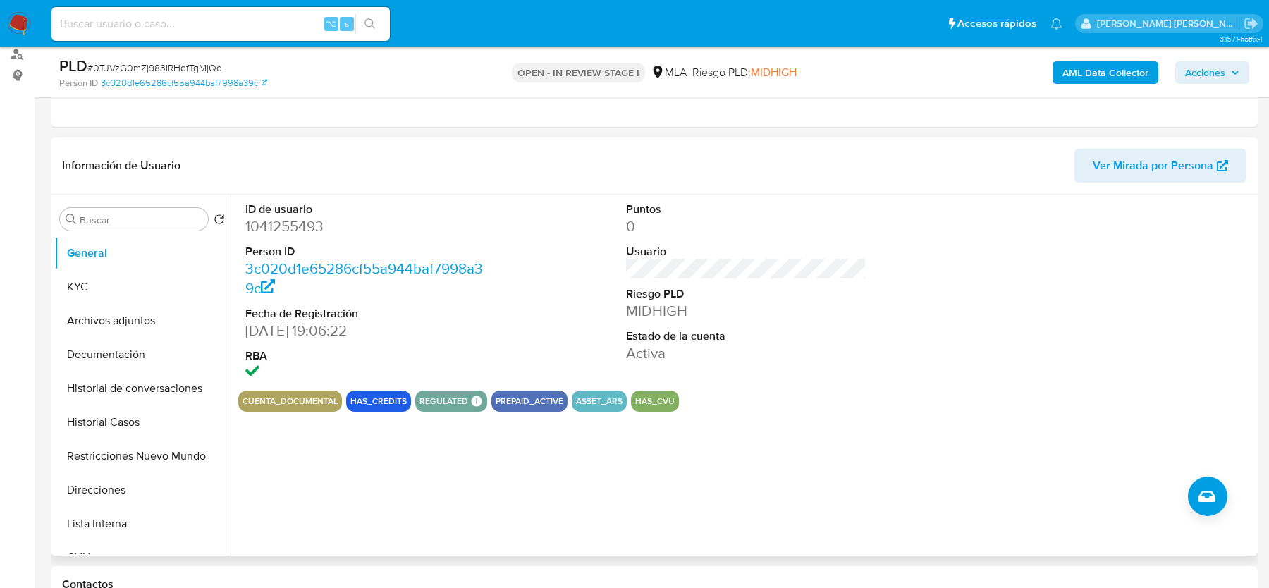
click at [281, 223] on dd "1041255493" at bounding box center [365, 226] width 240 height 20
copy dd "1041255493"
click at [97, 287] on button "KYC" at bounding box center [136, 287] width 165 height 34
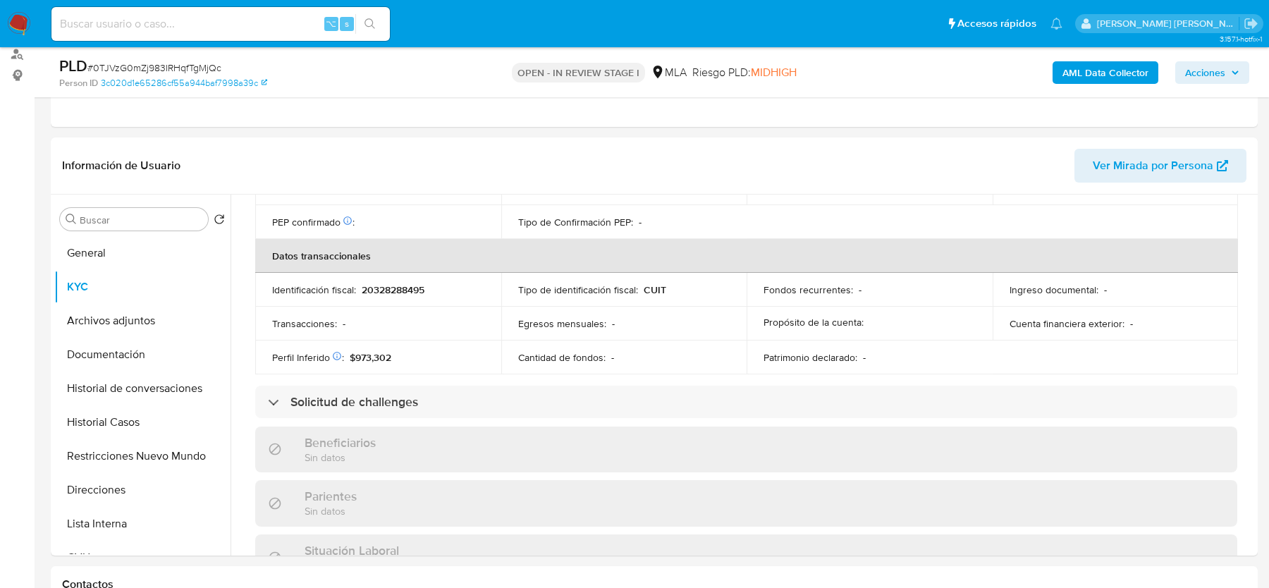
scroll to position [728, 0]
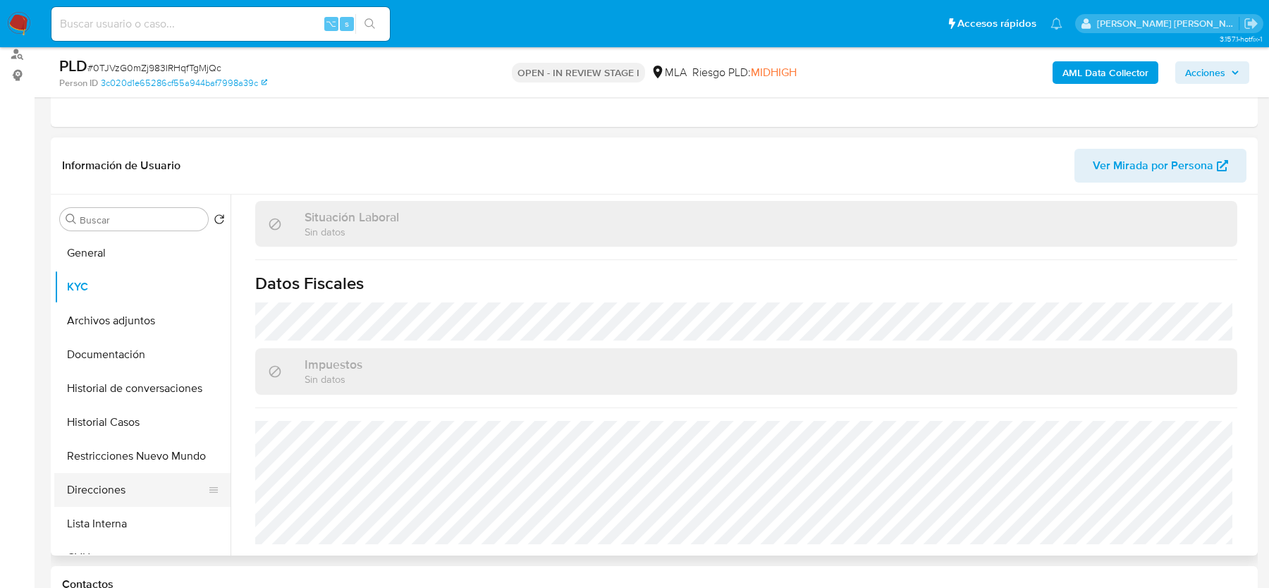
click at [128, 473] on button "Direcciones" at bounding box center [136, 490] width 165 height 34
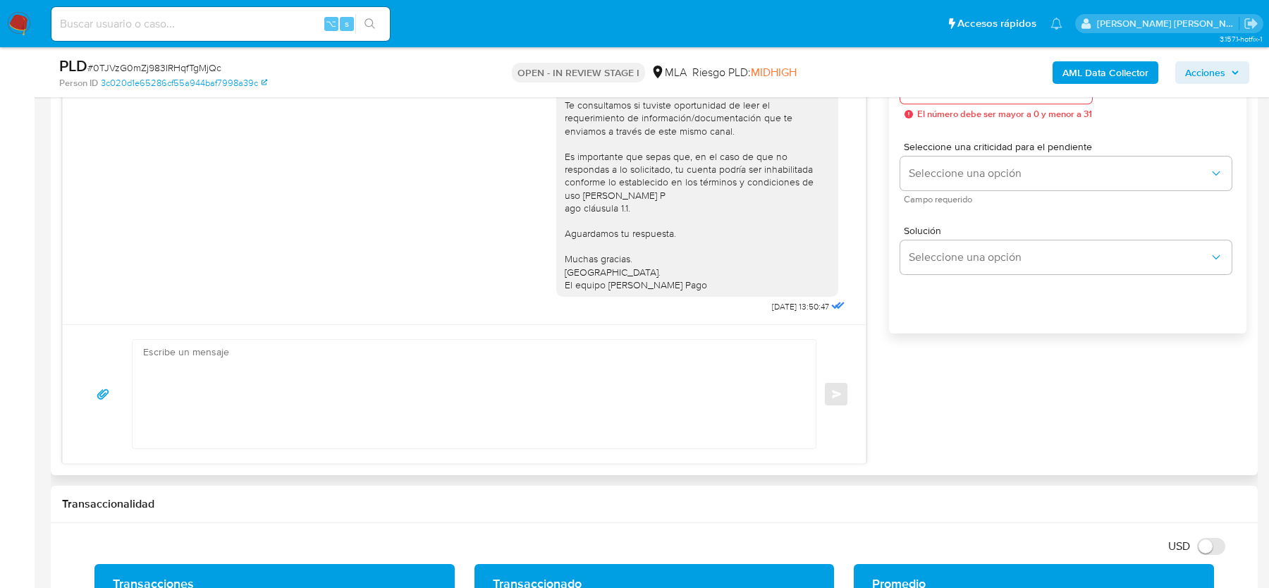
scroll to position [848, 0]
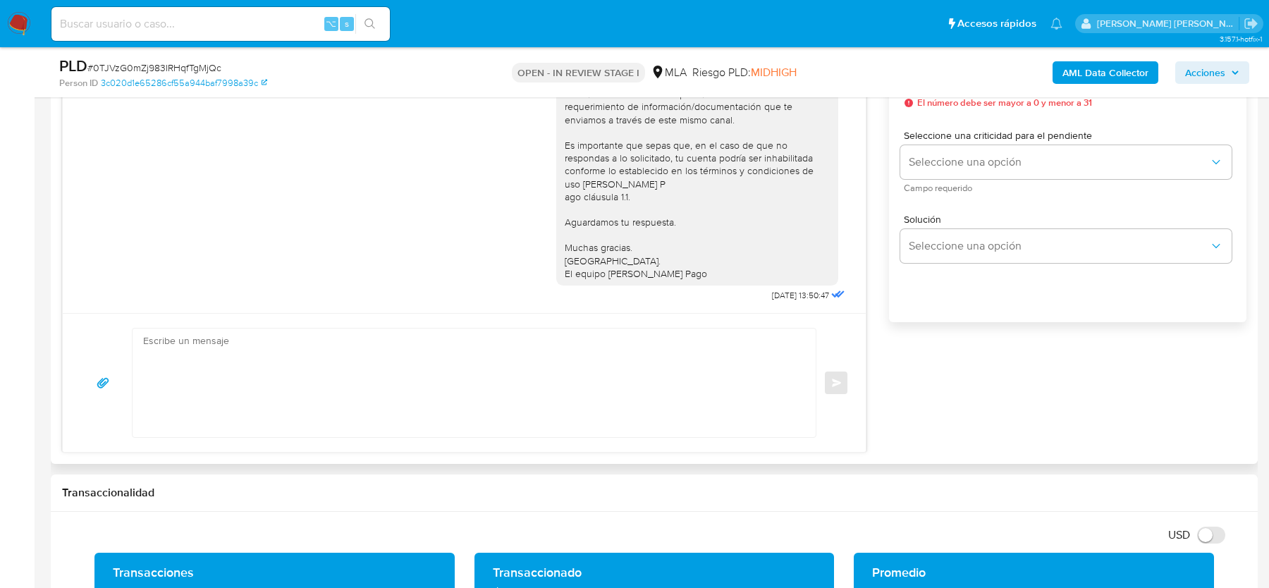
click at [352, 353] on textarea at bounding box center [470, 382] width 655 height 109
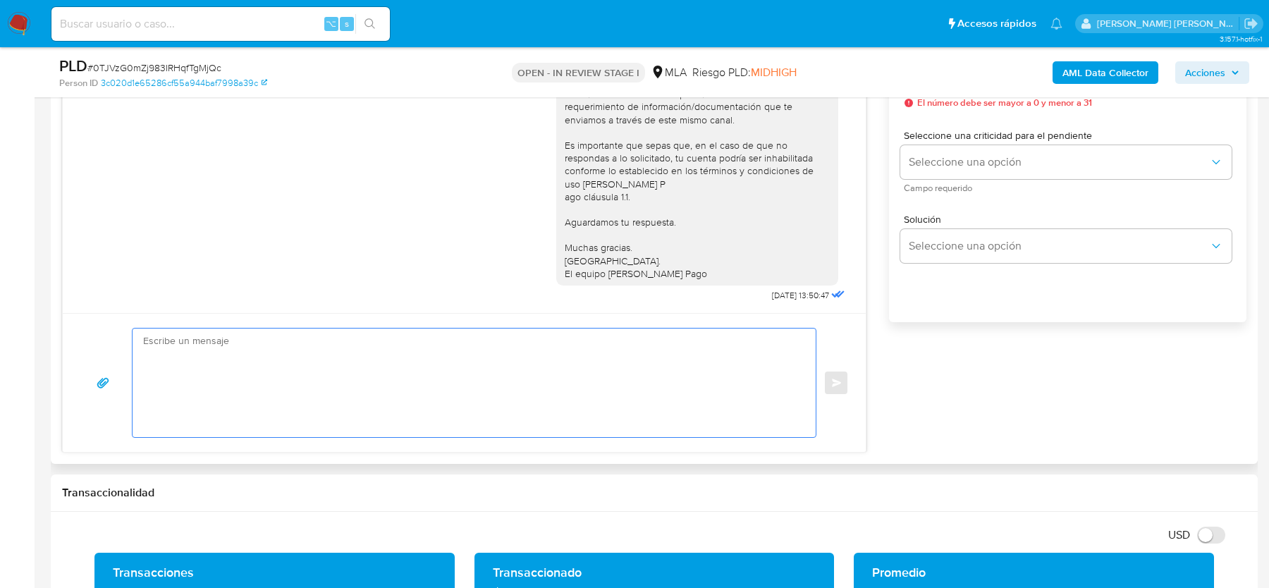
paste textarea "Hola, Esperamos que te encuentres bien. Te consultamos si tuviste oportunidad d…"
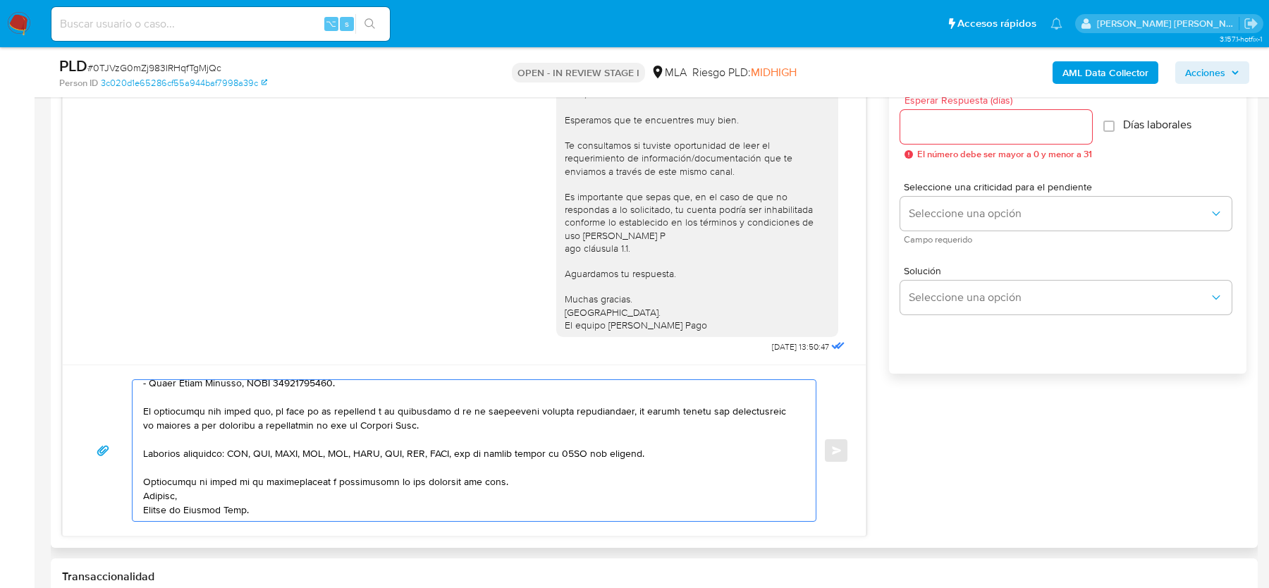
scroll to position [749, 0]
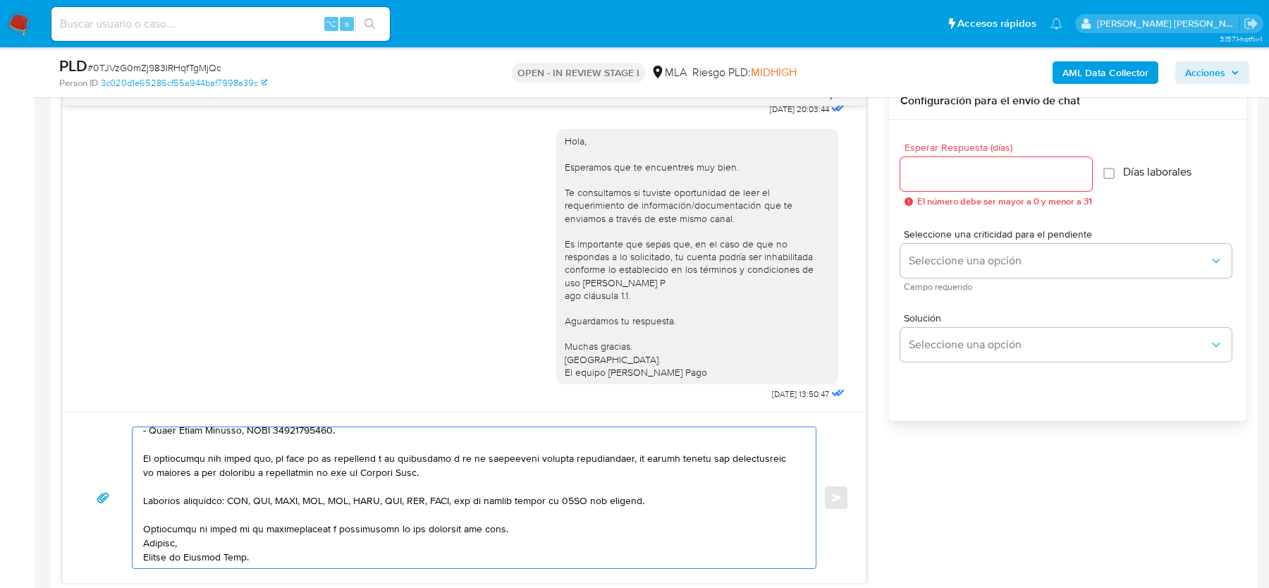
type textarea "Hola, Esperamos que te encuentres bien. Te consultamos si tuviste oportunidad d…"
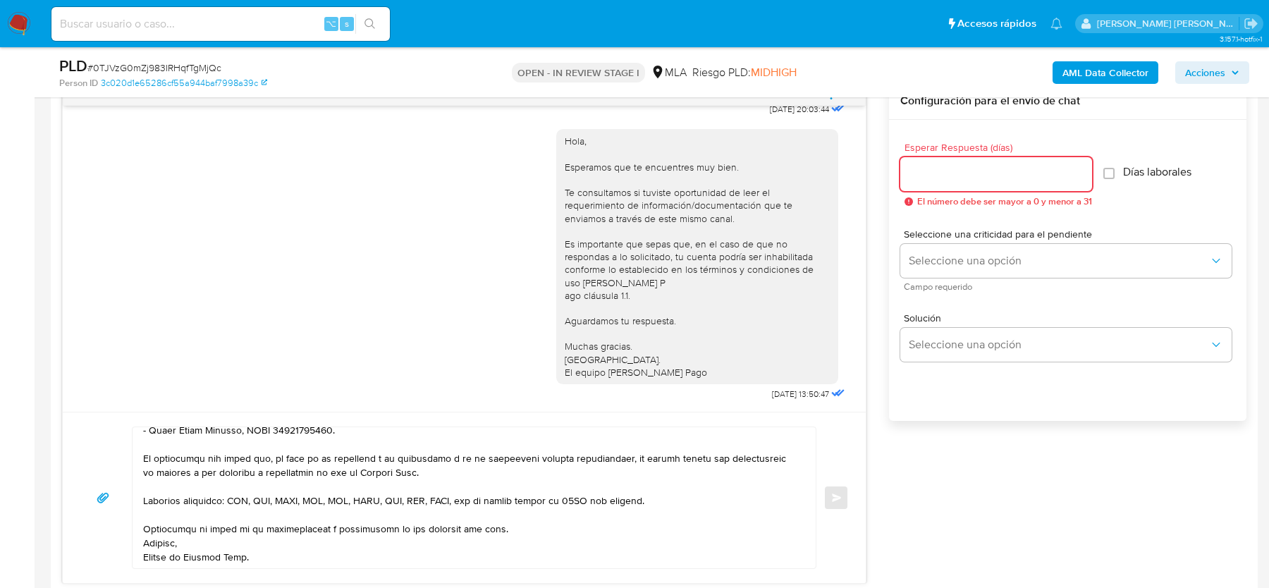
click at [947, 171] on input "Esperar Respuesta (días)" at bounding box center [996, 174] width 192 height 18
type input "2"
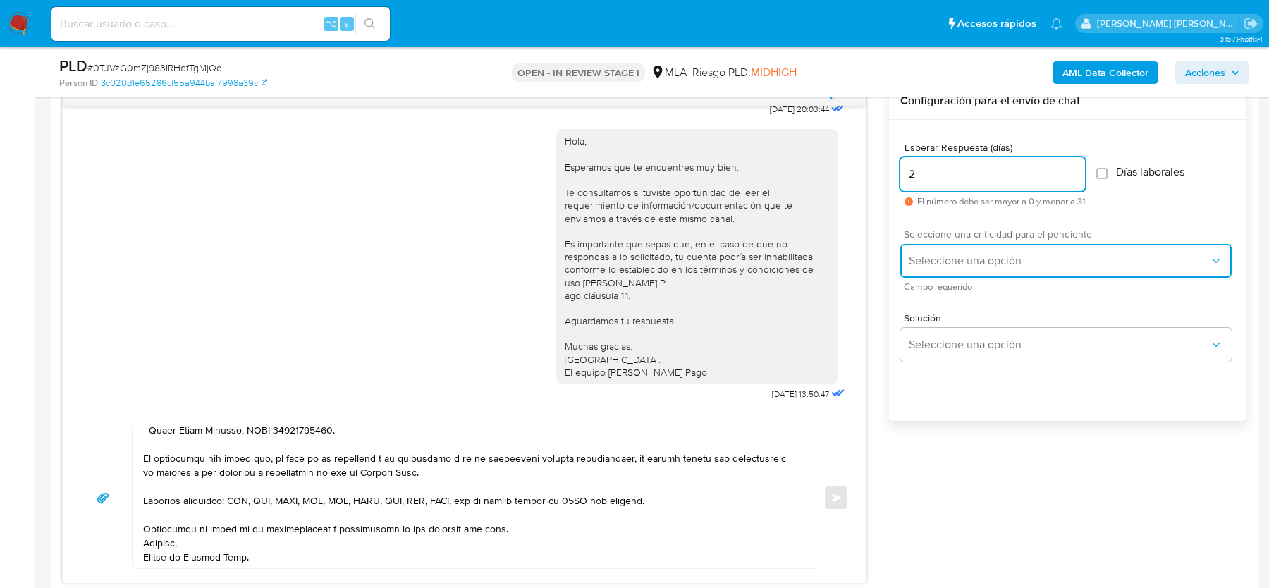
click at [943, 254] on span "Seleccione una opción" at bounding box center [1059, 261] width 300 height 14
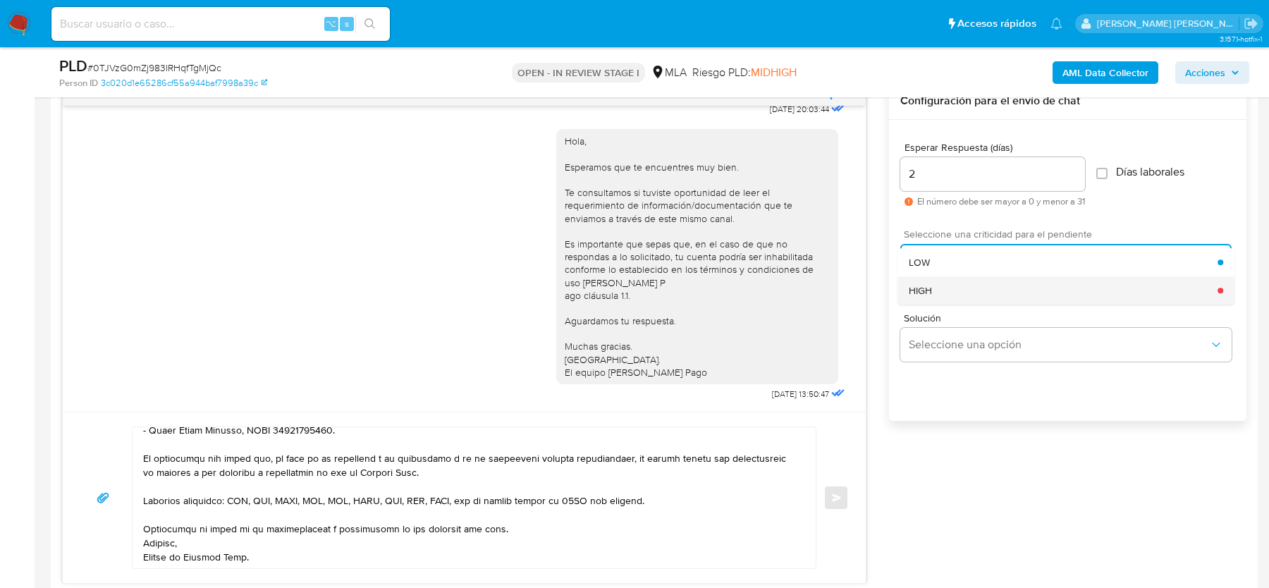
click at [935, 287] on div "HIGH" at bounding box center [1063, 290] width 309 height 28
click at [838, 498] on span "Enviar" at bounding box center [837, 497] width 10 height 8
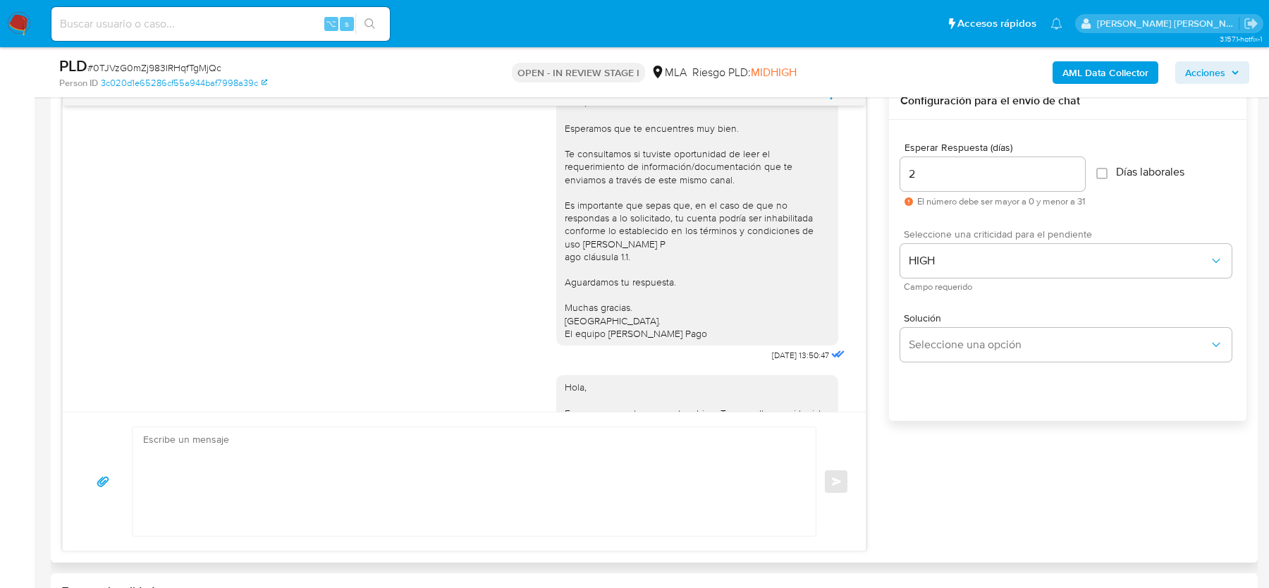
scroll to position [1538, 0]
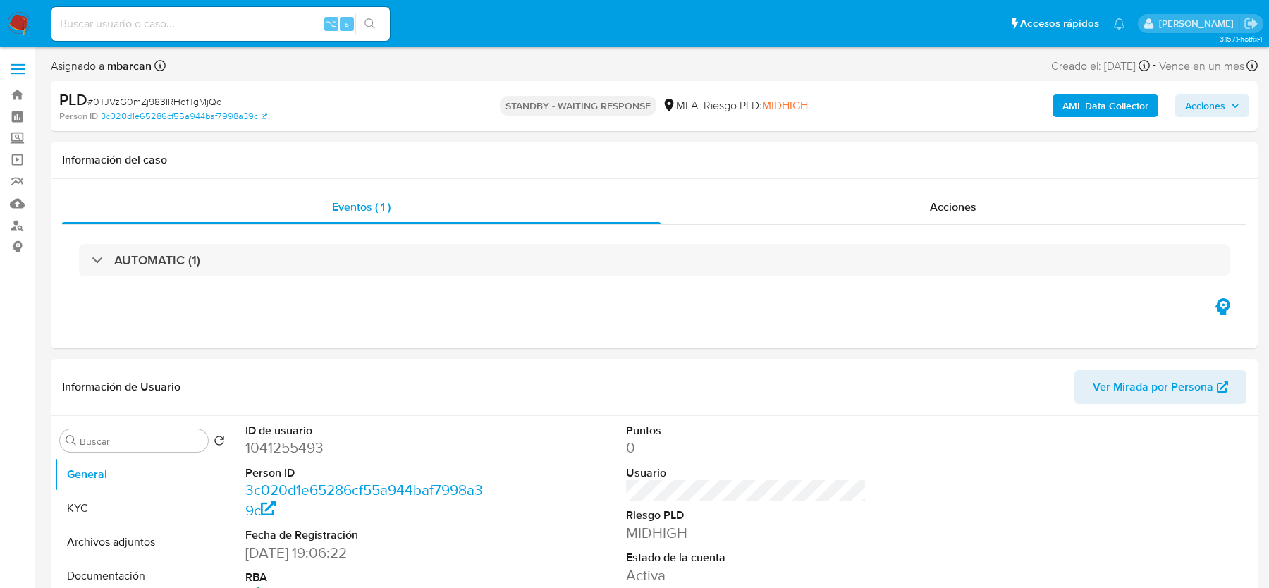
select select "10"
click at [168, 22] on input at bounding box center [220, 24] width 338 height 18
paste input "iyDuulhhKPIglF6p4kwiItux"
type input "iyDuulhhKPIglF6p4kwiItux"
select select "10"
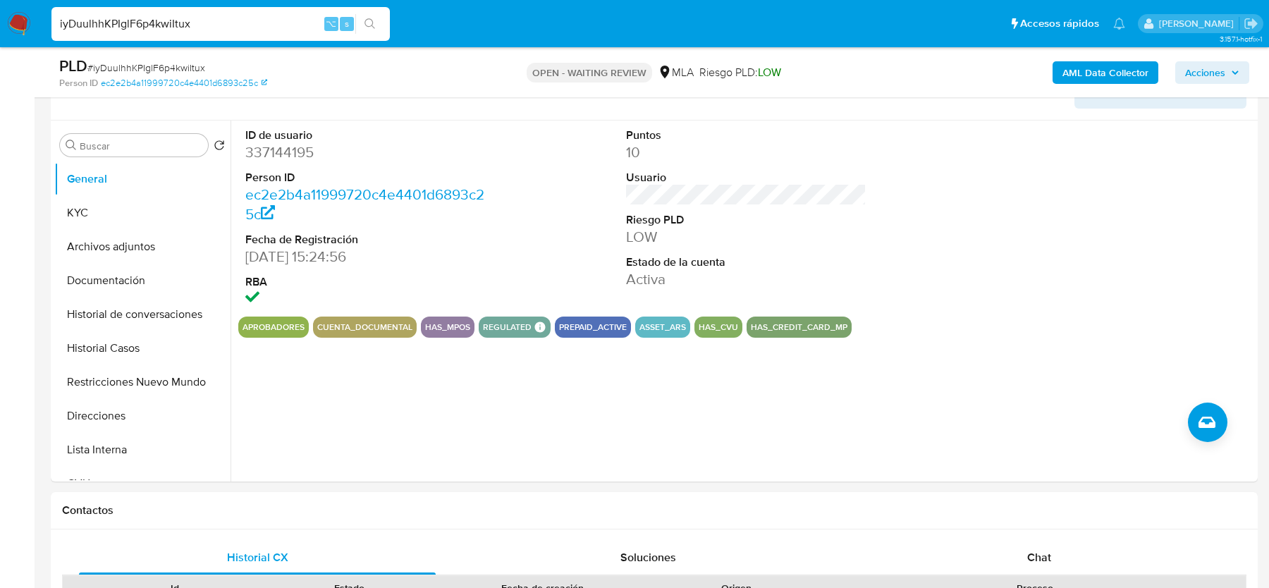
scroll to position [315, 0]
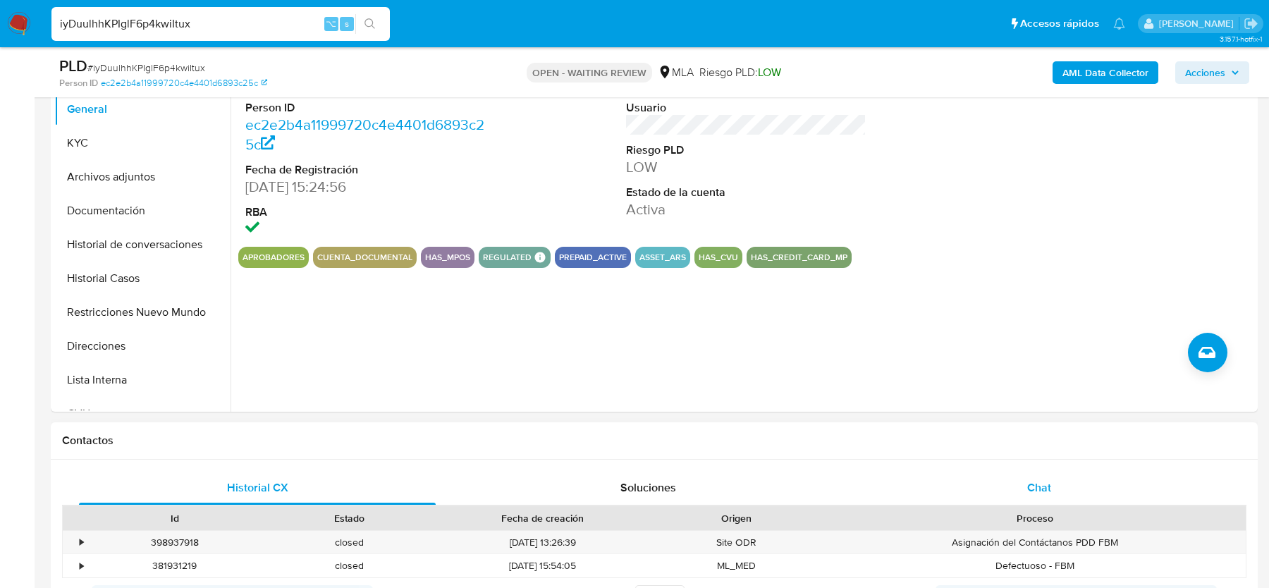
click at [1008, 494] on div "Chat" at bounding box center [1039, 488] width 357 height 34
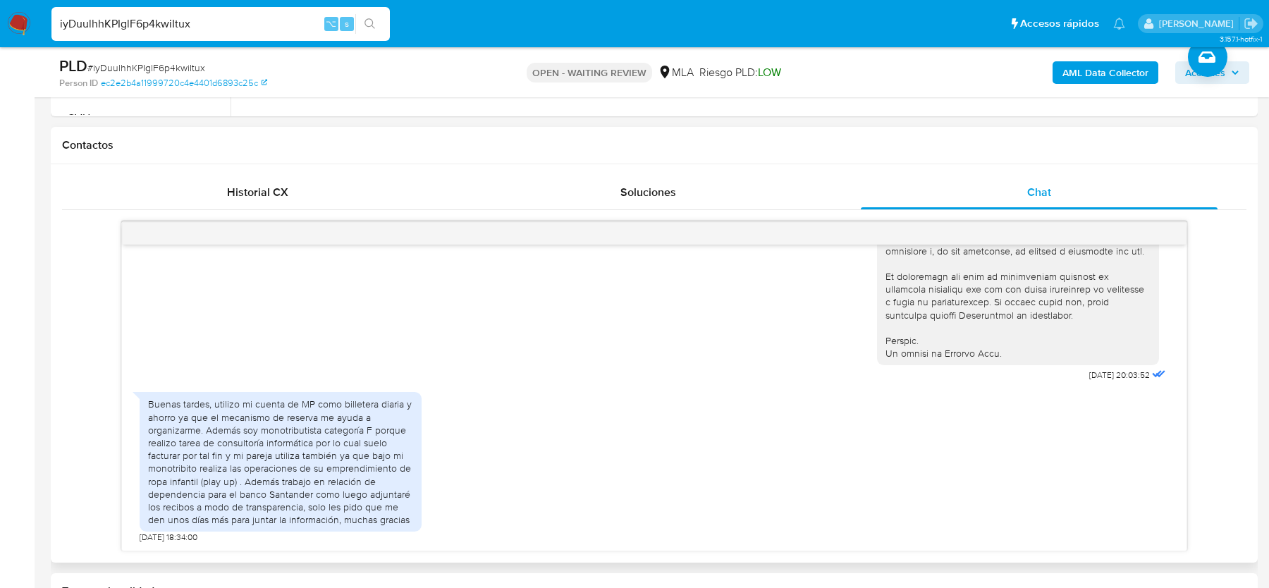
scroll to position [624, 0]
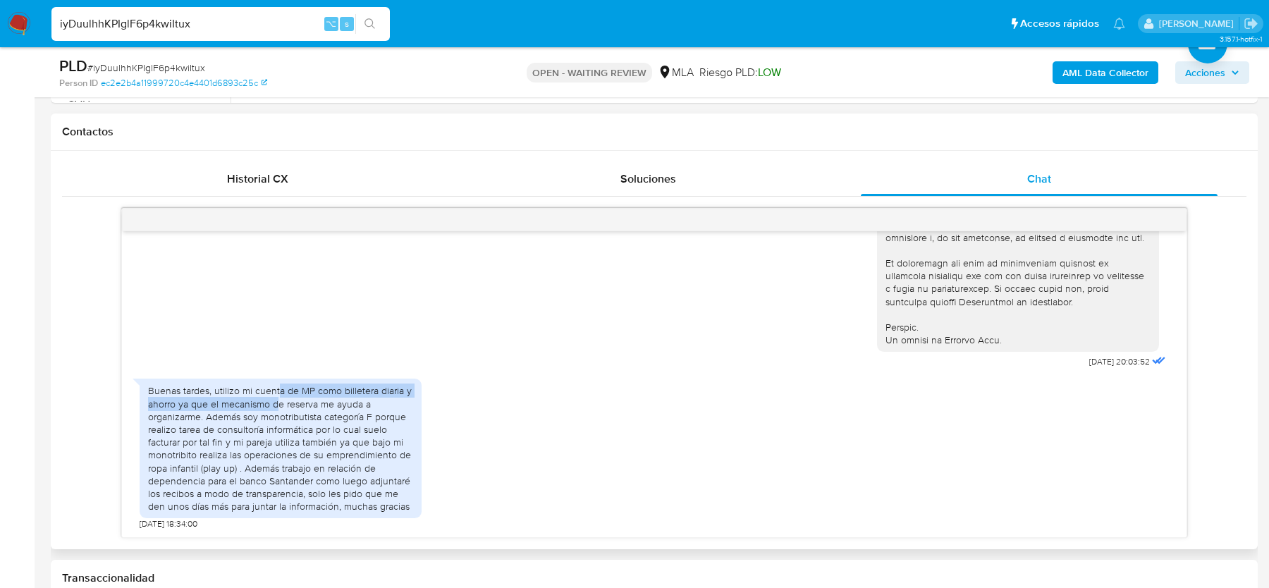
drag, startPoint x: 278, startPoint y: 390, endPoint x: 278, endPoint y: 400, distance: 9.9
click at [278, 400] on div "Buenas tardes, utilizo mi cuenta de MP como billetera diaria y ahorro ya que el…" at bounding box center [280, 448] width 265 height 128
drag, startPoint x: 345, startPoint y: 401, endPoint x: 345, endPoint y: 416, distance: 14.8
click at [345, 416] on div "Buenas tardes, utilizo mi cuenta de MP como billetera diaria y ahorro ya que el…" at bounding box center [280, 448] width 265 height 128
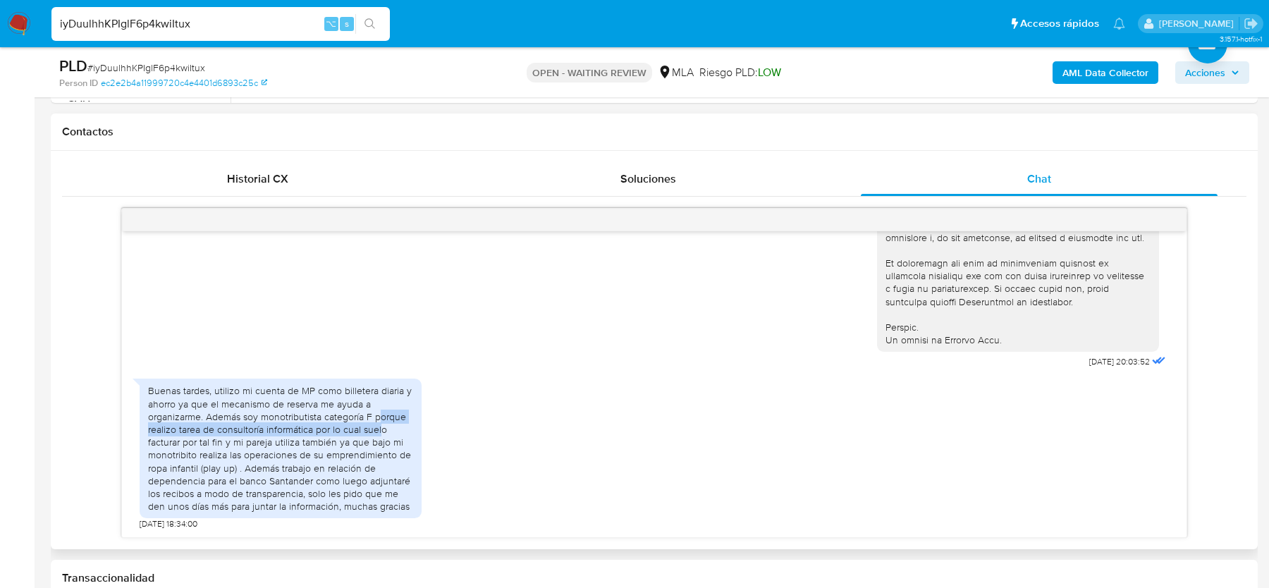
drag, startPoint x: 379, startPoint y: 414, endPoint x: 379, endPoint y: 426, distance: 12.0
click at [379, 426] on div "Buenas tardes, utilizo mi cuenta de MP como billetera diaria y ahorro ya que el…" at bounding box center [280, 448] width 265 height 128
click at [318, 444] on div "Buenas tardes, utilizo mi cuenta de MP como billetera diaria y ahorro ya que el…" at bounding box center [280, 448] width 265 height 128
drag, startPoint x: 211, startPoint y: 438, endPoint x: 214, endPoint y: 455, distance: 18.0
click at [214, 455] on div "Buenas tardes, utilizo mi cuenta de MP como billetera diaria y ahorro ya que el…" at bounding box center [280, 448] width 265 height 128
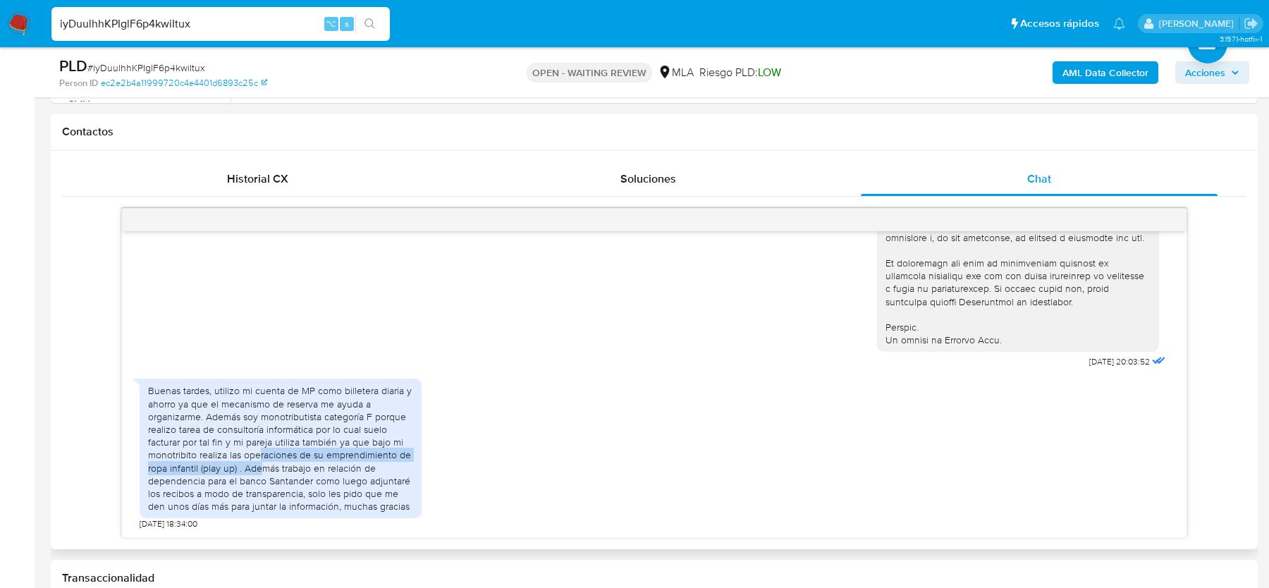
drag, startPoint x: 259, startPoint y: 458, endPoint x: 259, endPoint y: 469, distance: 10.6
click at [259, 469] on div "Buenas tardes, utilizo mi cuenta de MP como billetera diaria y ahorro ya que el…" at bounding box center [280, 448] width 265 height 128
drag, startPoint x: 271, startPoint y: 467, endPoint x: 260, endPoint y: 467, distance: 11.3
click at [272, 467] on div "Buenas tardes, utilizo mi cuenta de MP como billetera diaria y ahorro ya que el…" at bounding box center [280, 448] width 265 height 128
drag, startPoint x: 245, startPoint y: 467, endPoint x: 255, endPoint y: 475, distance: 12.6
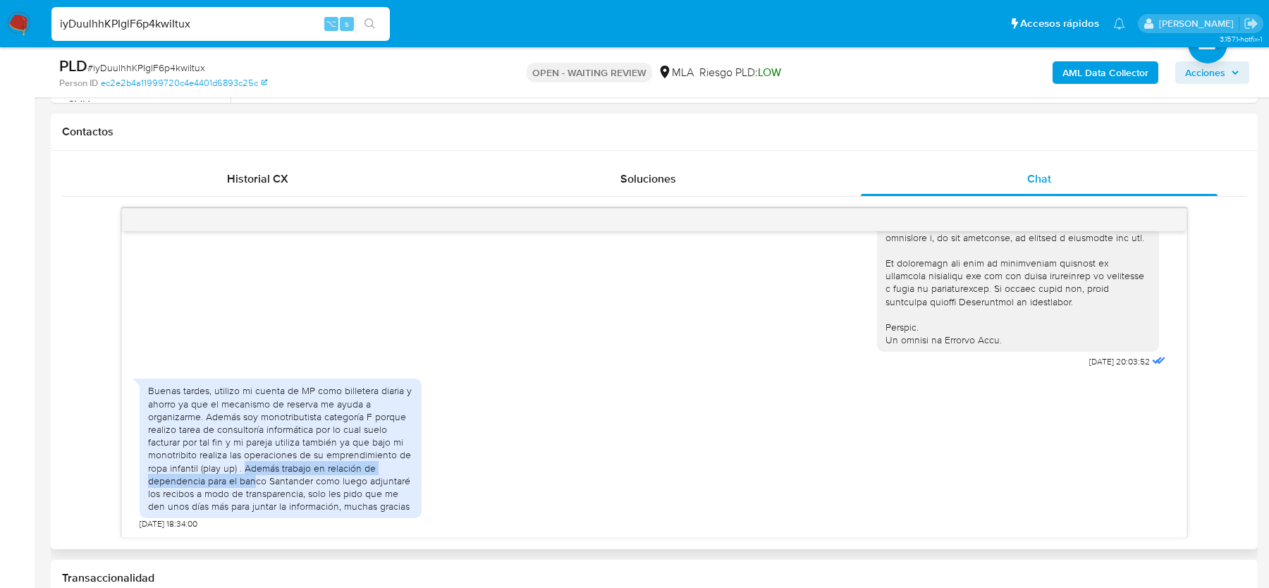
click at [255, 475] on div "Buenas tardes, utilizo mi cuenta de MP como billetera diaria y ahorro ya que el…" at bounding box center [280, 448] width 265 height 128
drag, startPoint x: 270, startPoint y: 479, endPoint x: 317, endPoint y: 498, distance: 50.9
click at [317, 498] on div "Buenas tardes, utilizo mi cuenta de MP como billetera diaria y ahorro ya que el…" at bounding box center [280, 448] width 265 height 128
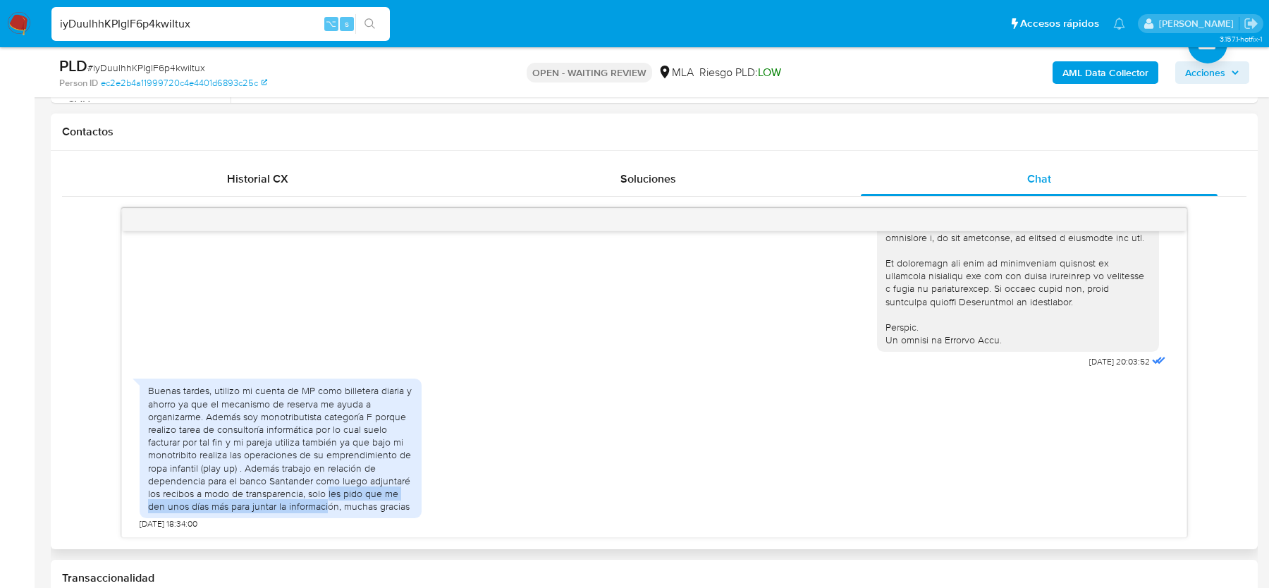
click at [328, 500] on div "Buenas tardes, utilizo mi cuenta de MP como billetera diaria y ahorro ya que el…" at bounding box center [280, 448] width 265 height 128
click at [143, 68] on span "# iyDuulhhKPIglF6p4kwiItux" at bounding box center [146, 68] width 118 height 14
copy span "iyDuulhhKPIglF6p4kwiItux"
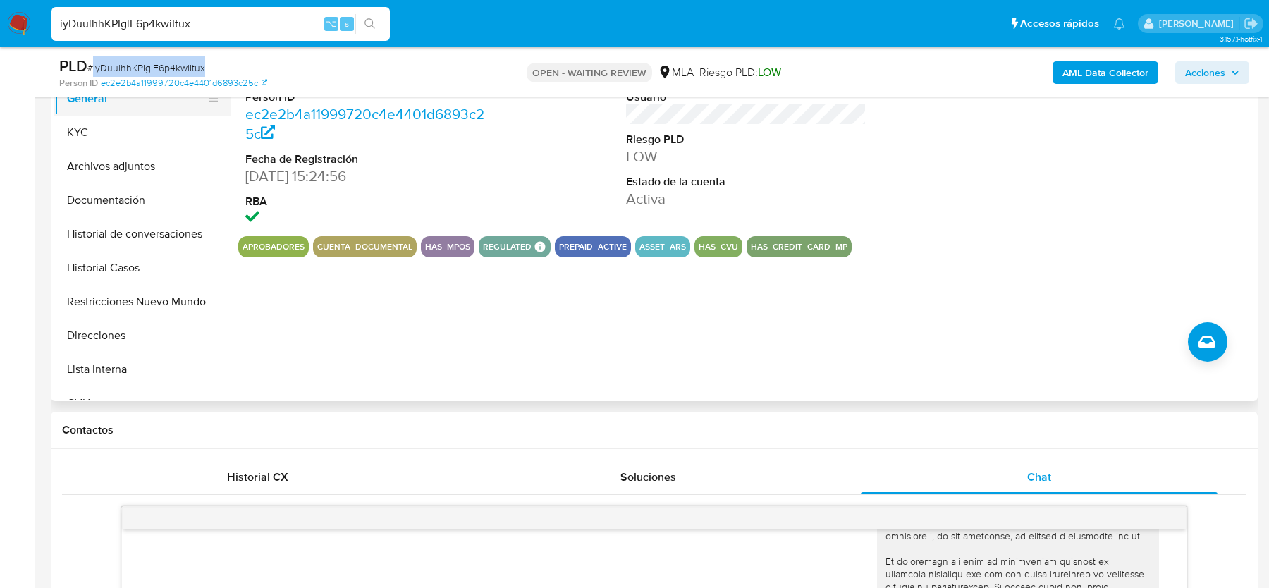
scroll to position [123, 0]
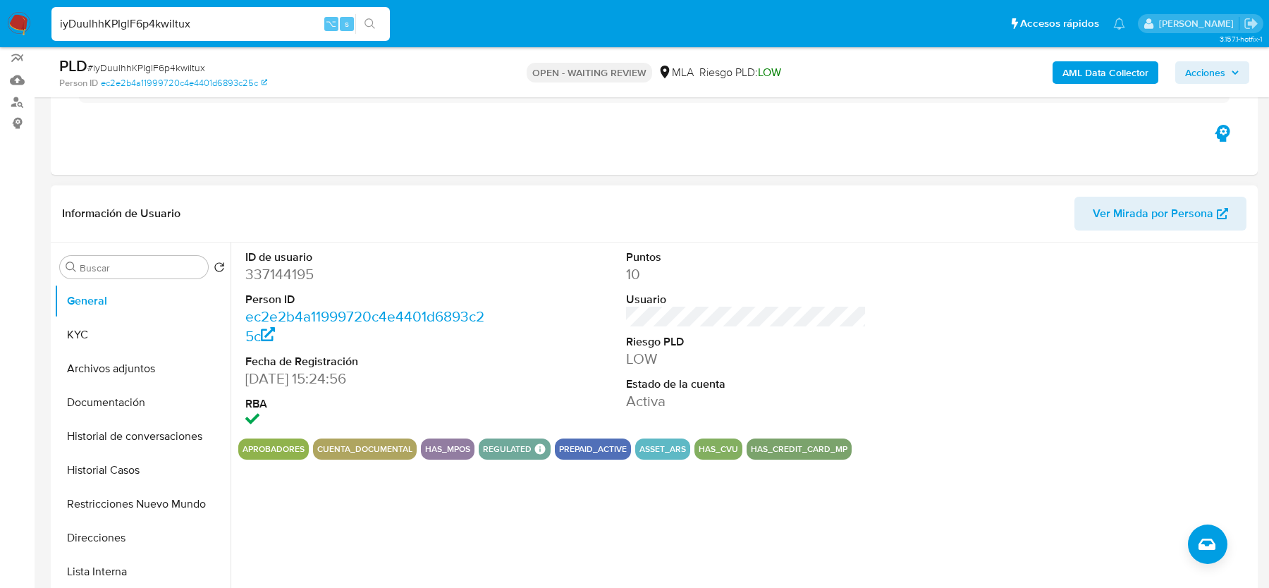
click at [285, 270] on dd "337144195" at bounding box center [365, 274] width 240 height 20
copy dd "337144195"
click at [125, 478] on button "Historial Casos" at bounding box center [136, 470] width 165 height 34
